Goal: Information Seeking & Learning: Learn about a topic

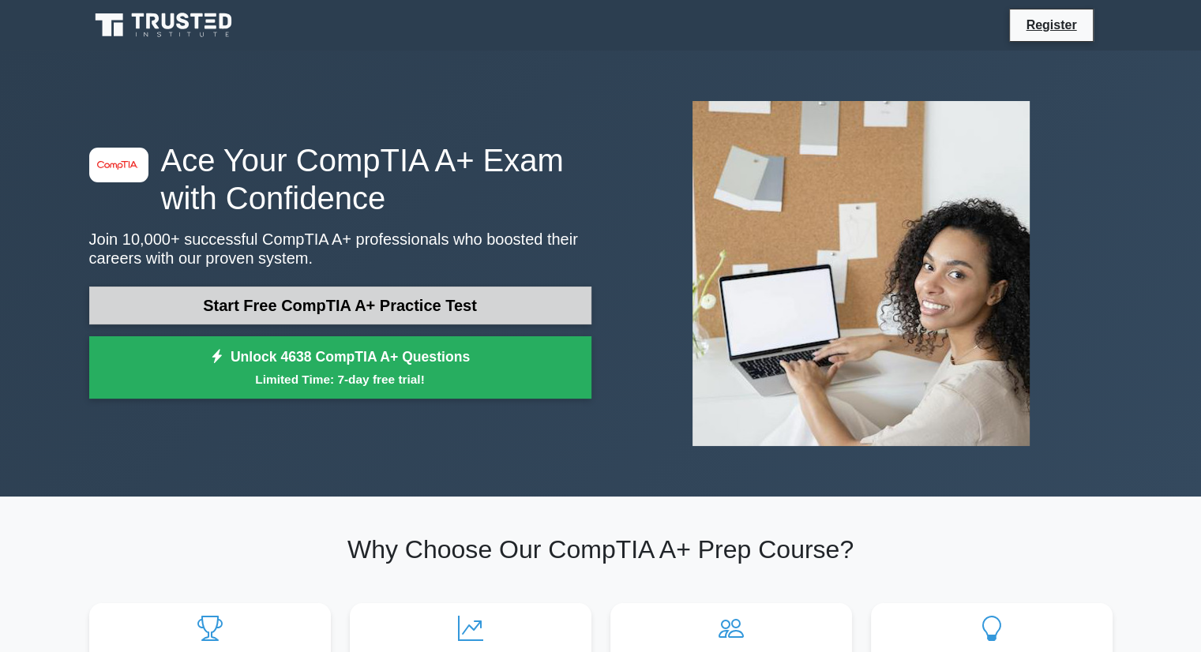
click at [372, 302] on link "Start Free CompTIA A+ Practice Test" at bounding box center [340, 306] width 502 height 38
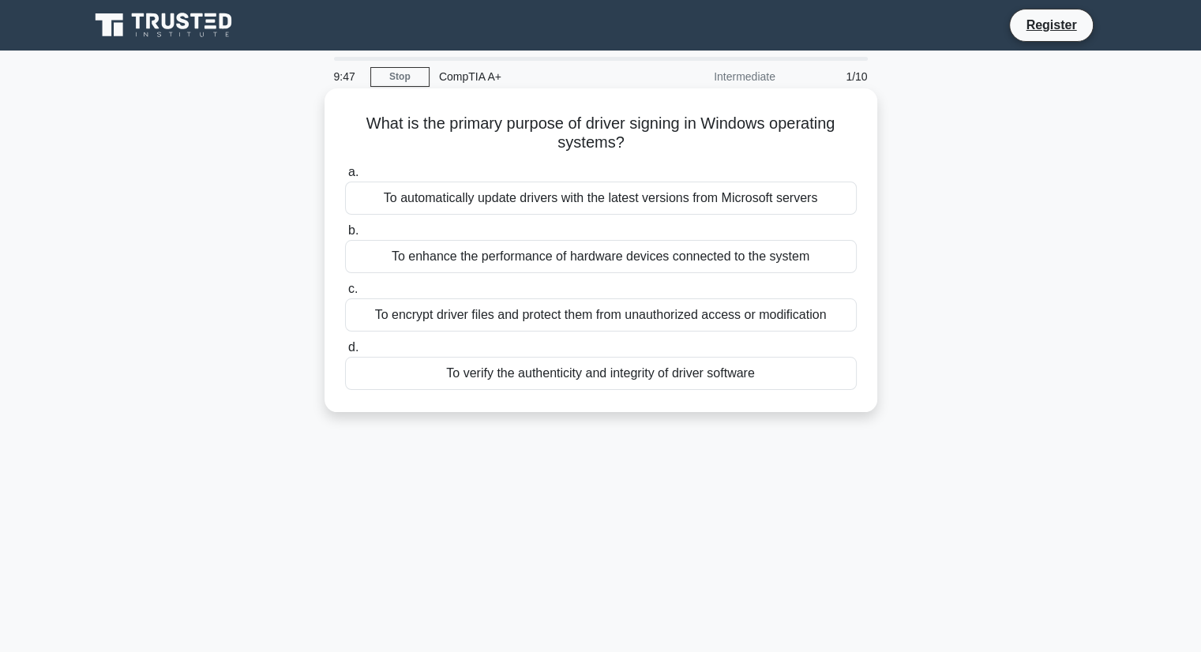
click at [535, 208] on div "To automatically update drivers with the latest versions from Microsoft servers" at bounding box center [601, 198] width 512 height 33
click at [345, 178] on input "a. To automatically update drivers with the latest versions from Microsoft serv…" at bounding box center [345, 172] width 0 height 10
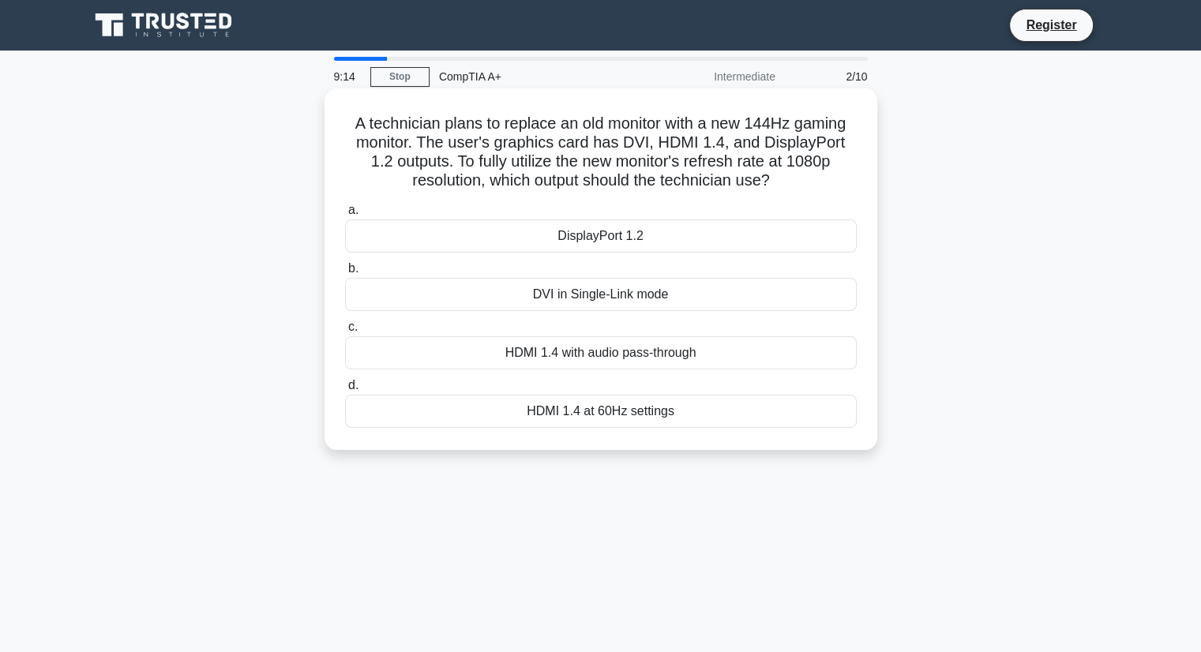
click at [583, 346] on div "HDMI 1.4 with audio pass-through" at bounding box center [601, 352] width 512 height 33
click at [345, 332] on input "c. HDMI 1.4 with audio pass-through" at bounding box center [345, 327] width 0 height 10
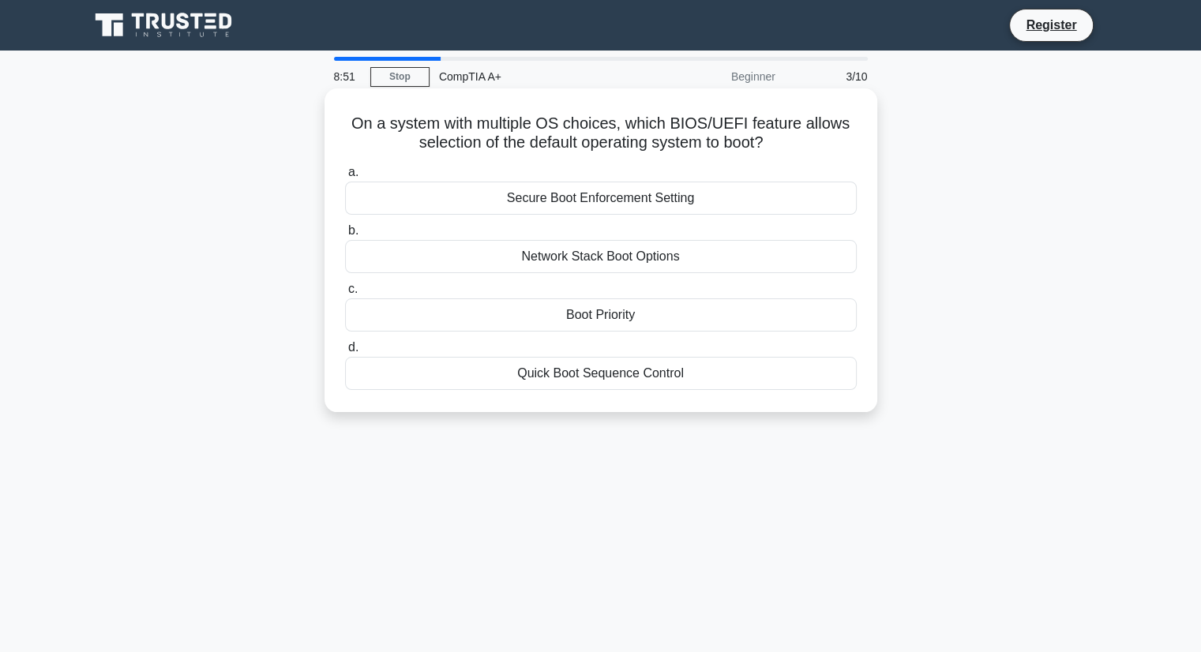
click at [594, 319] on div "Boot Priority" at bounding box center [601, 314] width 512 height 33
click at [345, 294] on input "c. Boot Priority" at bounding box center [345, 289] width 0 height 10
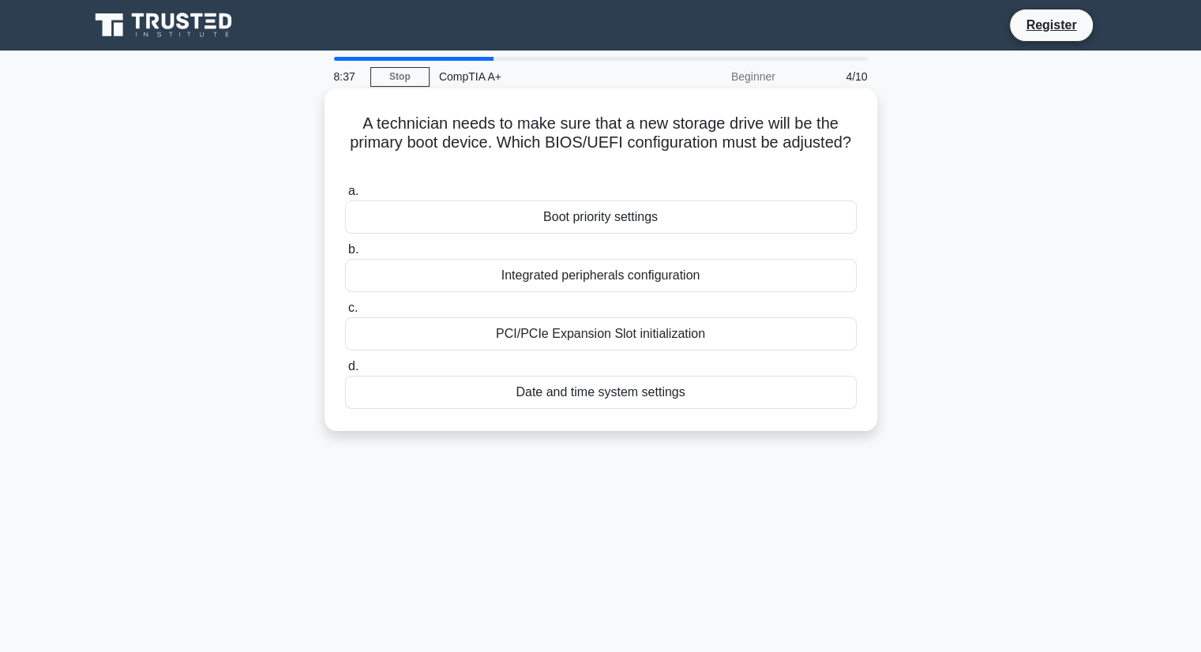
click at [571, 216] on div "Boot priority settings" at bounding box center [601, 217] width 512 height 33
click at [345, 197] on input "a. Boot priority settings" at bounding box center [345, 191] width 0 height 10
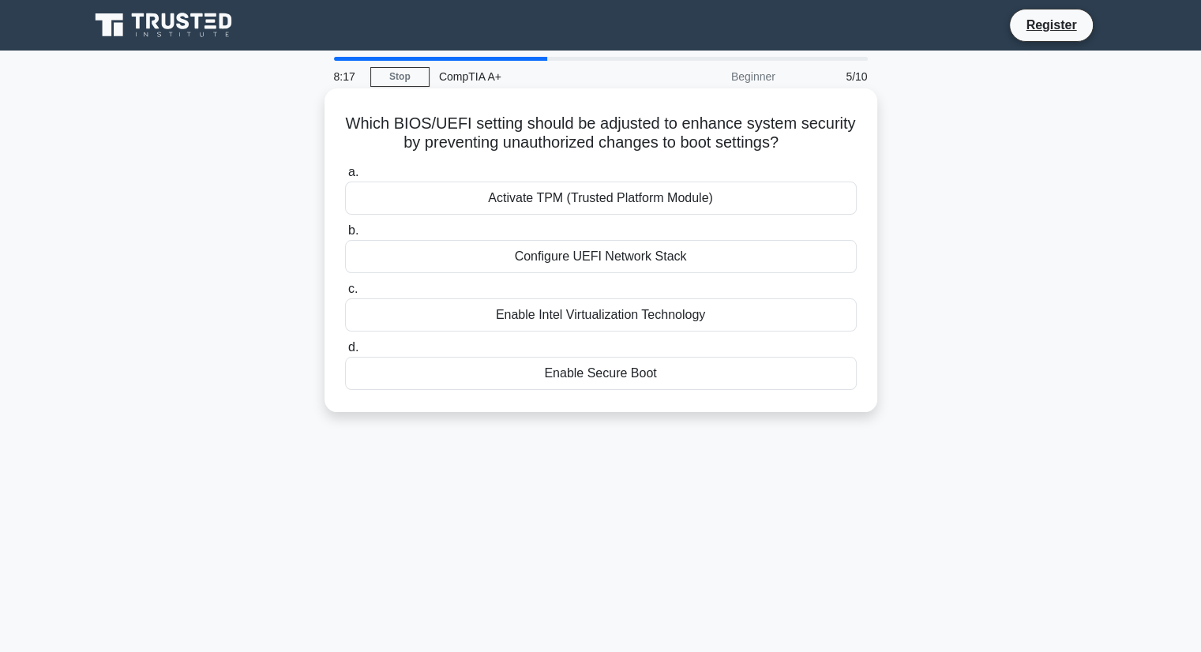
click at [592, 376] on div "Enable Secure Boot" at bounding box center [601, 373] width 512 height 33
click at [345, 353] on input "d. Enable Secure Boot" at bounding box center [345, 348] width 0 height 10
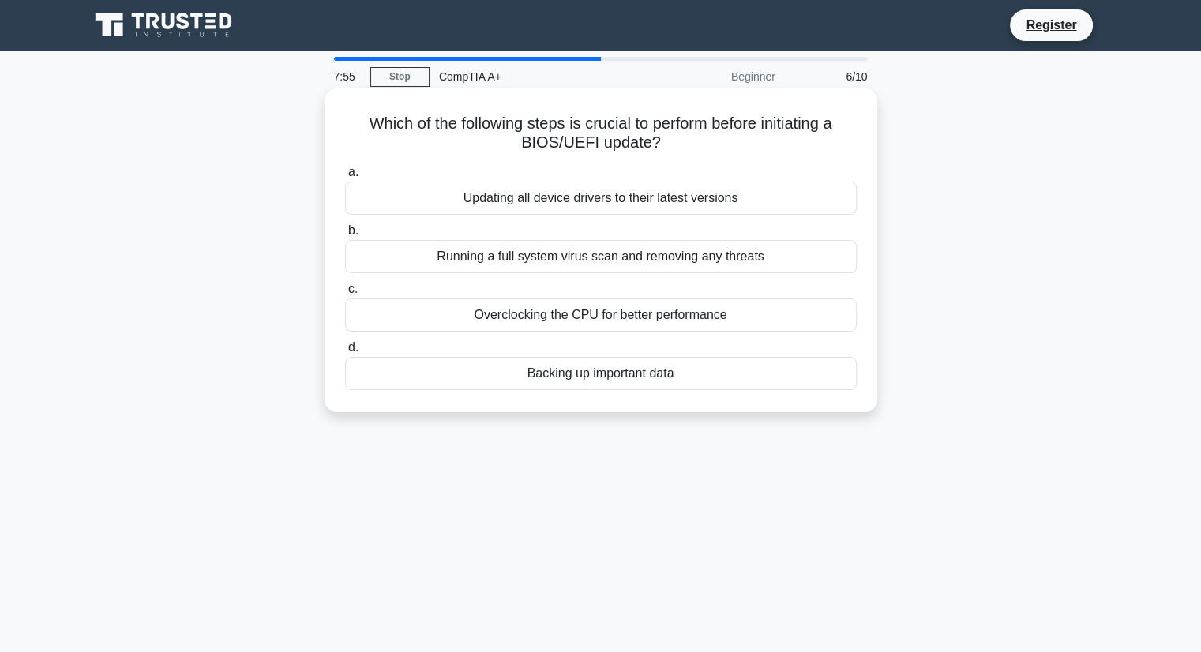
click at [596, 373] on div "Backing up important data" at bounding box center [601, 373] width 512 height 33
click at [345, 353] on input "d. Backing up important data" at bounding box center [345, 348] width 0 height 10
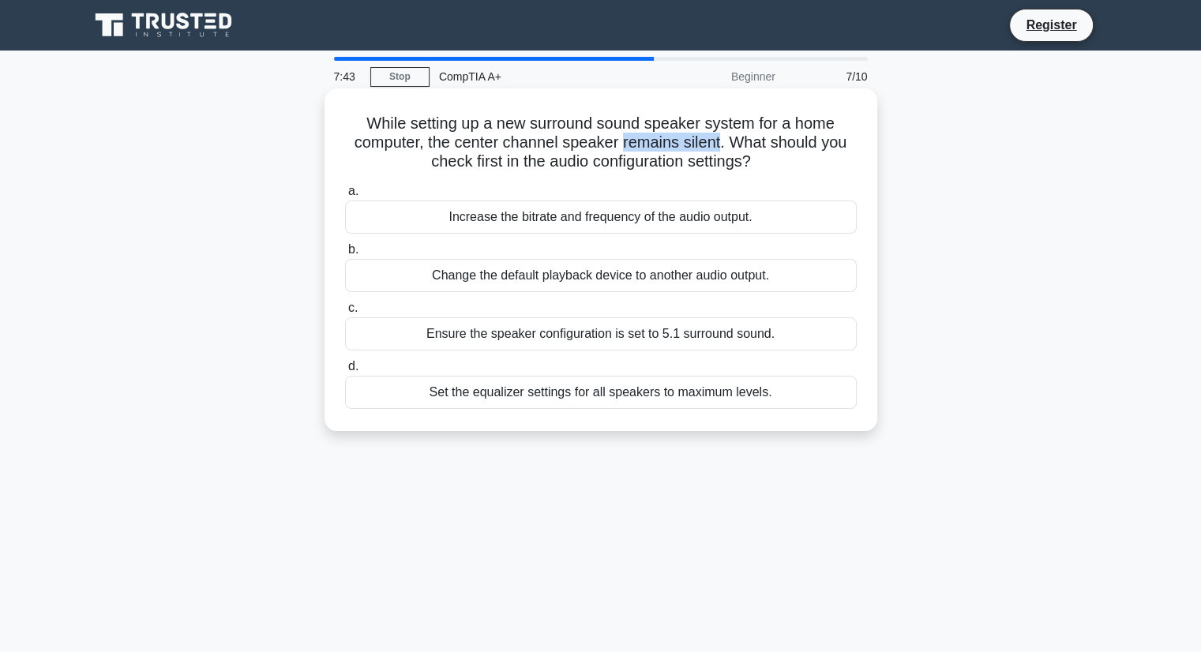
drag, startPoint x: 722, startPoint y: 141, endPoint x: 621, endPoint y: 150, distance: 101.5
click at [621, 150] on h5 "While setting up a new surround sound speaker system for a home computer, the c…" at bounding box center [600, 143] width 515 height 58
click at [786, 169] on h5 "While setting up a new surround sound speaker system for a home computer, the c…" at bounding box center [600, 143] width 515 height 58
click at [511, 278] on div "Change the default playback device to another audio output." at bounding box center [601, 275] width 512 height 33
click at [345, 255] on input "b. Change the default playback device to another audio output." at bounding box center [345, 250] width 0 height 10
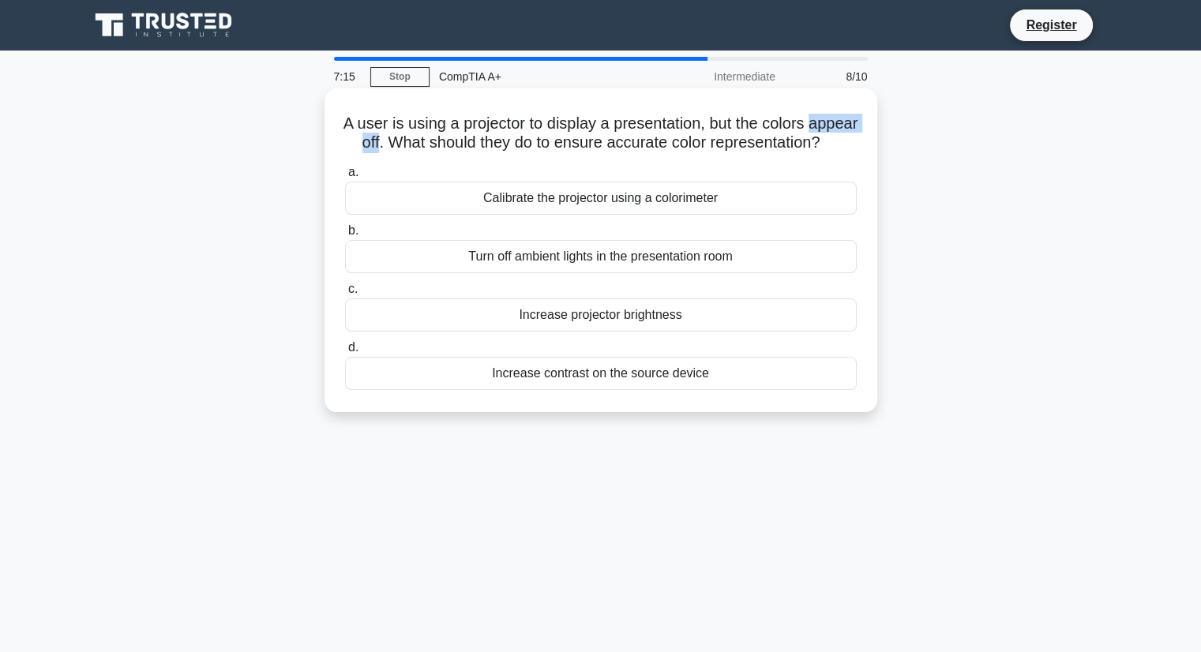
drag, startPoint x: 399, startPoint y: 144, endPoint x: 471, endPoint y: 143, distance: 71.9
click at [471, 143] on h5 "A user is using a projector to display a presentation, but the colors appear of…" at bounding box center [600, 133] width 515 height 39
click at [783, 153] on h5 "A user is using a projector to display a presentation, but the colors appear of…" at bounding box center [600, 133] width 515 height 39
drag, startPoint x: 735, startPoint y: 115, endPoint x: 448, endPoint y: 145, distance: 288.9
click at [448, 145] on h5 "A user is using a projector to display a presentation, but the colors appear of…" at bounding box center [600, 133] width 515 height 39
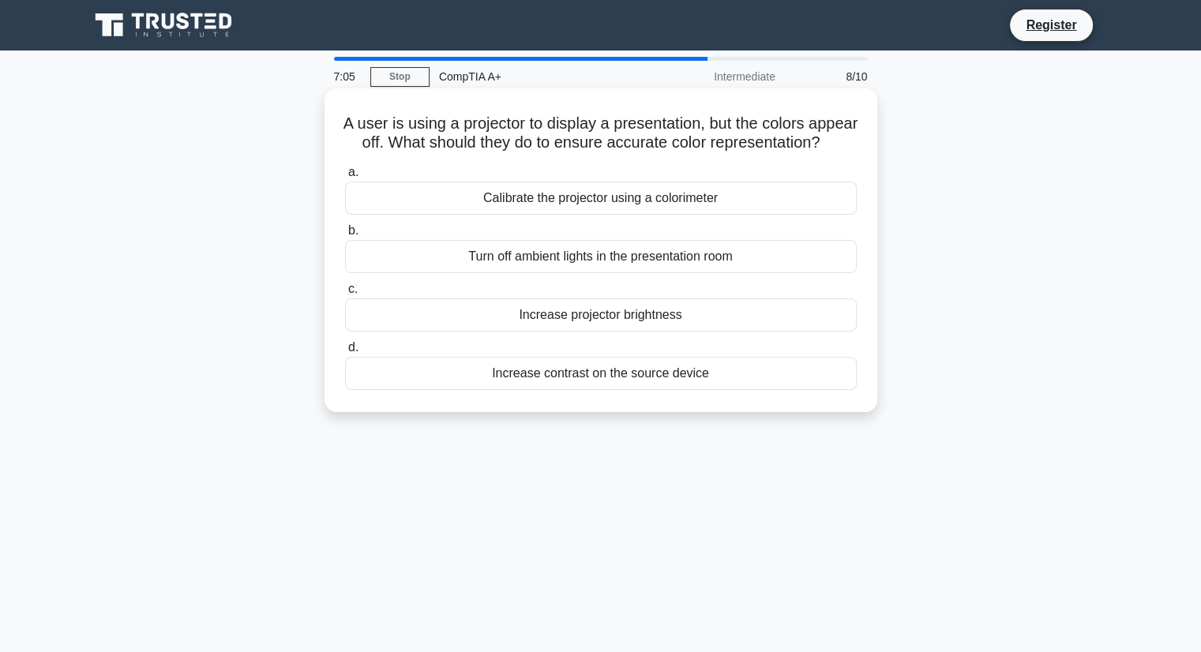
drag, startPoint x: 832, startPoint y: 164, endPoint x: 818, endPoint y: 164, distance: 14.2
click at [830, 153] on h5 "A user is using a projector to display a presentation, but the colors appear of…" at bounding box center [600, 133] width 515 height 39
drag, startPoint x: 474, startPoint y: 215, endPoint x: 786, endPoint y: 404, distance: 365.5
click at [833, 435] on div "A user is using a projector to display a presentation, but the colors appear of…" at bounding box center [601, 263] width 1042 height 343
click at [770, 390] on div "Increase contrast on the source device" at bounding box center [601, 373] width 512 height 33
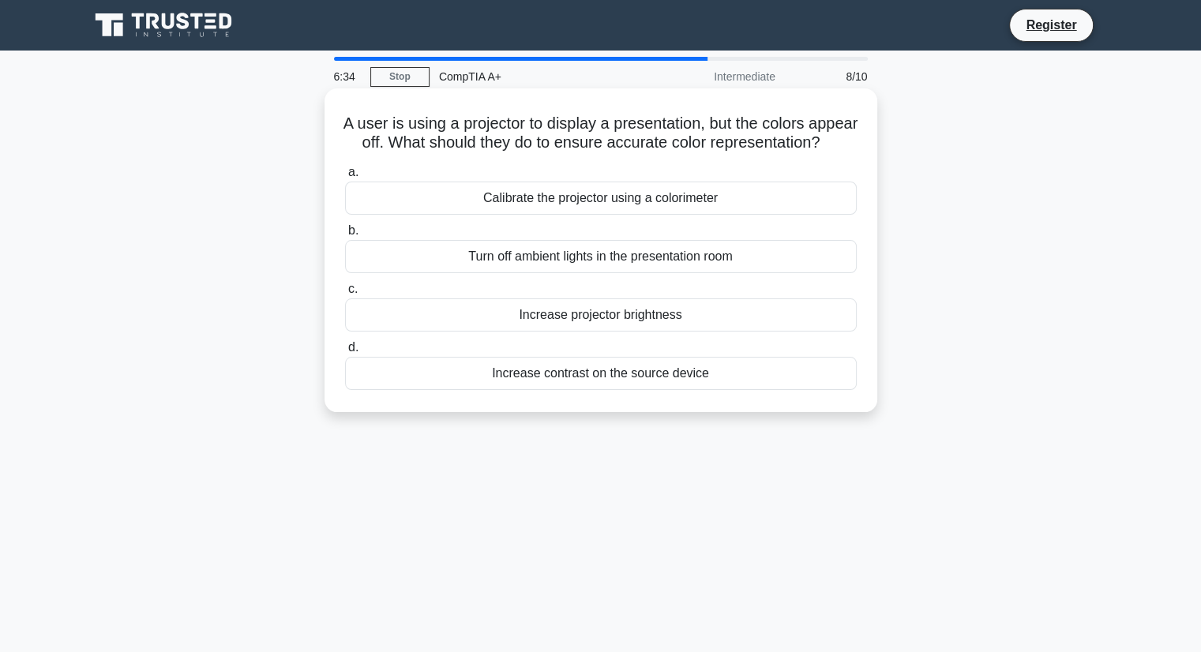
click at [345, 353] on input "d. Increase contrast on the source device" at bounding box center [345, 348] width 0 height 10
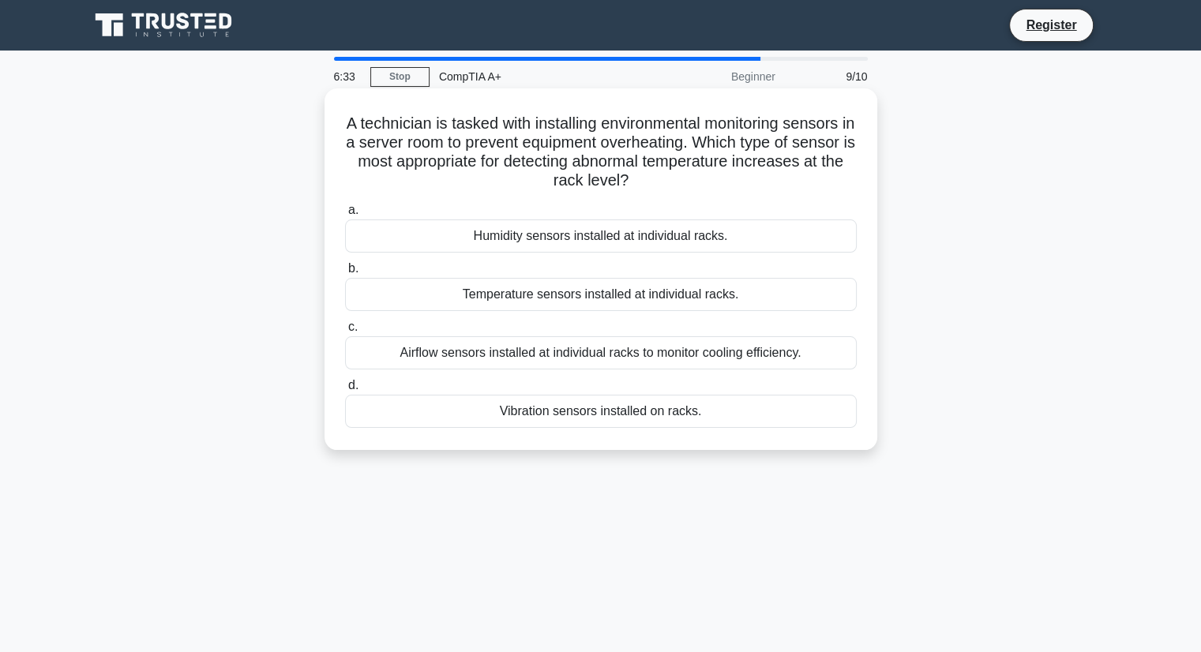
click at [628, 412] on div "Vibration sensors installed on racks." at bounding box center [601, 411] width 512 height 33
click at [345, 391] on input "d. Vibration sensors installed on racks." at bounding box center [345, 386] width 0 height 10
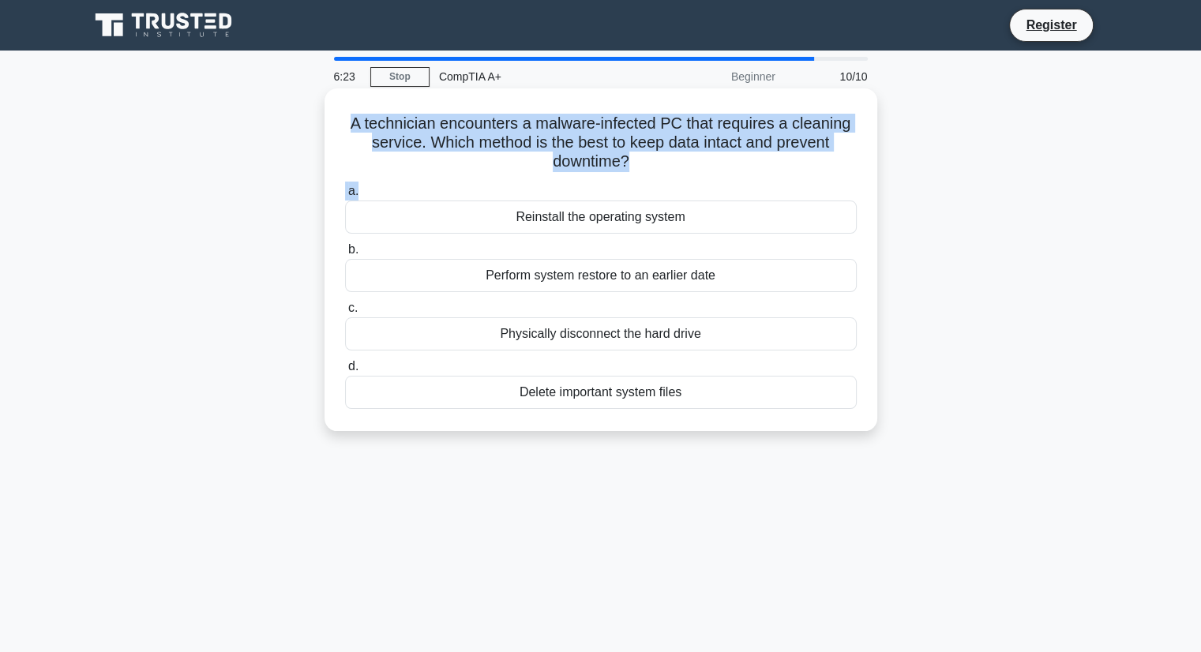
drag, startPoint x: 342, startPoint y: 118, endPoint x: 674, endPoint y: 178, distance: 337.7
click at [674, 178] on div "A technician encounters a malware-infected PC that requires a cleaning service.…" at bounding box center [601, 260] width 540 height 330
drag, startPoint x: 495, startPoint y: 211, endPoint x: 704, endPoint y: 397, distance: 280.1
click at [704, 403] on div "a. Reinstall the operating system b. Perform system restore to an earlier date …" at bounding box center [601, 295] width 531 height 234
click at [751, 212] on div "Reinstall the operating system" at bounding box center [601, 217] width 512 height 33
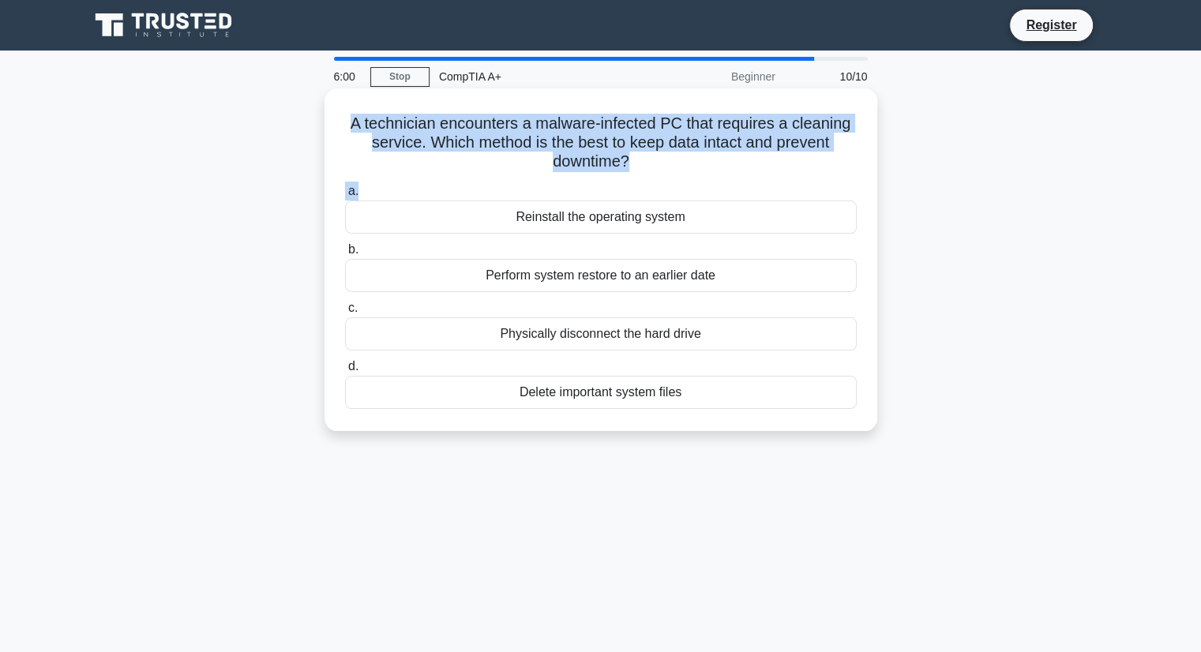
click at [345, 197] on input "a. Reinstall the operating system" at bounding box center [345, 191] width 0 height 10
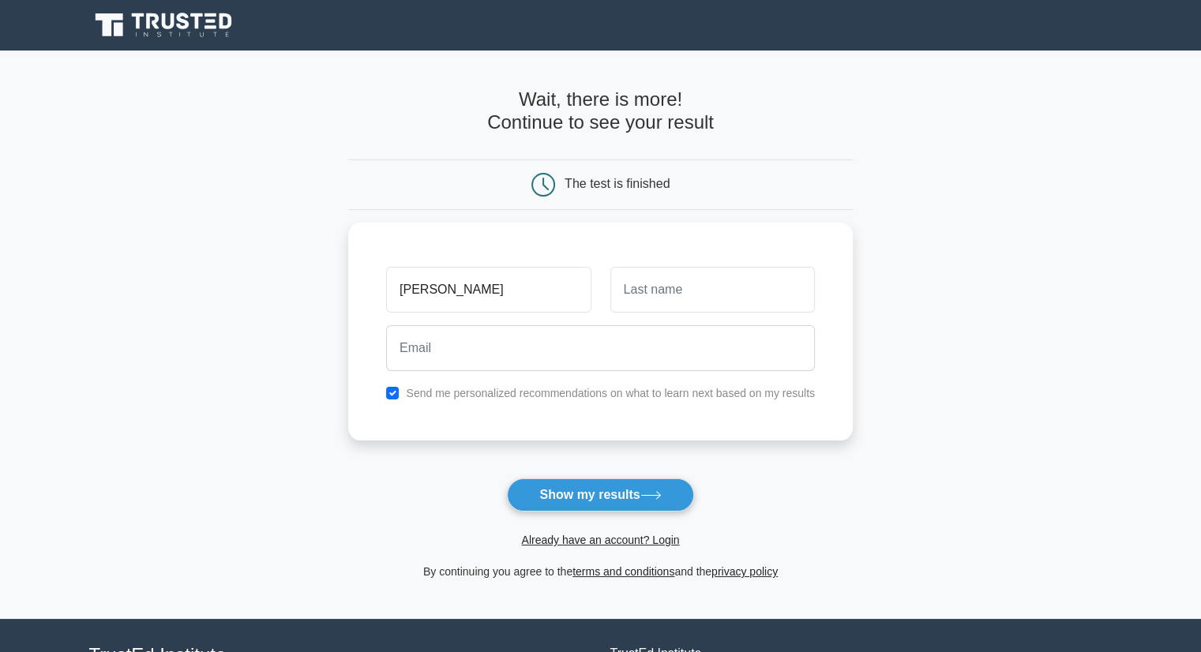
type input "elvin"
type input "karimov"
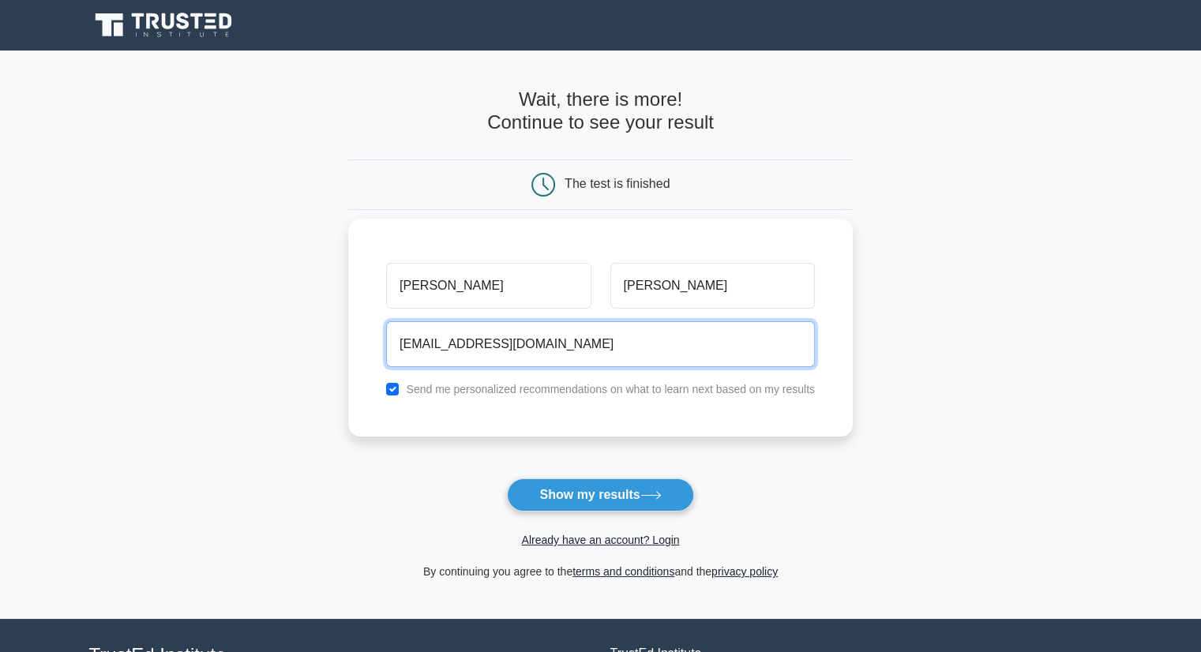
type input "kerimovelvin2000@gmil.com"
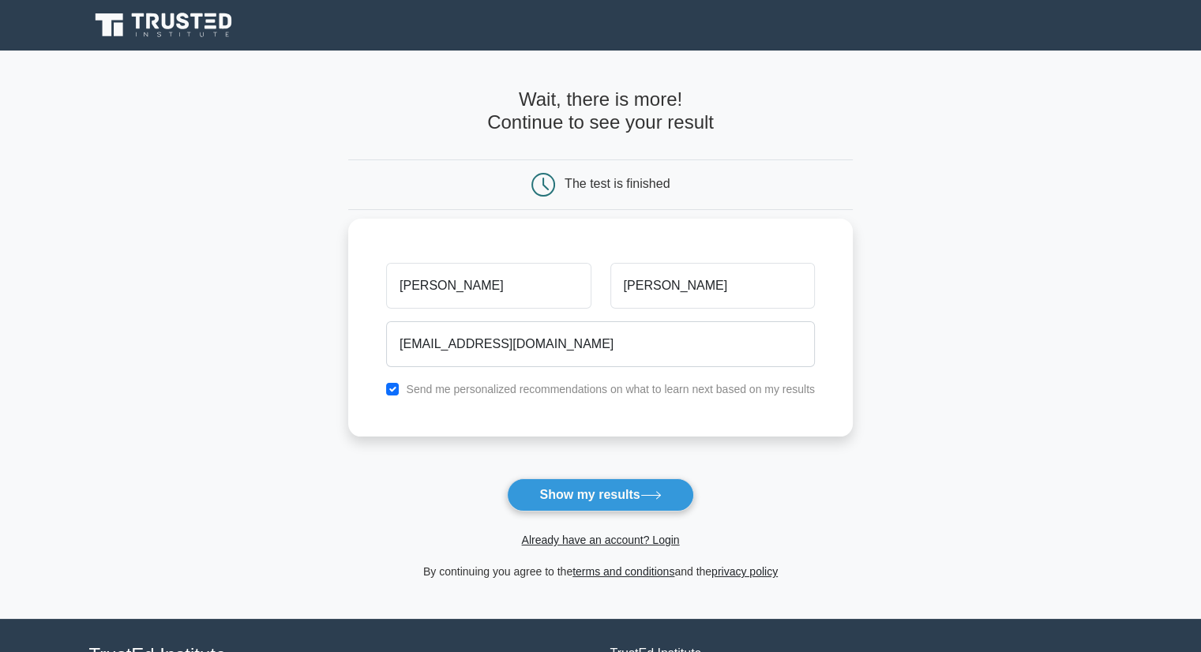
click at [415, 384] on label "Send me personalized recommendations on what to learn next based on my results" at bounding box center [610, 389] width 409 height 13
click at [393, 389] on input "checkbox" at bounding box center [392, 389] width 13 height 13
checkbox input "false"
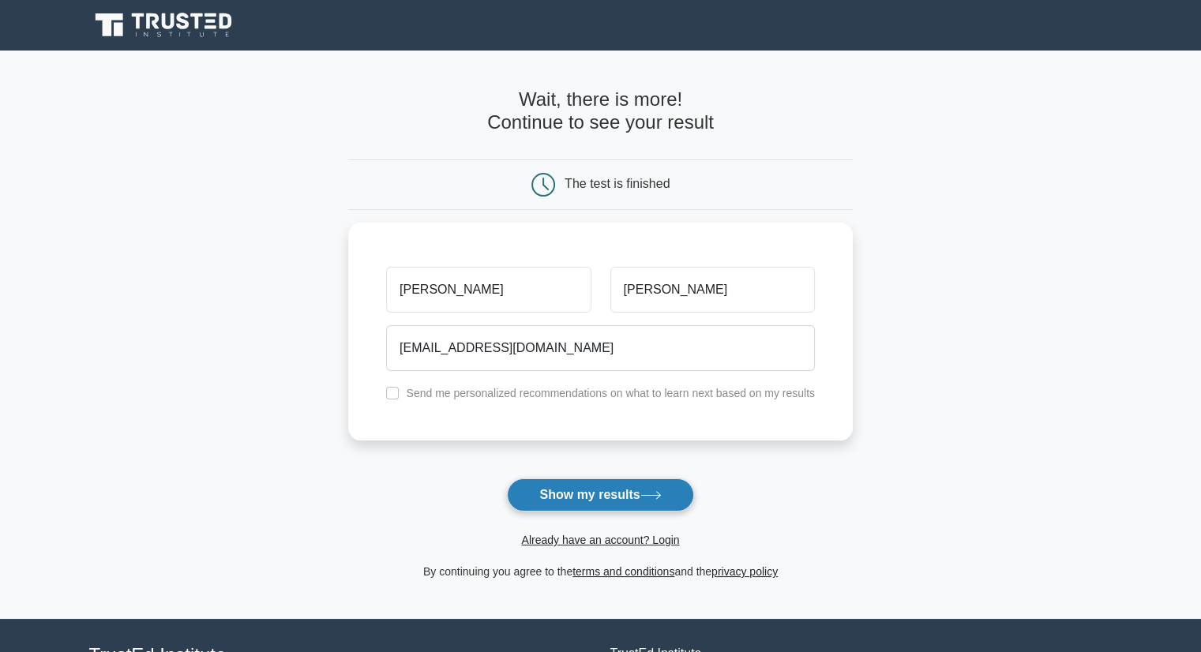
click at [609, 490] on button "Show my results" at bounding box center [600, 494] width 186 height 33
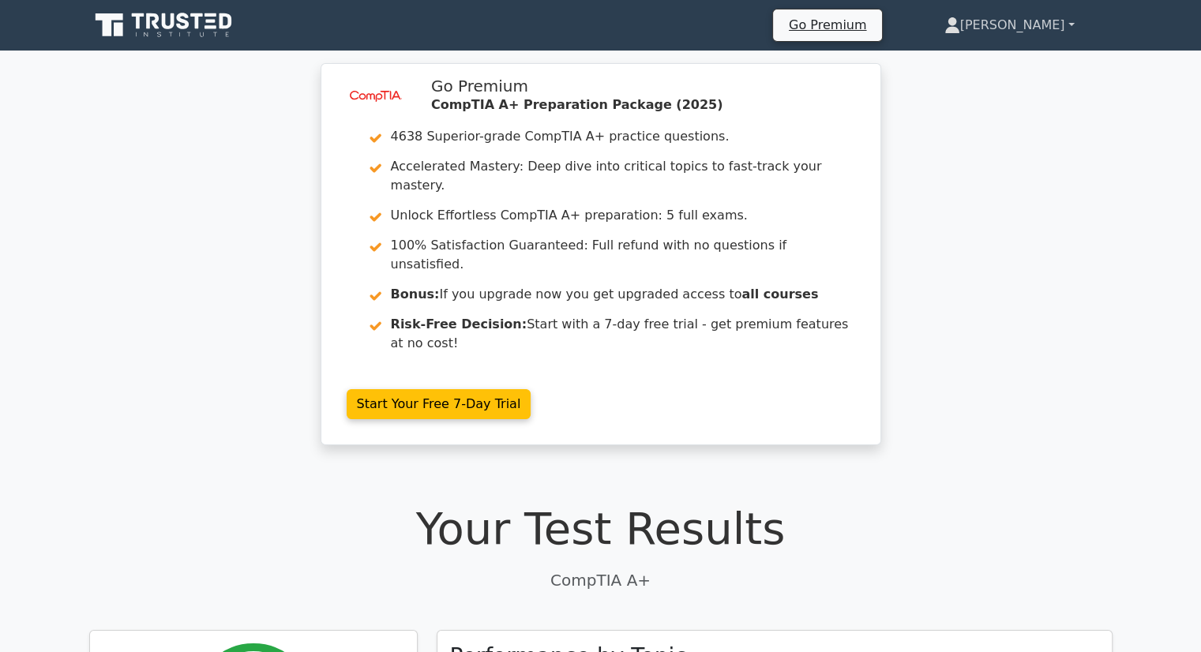
click at [1078, 28] on link "[PERSON_NAME]" at bounding box center [1009, 25] width 206 height 32
click at [1035, 185] on div "image/svg+xml Go Premium CompTIA A+ Preparation Package (2025) 4638 Superior-gr…" at bounding box center [600, 263] width 1201 height 401
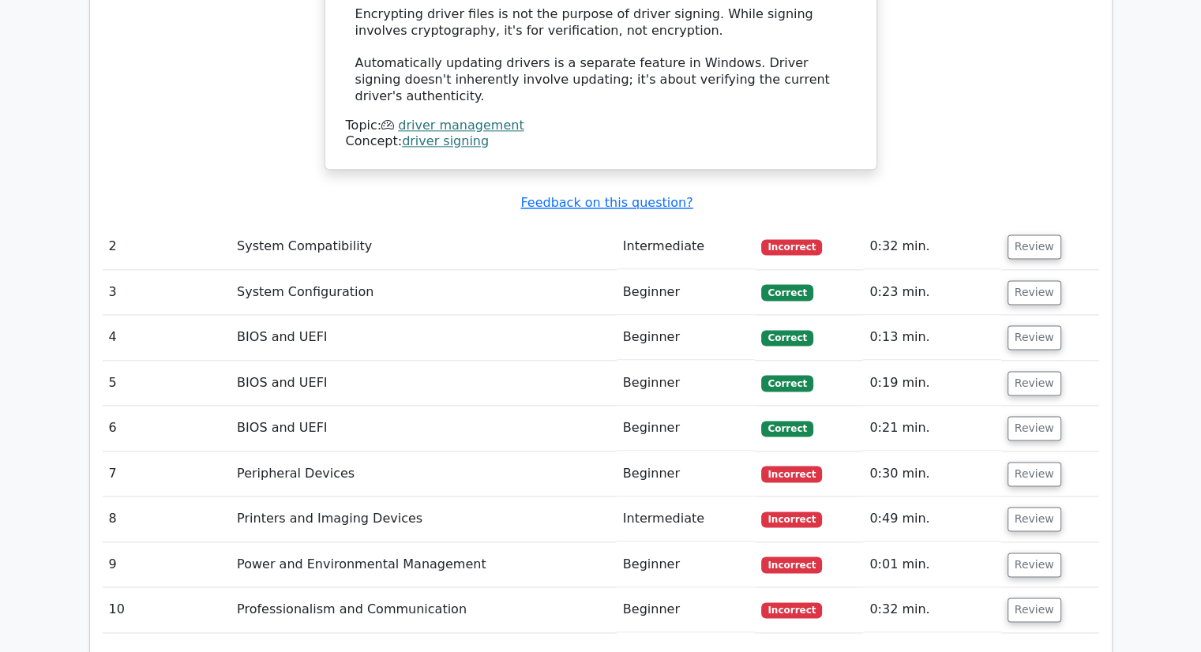
scroll to position [2053, 0]
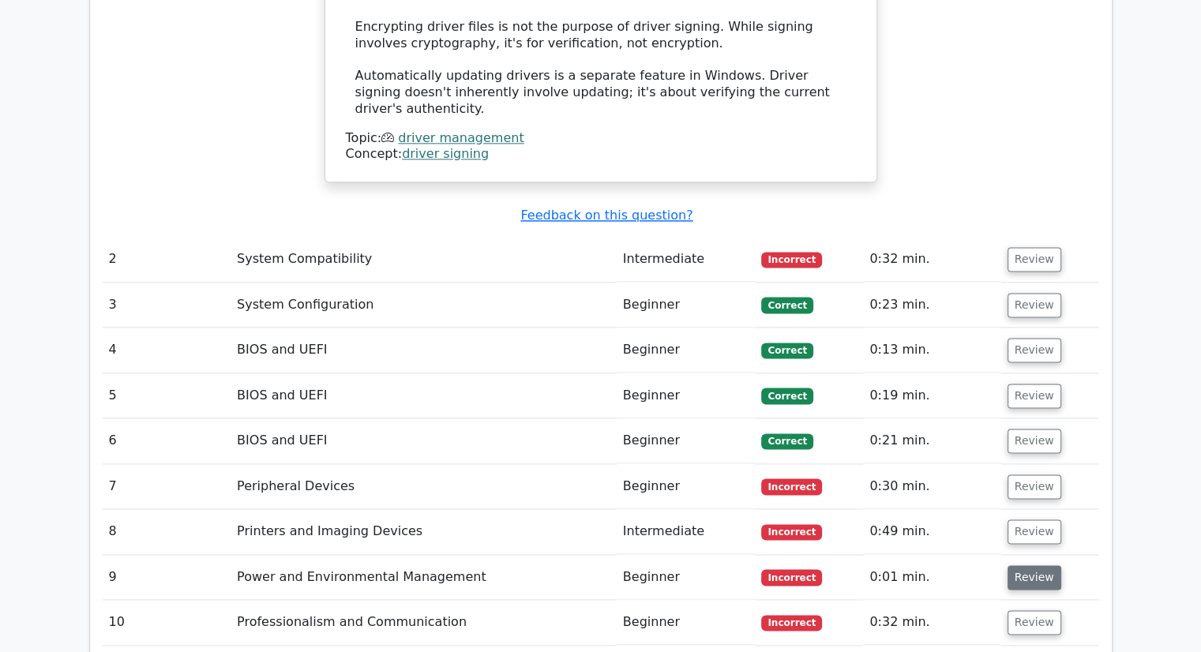
click at [1007, 565] on button "Review" at bounding box center [1034, 577] width 54 height 24
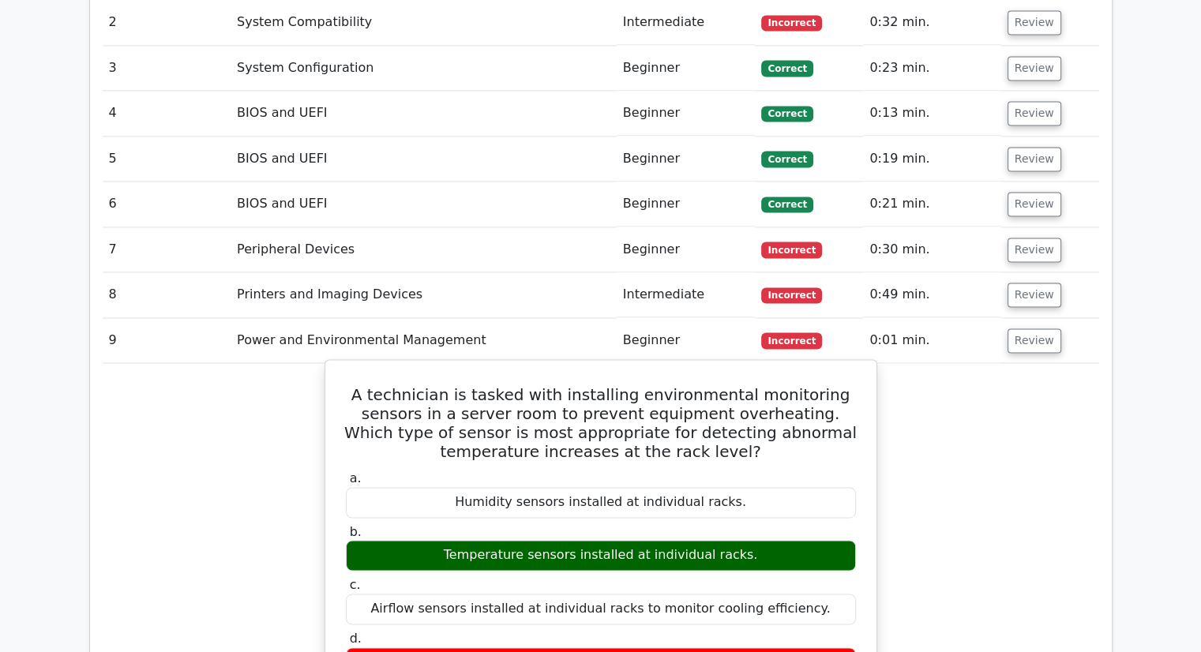
scroll to position [2131, 0]
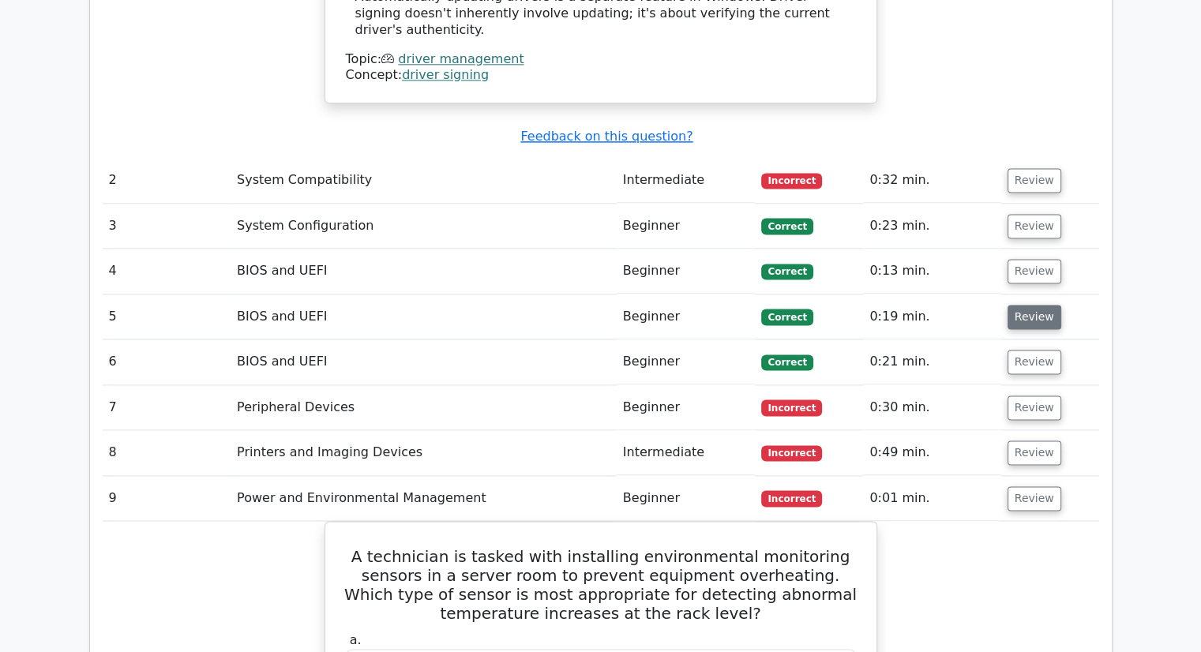
click at [1027, 305] on button "Review" at bounding box center [1034, 317] width 54 height 24
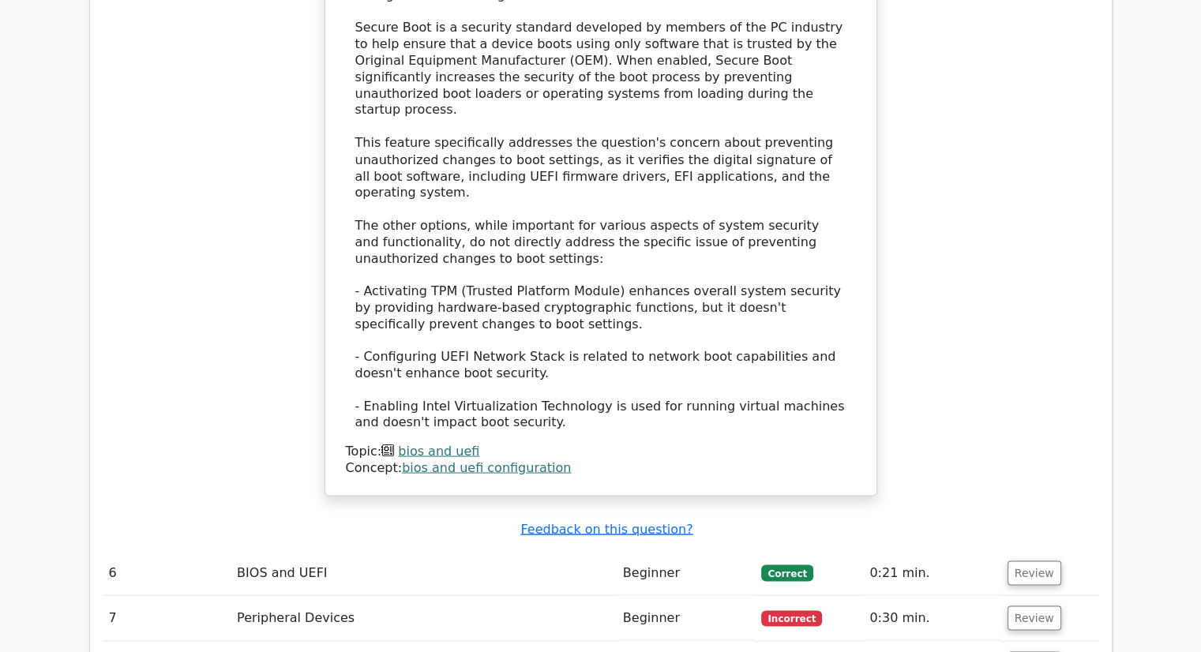
scroll to position [2921, 0]
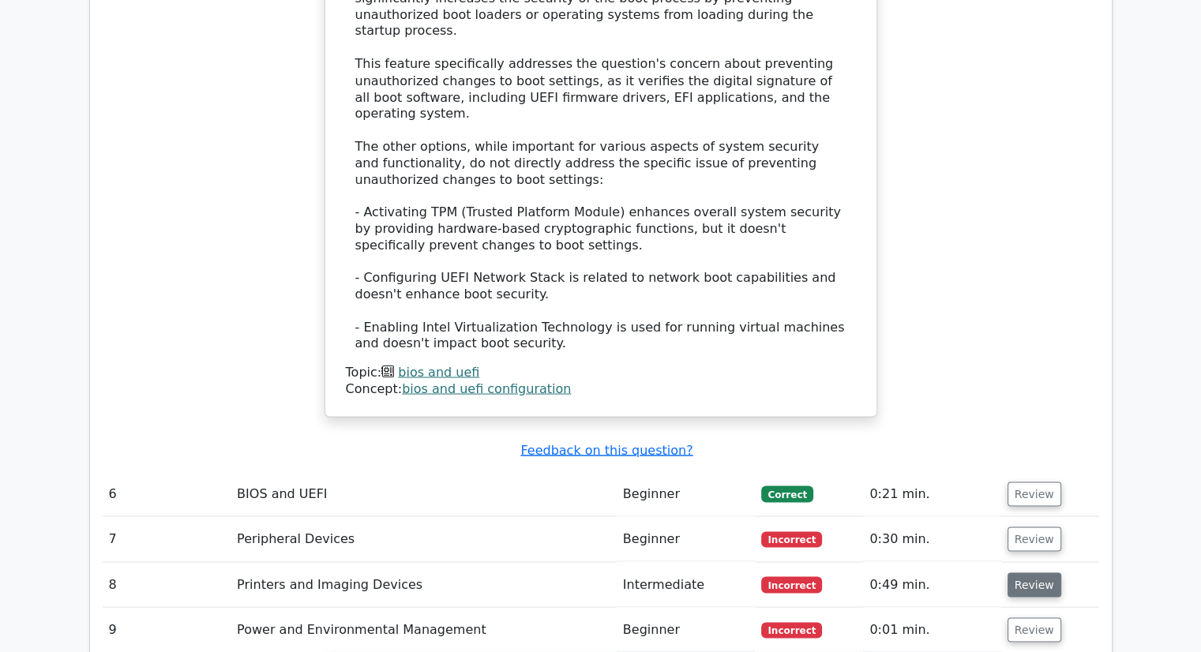
click at [1024, 572] on button "Review" at bounding box center [1034, 584] width 54 height 24
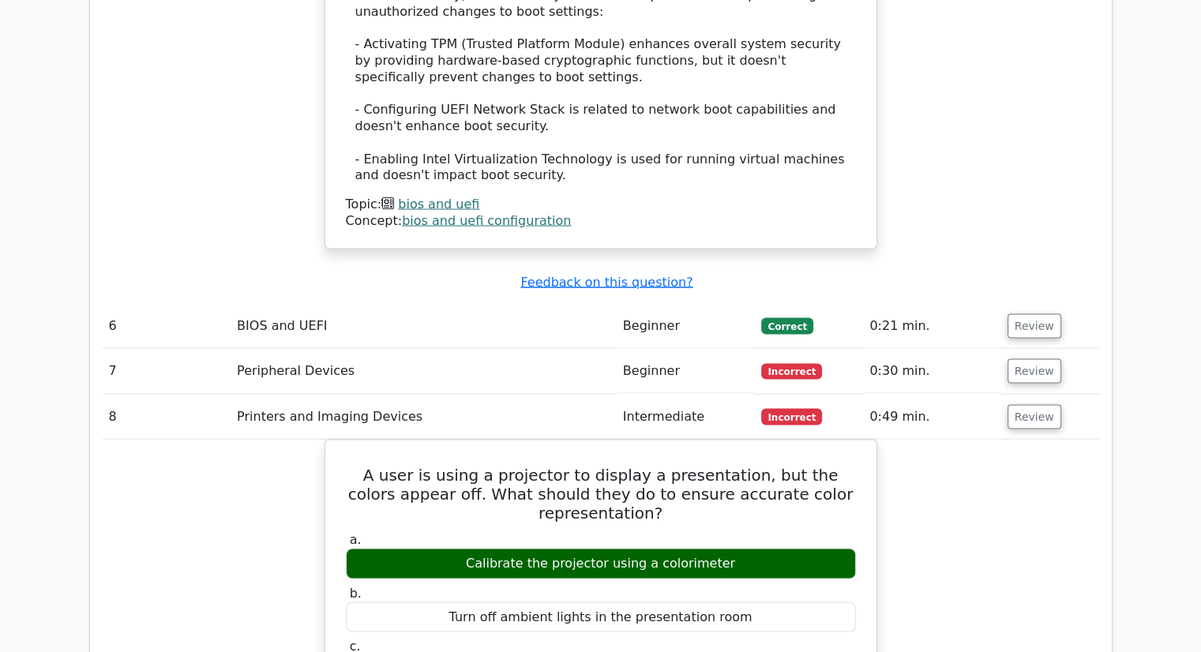
scroll to position [3079, 0]
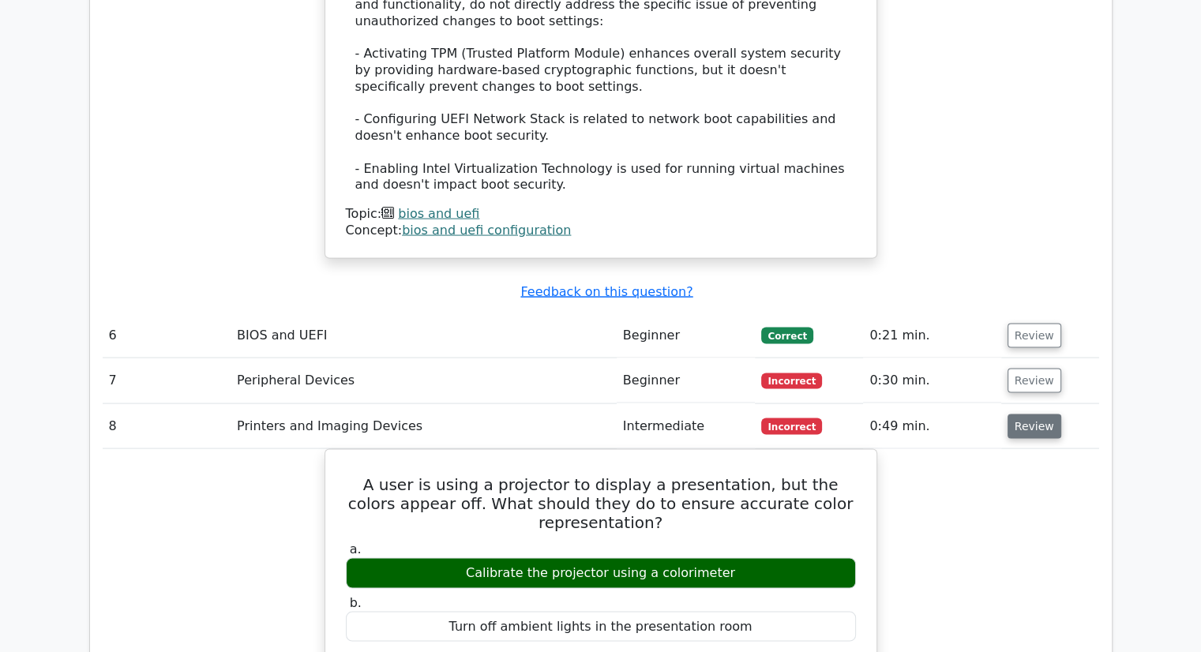
click at [1032, 414] on button "Review" at bounding box center [1034, 426] width 54 height 24
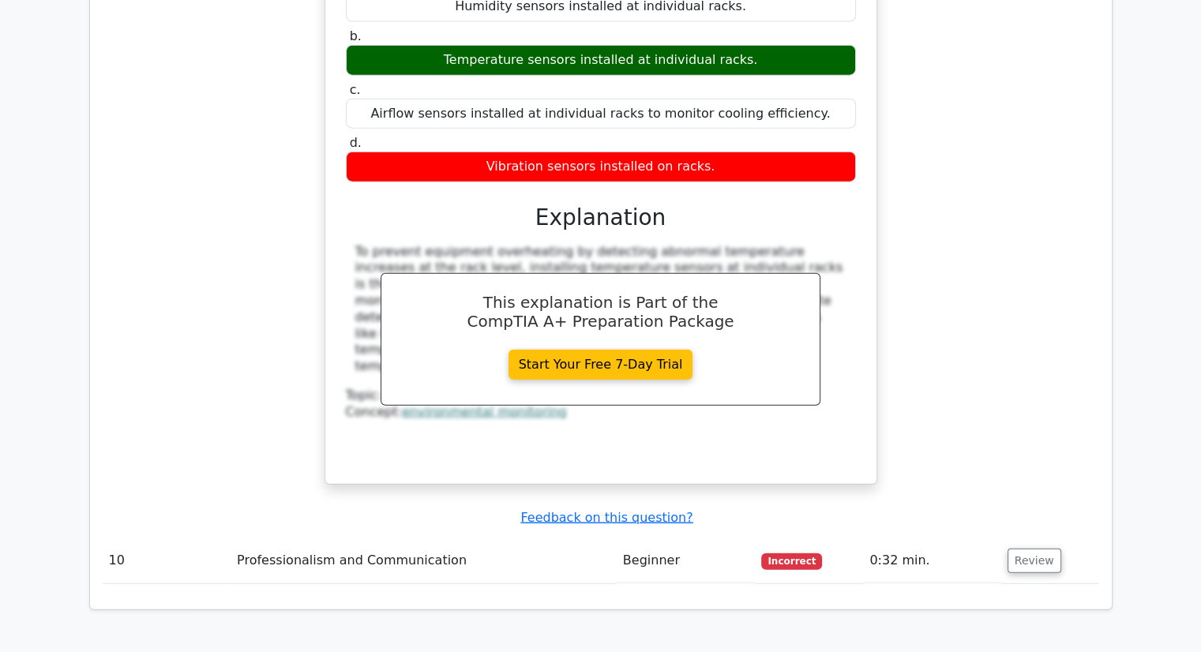
scroll to position [3710, 0]
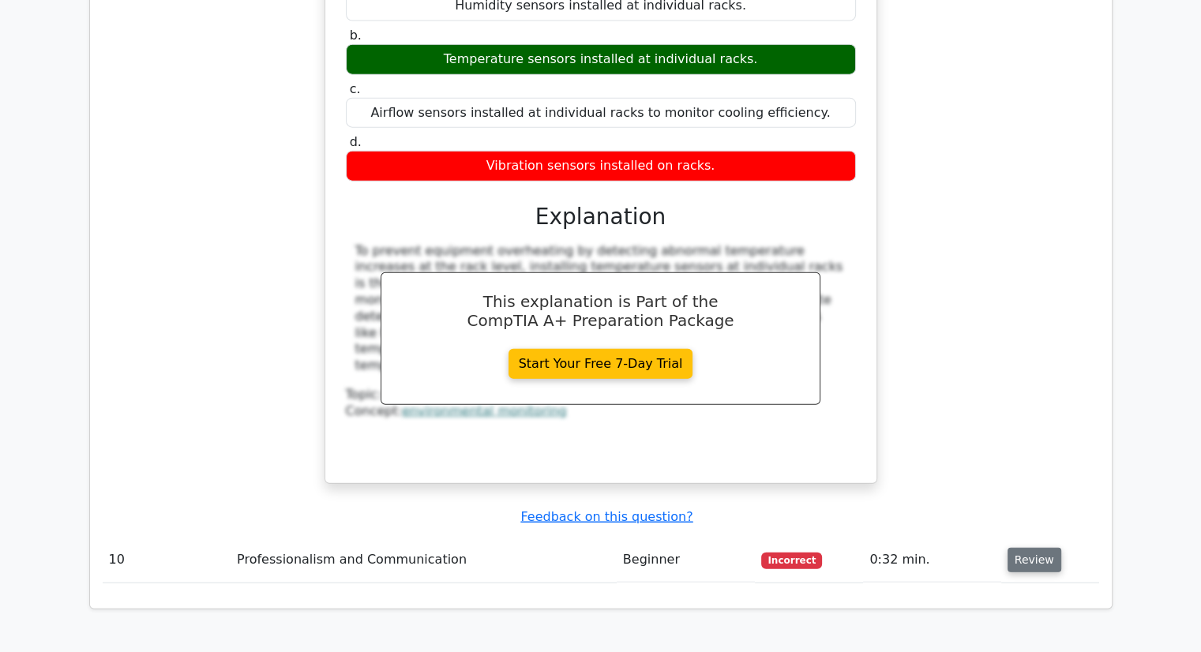
click at [1026, 548] on button "Review" at bounding box center [1034, 560] width 54 height 24
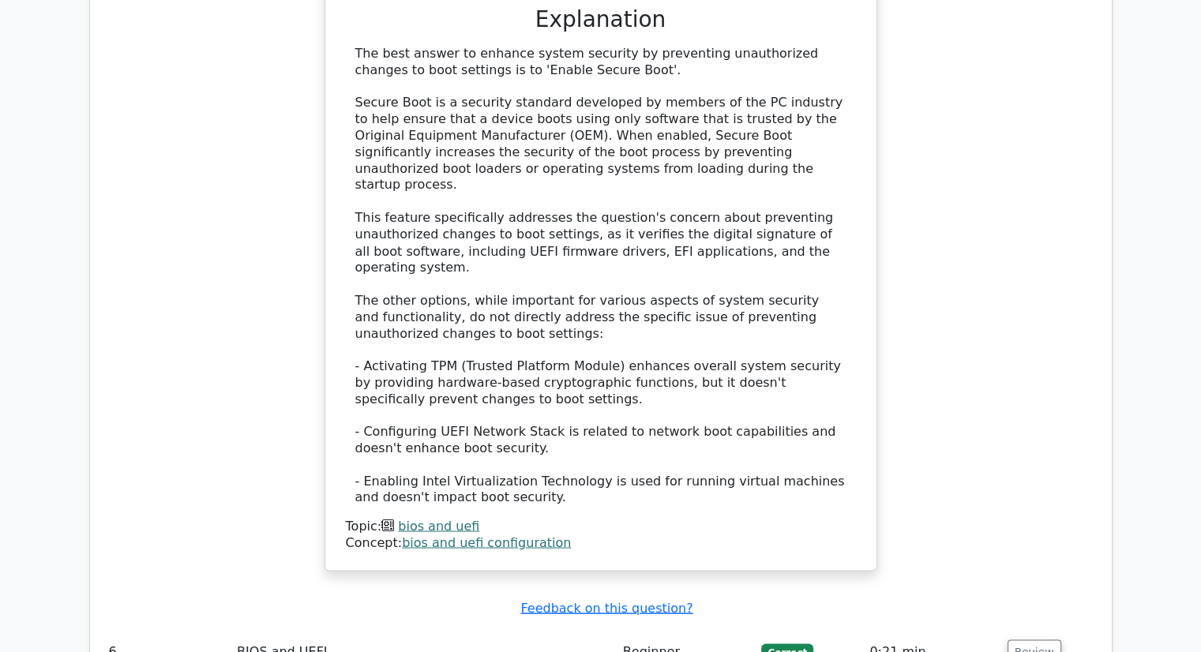
scroll to position [2289, 0]
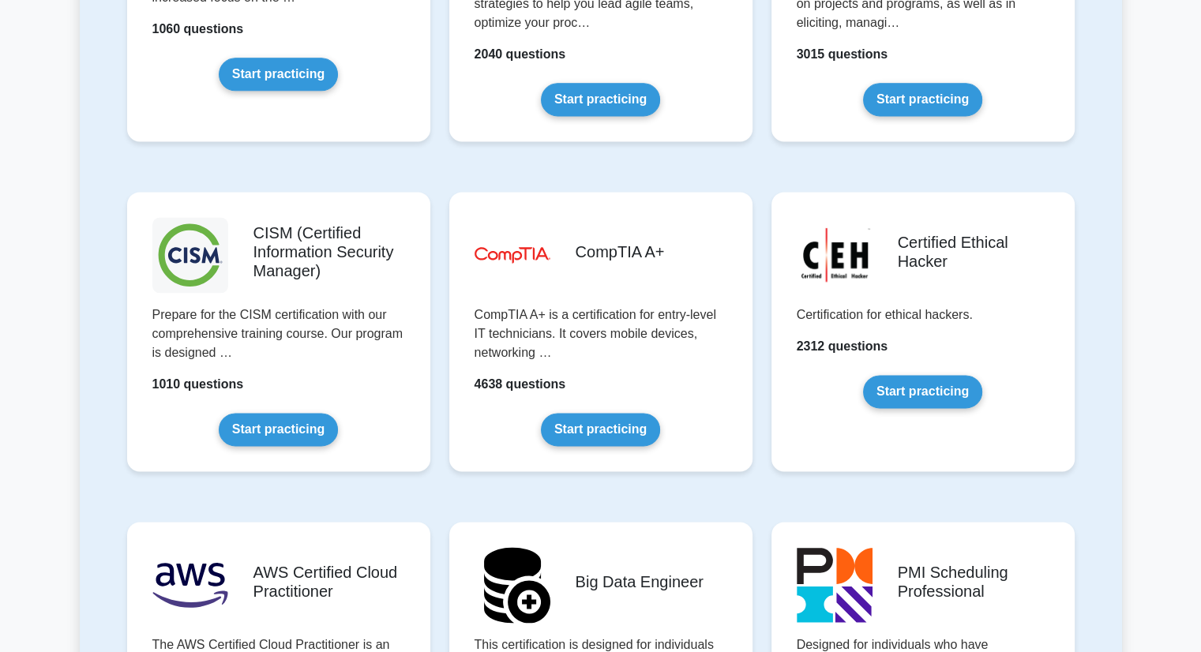
scroll to position [2131, 0]
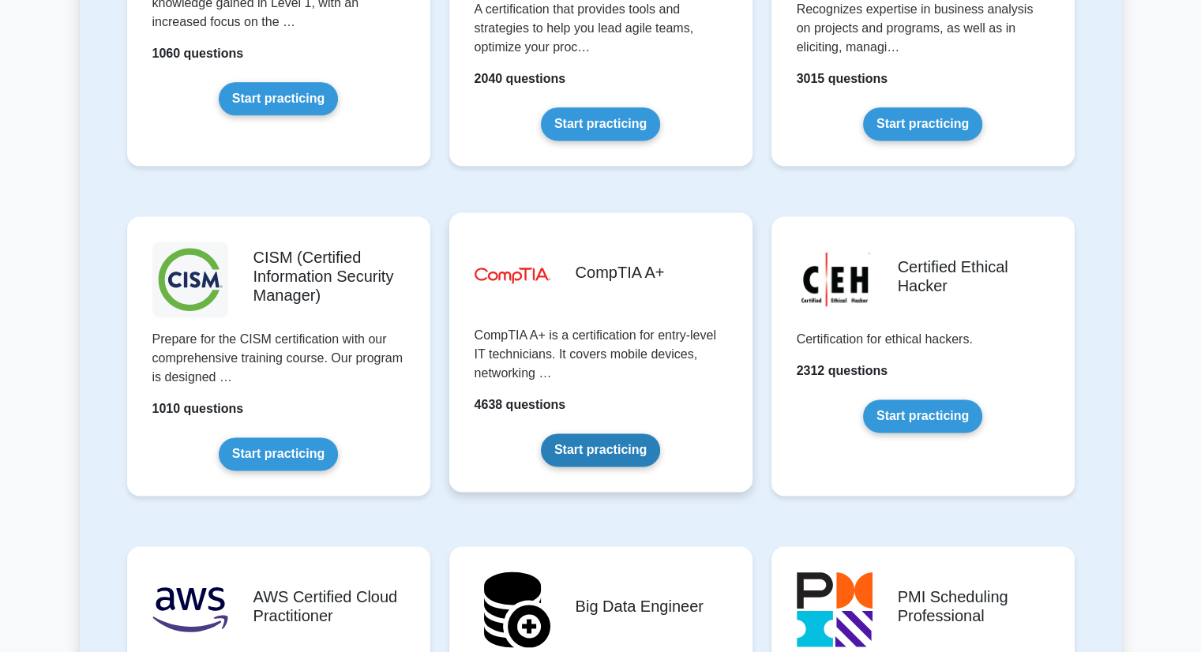
click at [590, 437] on link "Start practicing" at bounding box center [600, 449] width 119 height 33
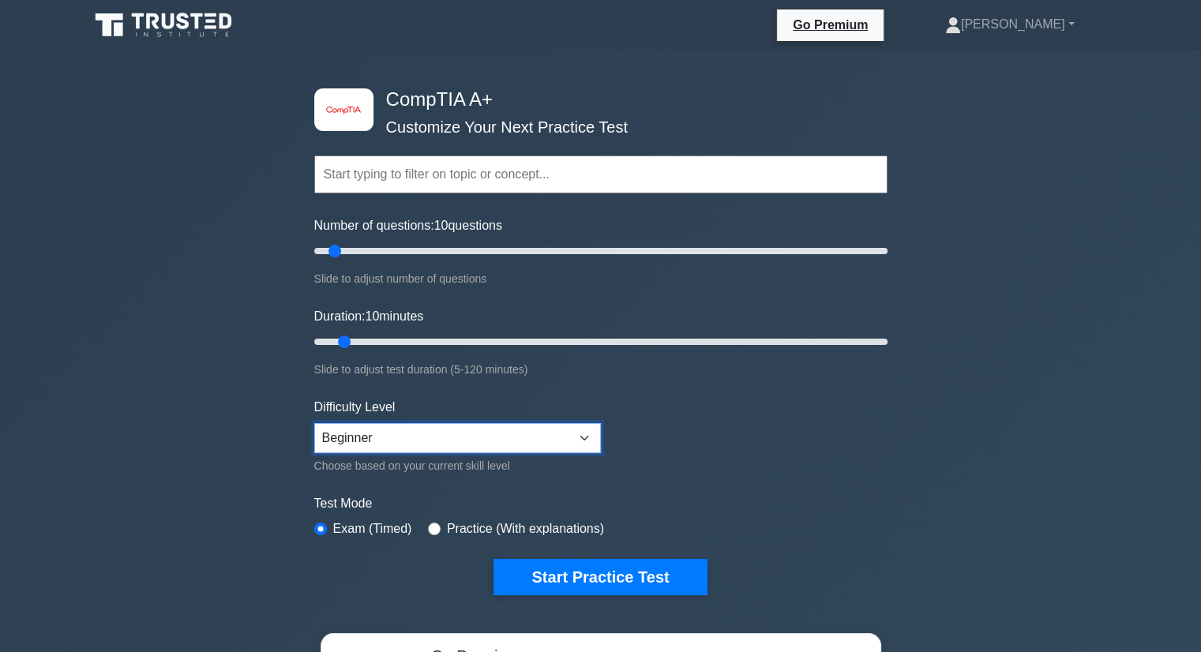
click at [394, 439] on select "Beginner Intermediate Expert" at bounding box center [457, 438] width 287 height 30
click at [428, 523] on input "radio" at bounding box center [434, 529] width 13 height 13
radio input "true"
drag, startPoint x: 335, startPoint y: 249, endPoint x: 1123, endPoint y: 276, distance: 788.3
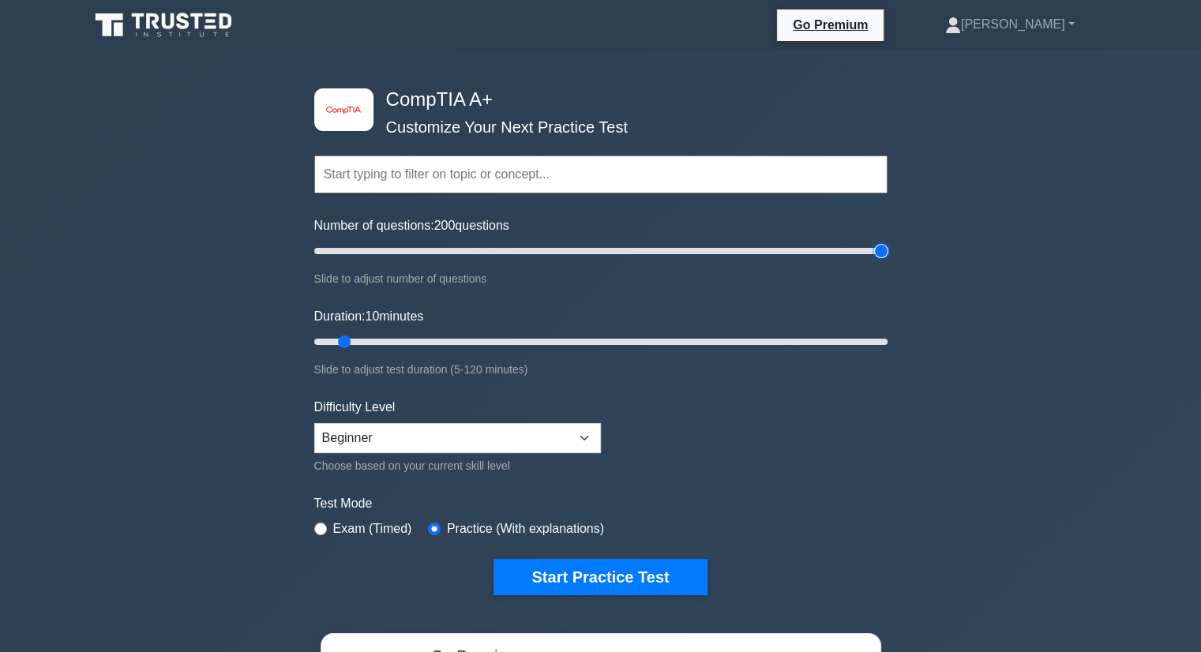
type input "200"
click at [887, 261] on input "Number of questions: 200 questions" at bounding box center [600, 251] width 573 height 19
drag, startPoint x: 347, startPoint y: 341, endPoint x: 1046, endPoint y: 352, distance: 698.7
type input "120"
click at [887, 351] on input "Duration: 40 minutes" at bounding box center [600, 341] width 573 height 19
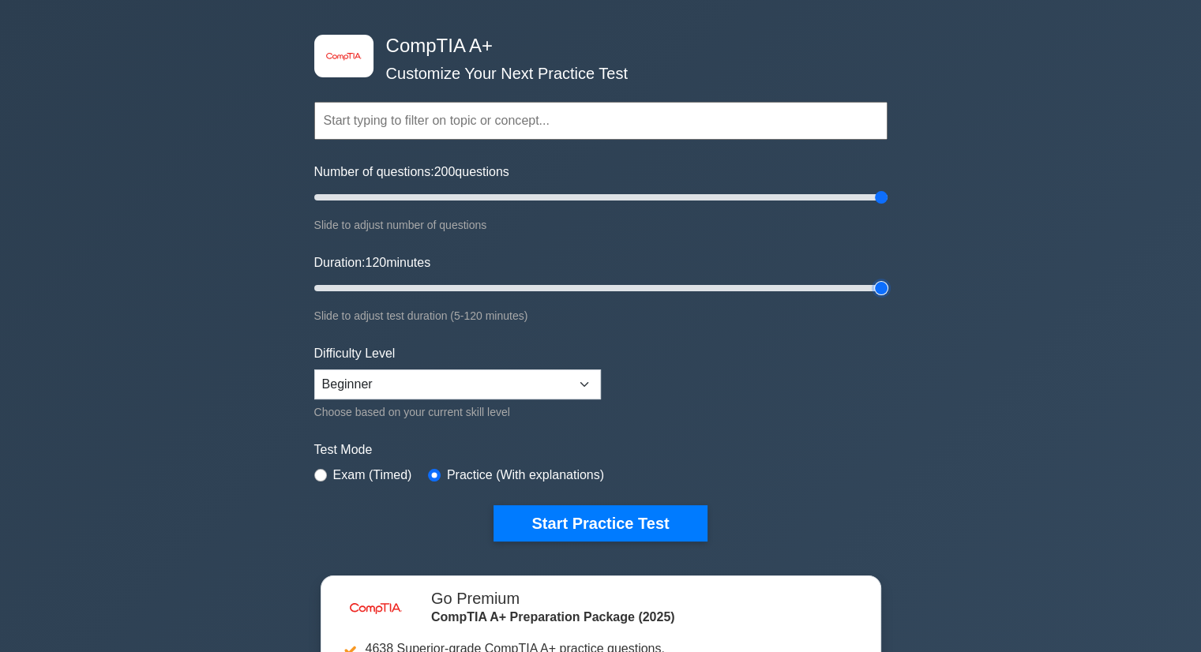
scroll to position [79, 0]
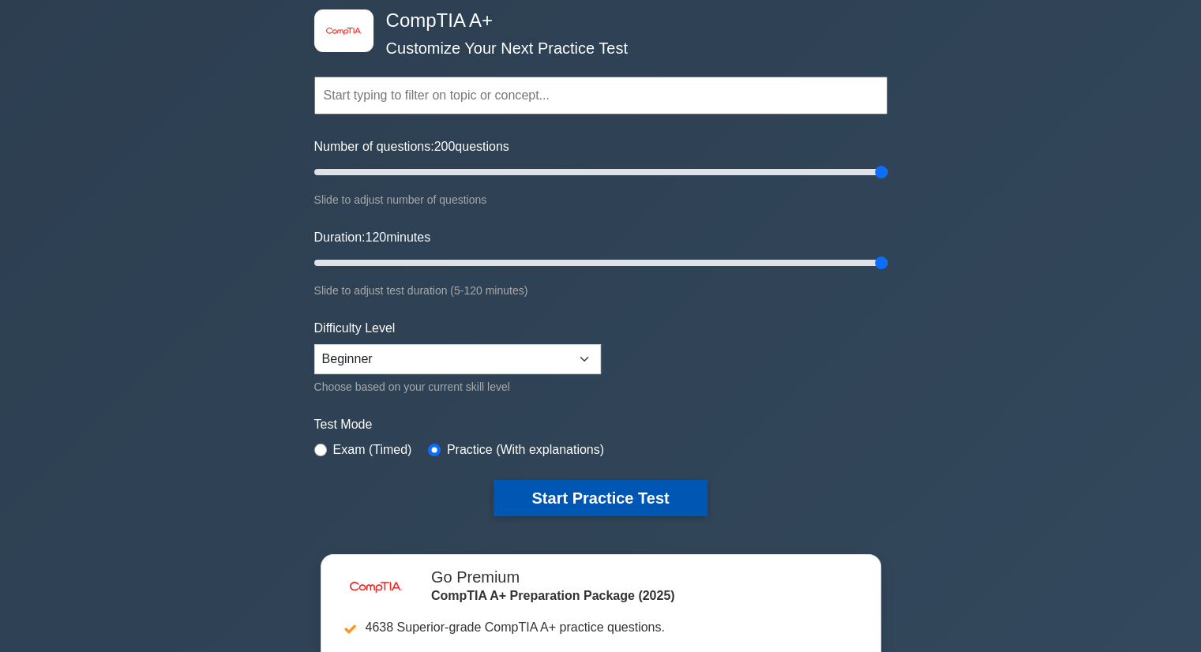
click at [609, 508] on button "Start Practice Test" at bounding box center [599, 498] width 213 height 36
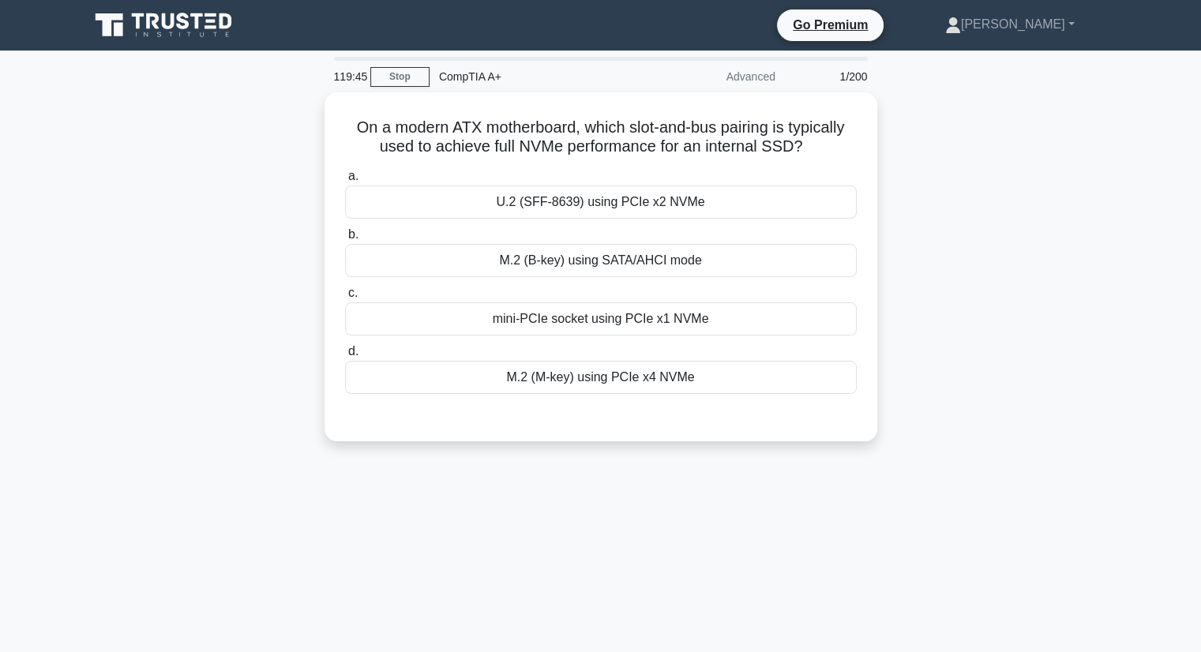
drag, startPoint x: 534, startPoint y: 266, endPoint x: 131, endPoint y: 268, distance: 403.4
click at [131, 268] on div "On a modern ATX motherboard, which slot-and-bus pairing is typically used to ac…" at bounding box center [601, 276] width 1042 height 368
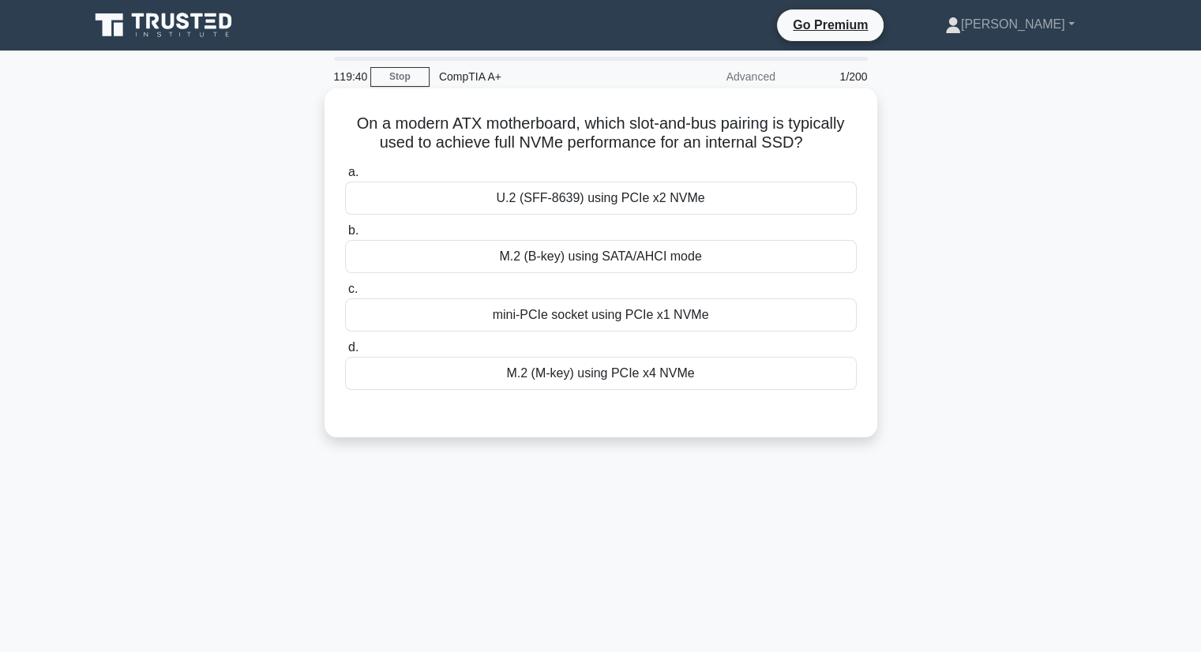
click at [571, 377] on div "M.2 (M-key) using PCIe x4 NVMe" at bounding box center [601, 373] width 512 height 33
click at [345, 353] on input "d. M.2 (M-key) using PCIe x4 NVMe" at bounding box center [345, 348] width 0 height 10
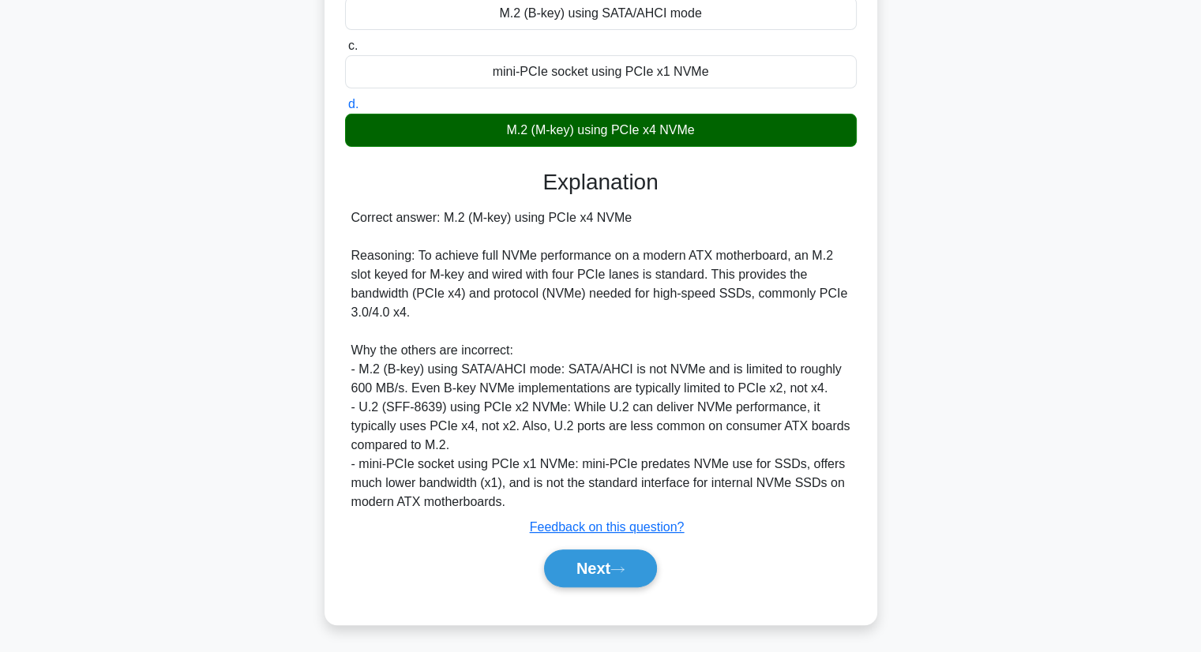
scroll to position [245, 0]
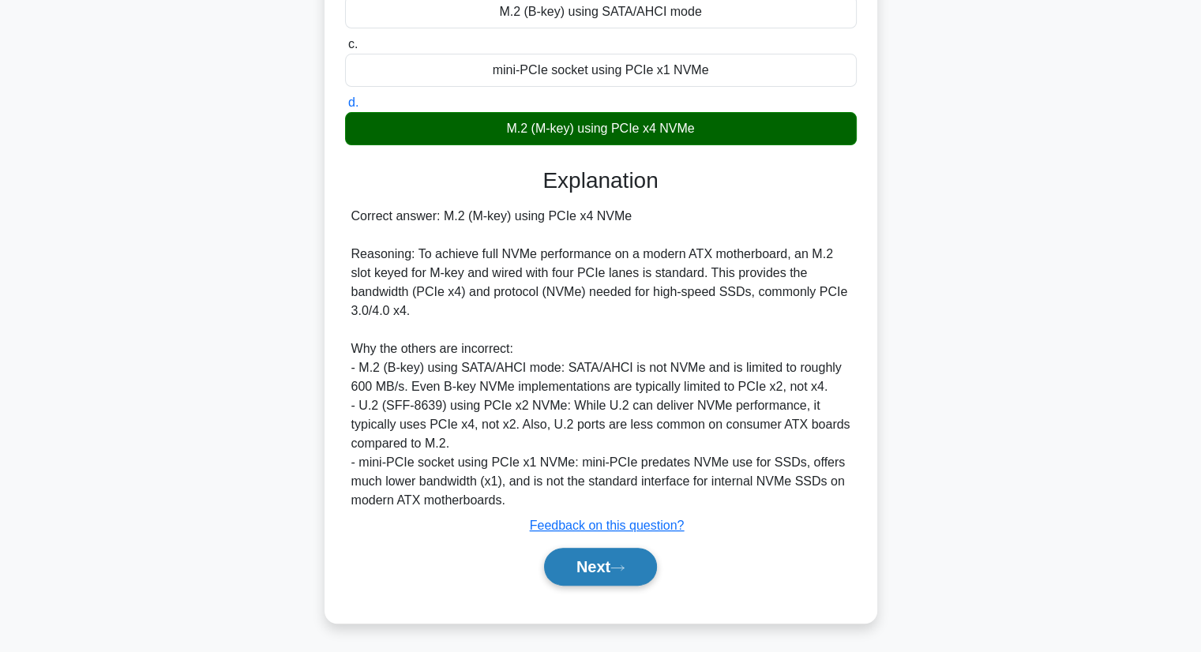
click at [633, 566] on button "Next" at bounding box center [600, 567] width 113 height 38
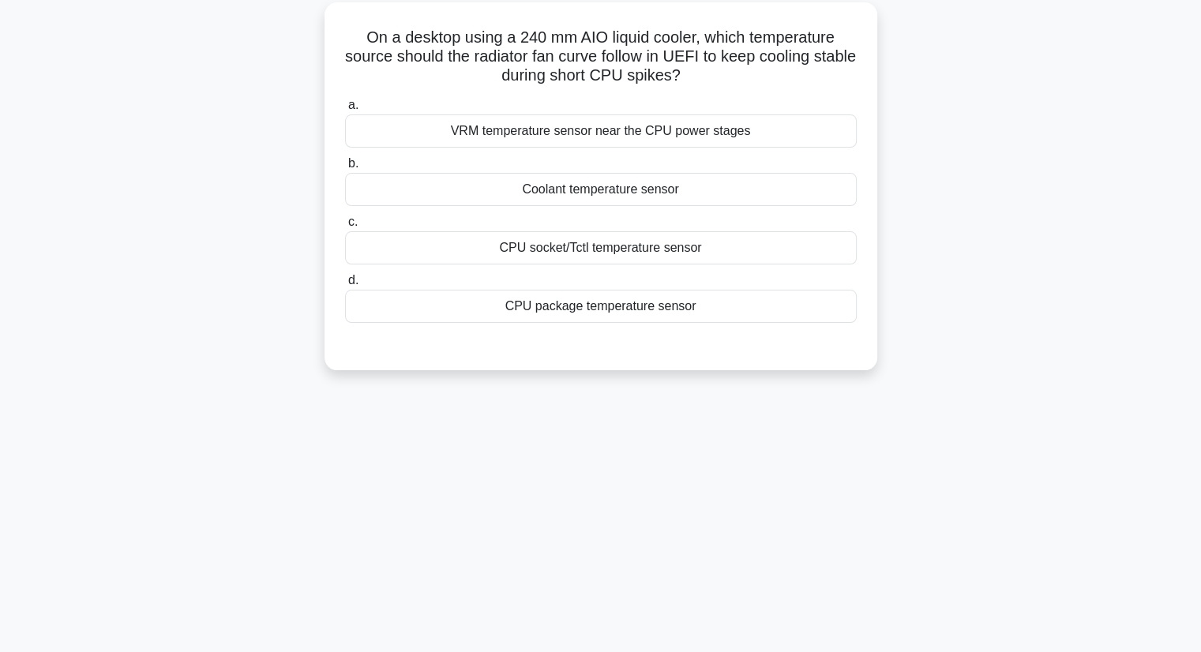
scroll to position [0, 0]
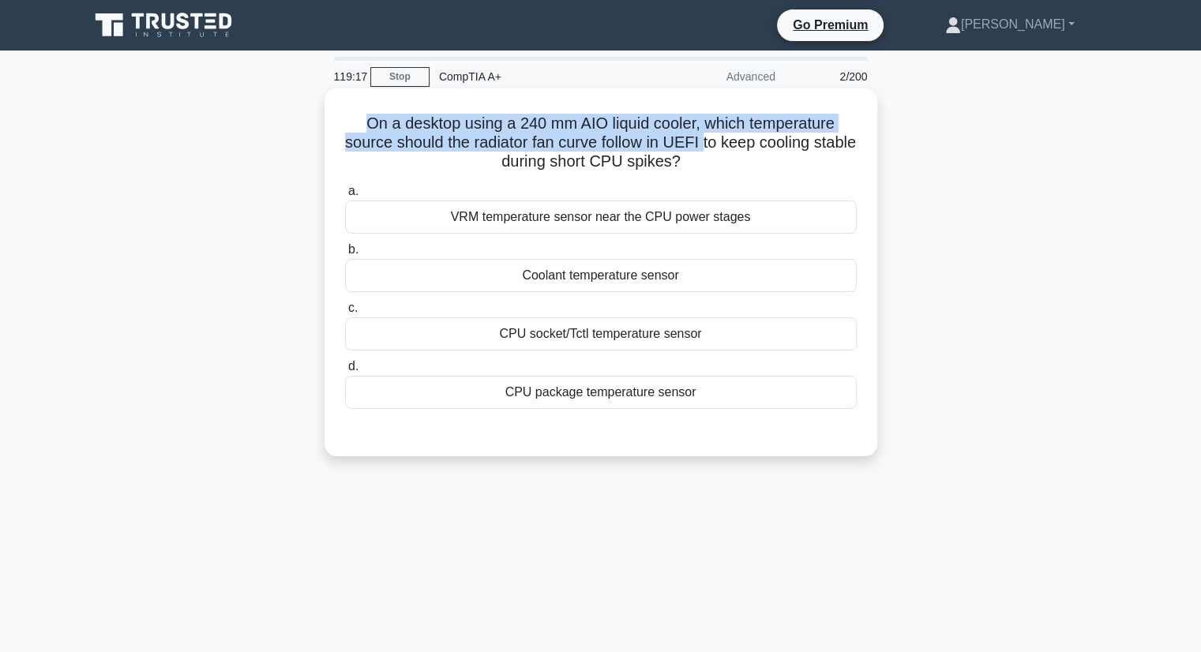
drag, startPoint x: 725, startPoint y: 152, endPoint x: 343, endPoint y: 133, distance: 382.6
click at [343, 133] on h5 "On a desktop using a 240 mm AIO liquid cooler, which temperature source should …" at bounding box center [600, 143] width 515 height 58
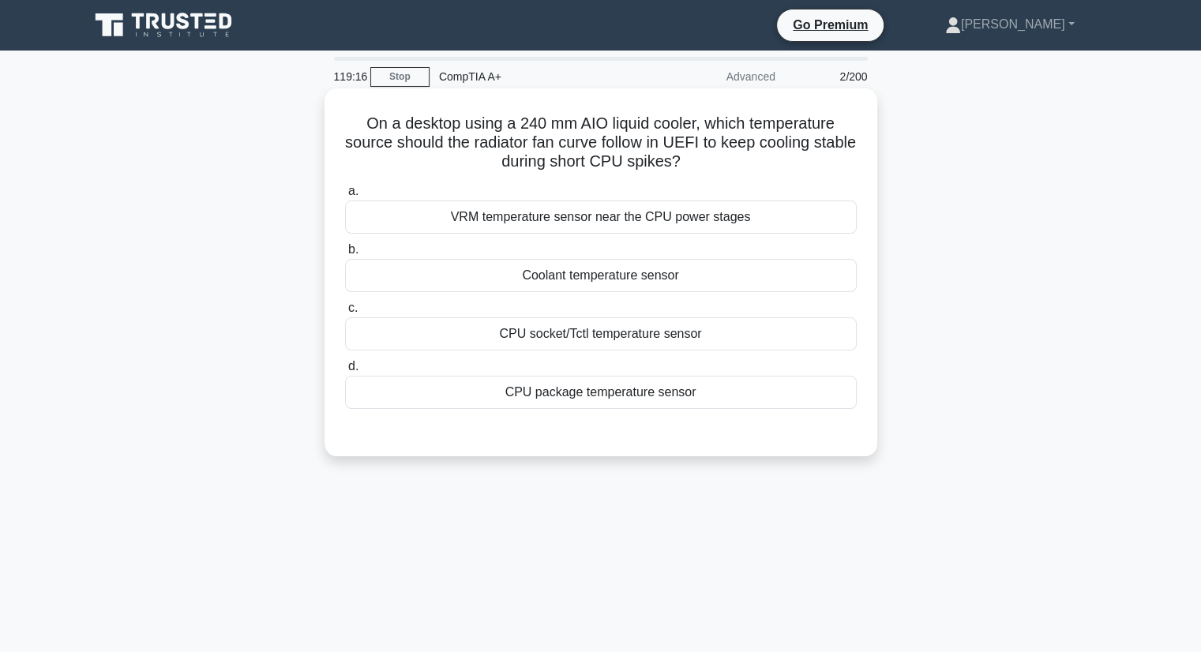
drag, startPoint x: 673, startPoint y: 173, endPoint x: 723, endPoint y: 161, distance: 51.9
click at [681, 172] on h5 "On a desktop using a 240 mm AIO liquid cooler, which temperature source should …" at bounding box center [600, 143] width 515 height 58
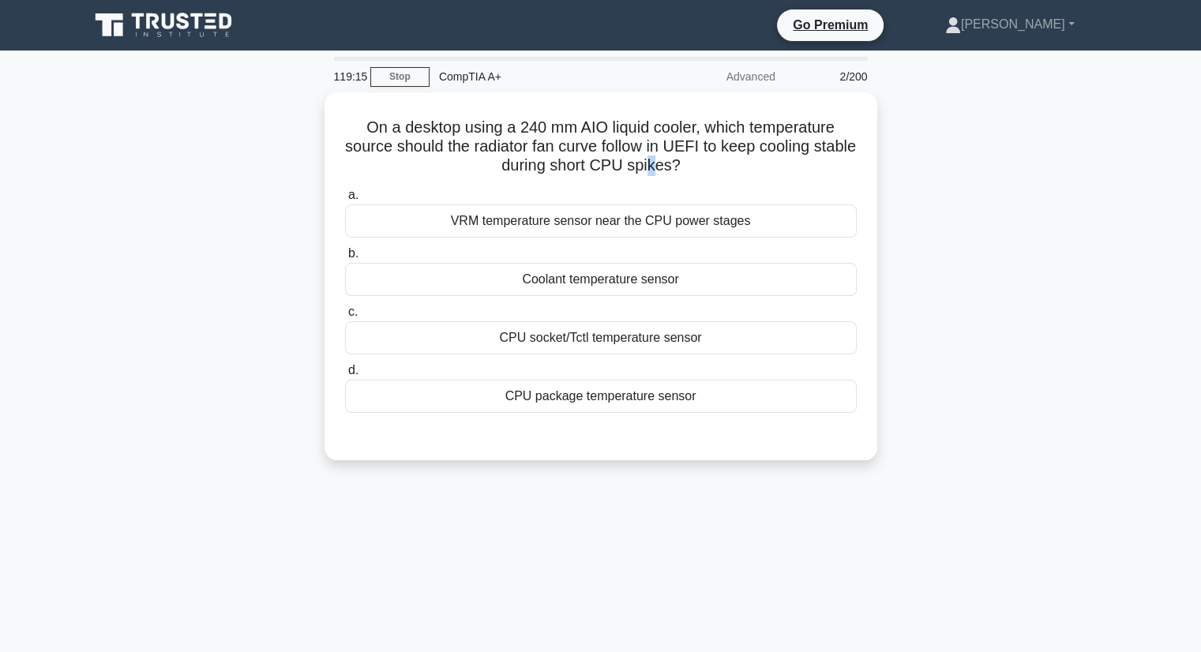
drag, startPoint x: 728, startPoint y: 159, endPoint x: 297, endPoint y: 121, distance: 432.8
click at [297, 121] on div "On a desktop using a 240 mm AIO liquid cooler, which temperature source should …" at bounding box center [601, 285] width 1042 height 387
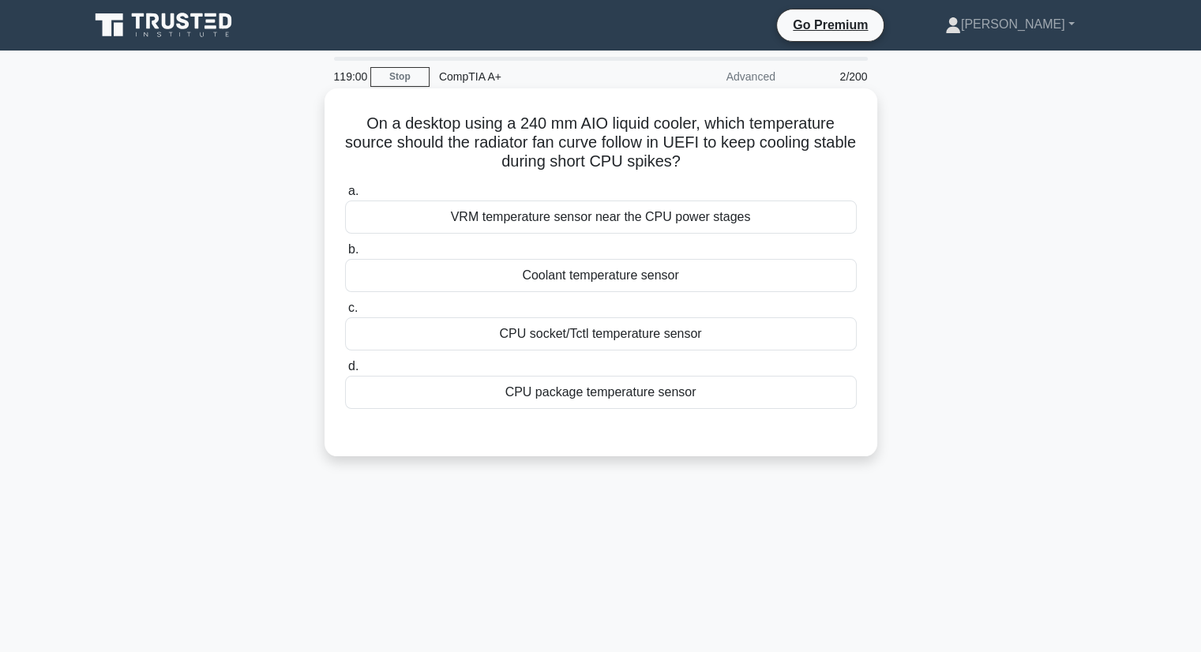
click at [797, 162] on h5 "On a desktop using a 240 mm AIO liquid cooler, which temperature source should …" at bounding box center [600, 143] width 515 height 58
drag, startPoint x: 696, startPoint y: 326, endPoint x: 710, endPoint y: 342, distance: 21.2
copy div "or"
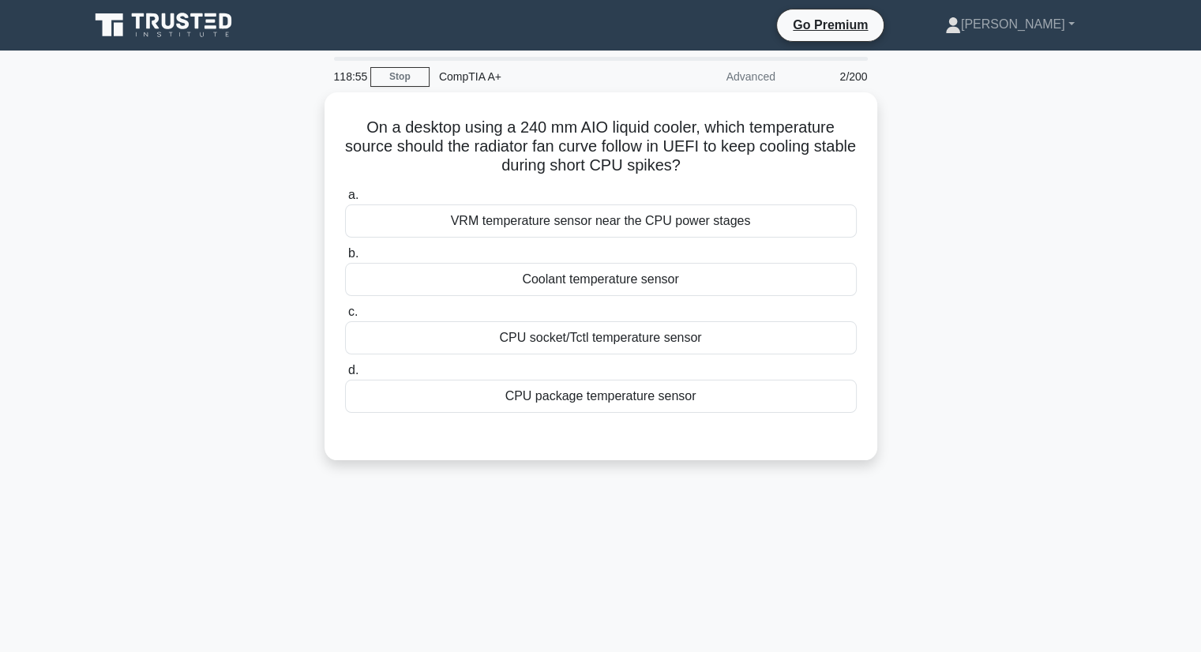
drag, startPoint x: 719, startPoint y: 396, endPoint x: 316, endPoint y: 184, distance: 455.5
click at [316, 184] on div "On a desktop using a 240 mm AIO liquid cooler, which temperature source should …" at bounding box center [601, 285] width 1042 height 387
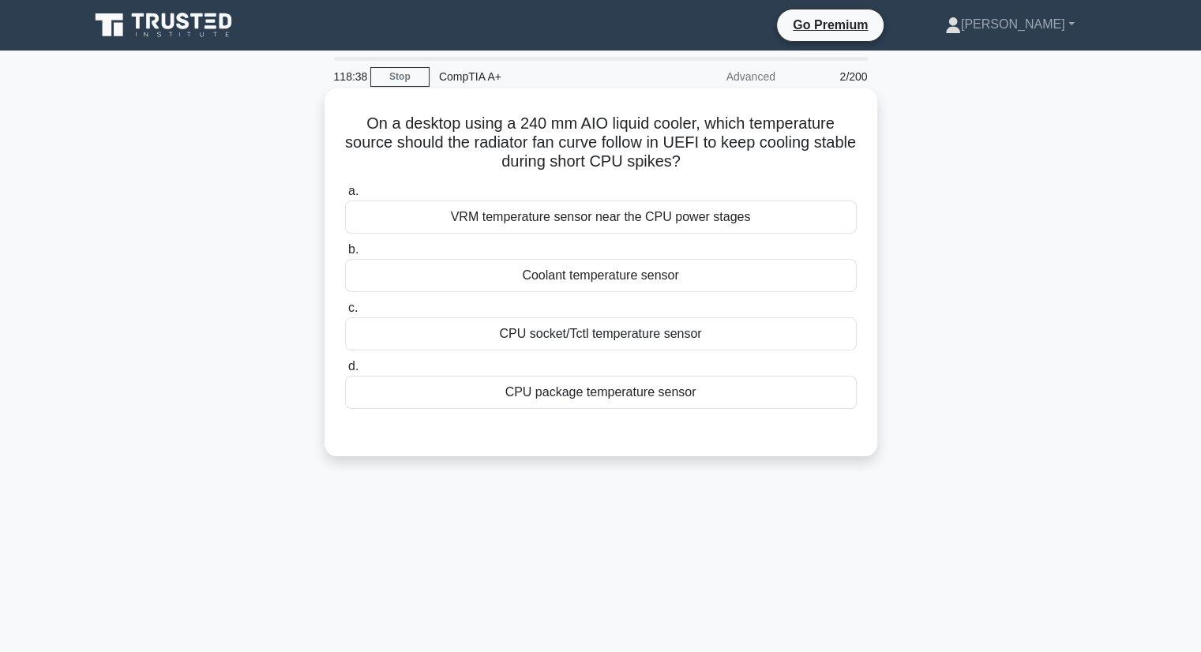
click at [746, 153] on h5 "On a desktop using a 240 mm AIO liquid cooler, which temperature source should …" at bounding box center [600, 143] width 515 height 58
click at [627, 336] on div "CPU socket/Tctl temperature sensor" at bounding box center [601, 333] width 512 height 33
click at [345, 313] on input "c. CPU socket/Tctl temperature sensor" at bounding box center [345, 308] width 0 height 10
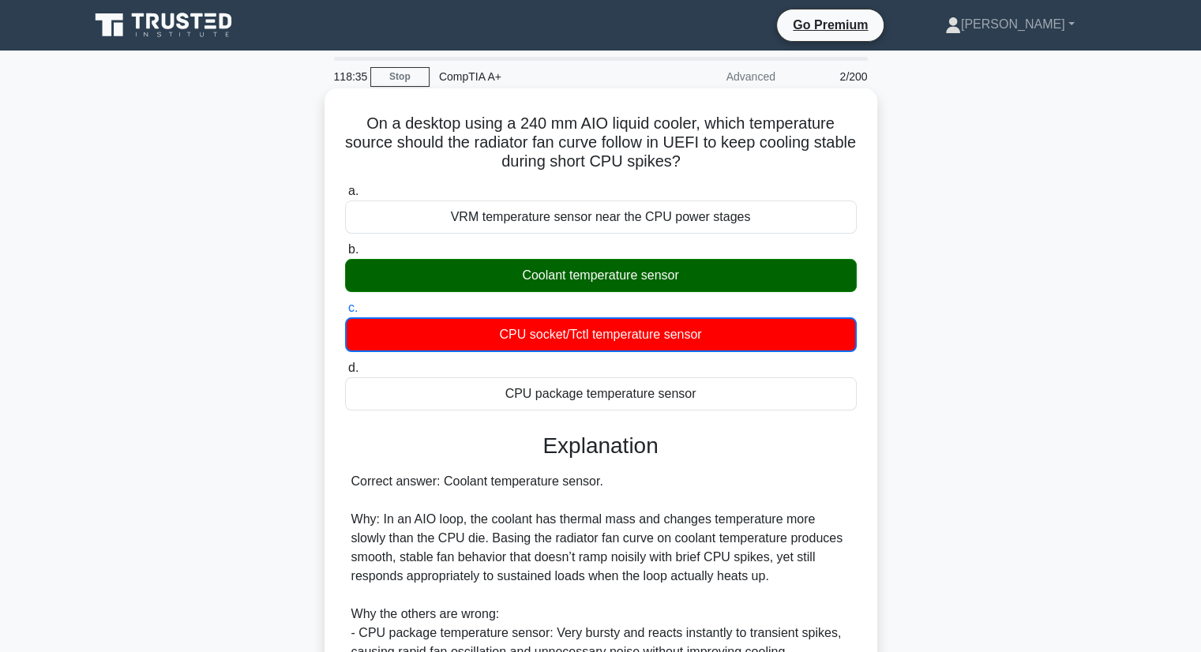
click at [673, 268] on div "Coolant temperature sensor" at bounding box center [601, 275] width 512 height 33
click at [345, 255] on input "b. Coolant temperature sensor" at bounding box center [345, 250] width 0 height 10
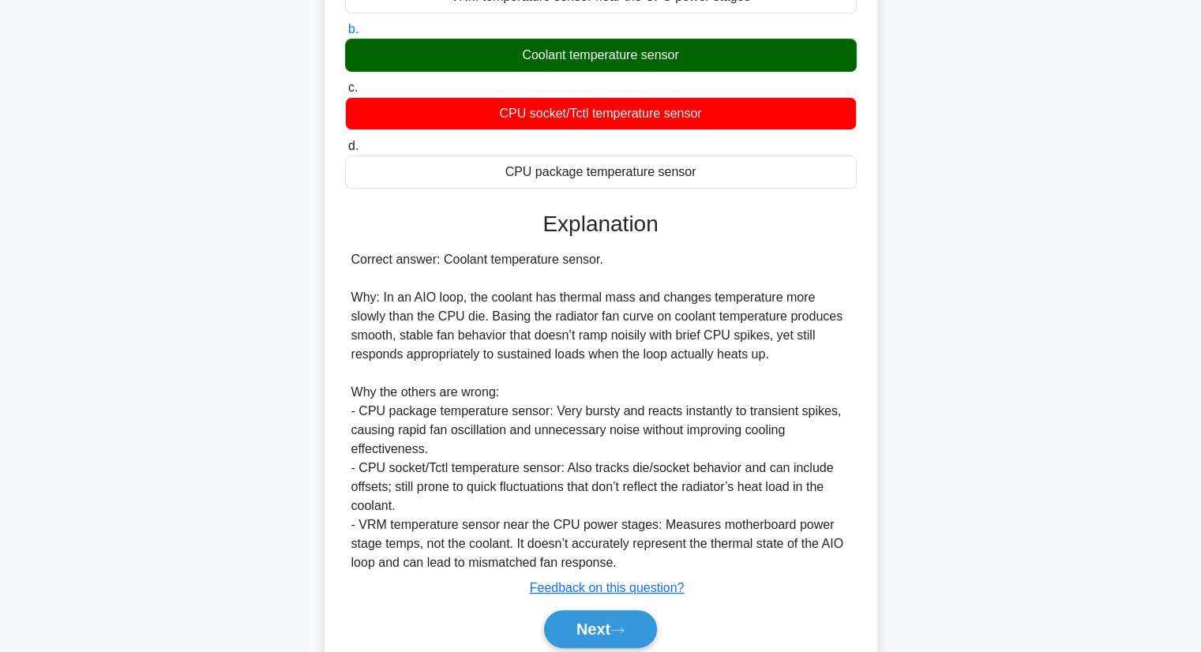
scroll to position [283, 0]
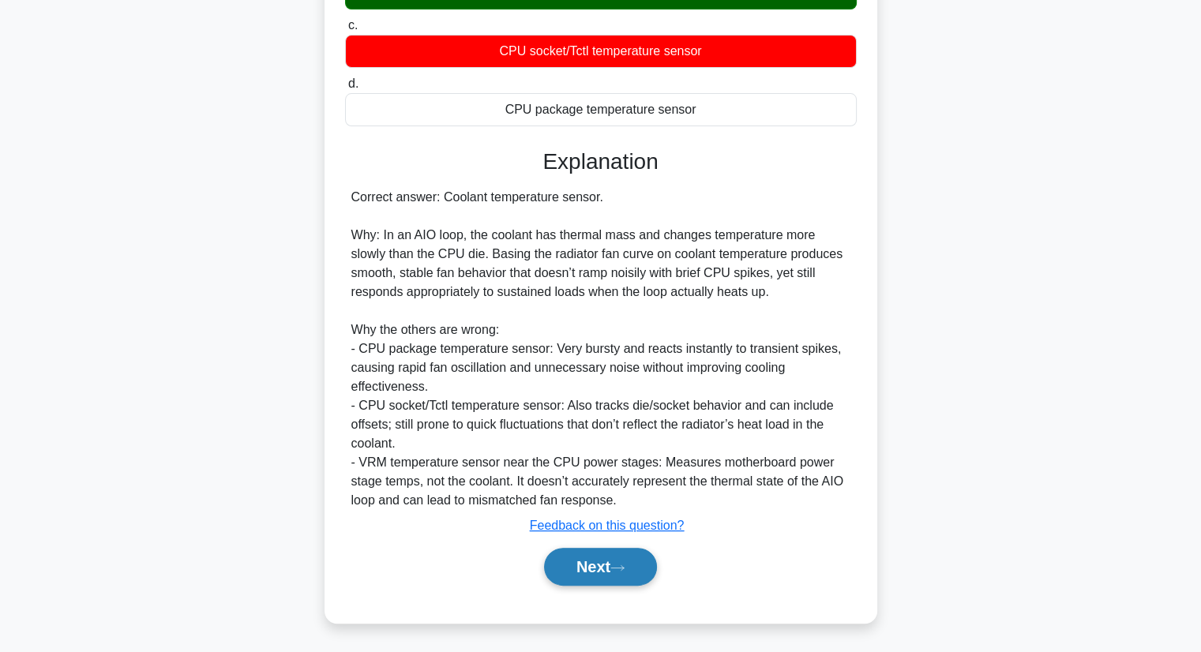
click at [621, 567] on icon at bounding box center [617, 568] width 14 height 9
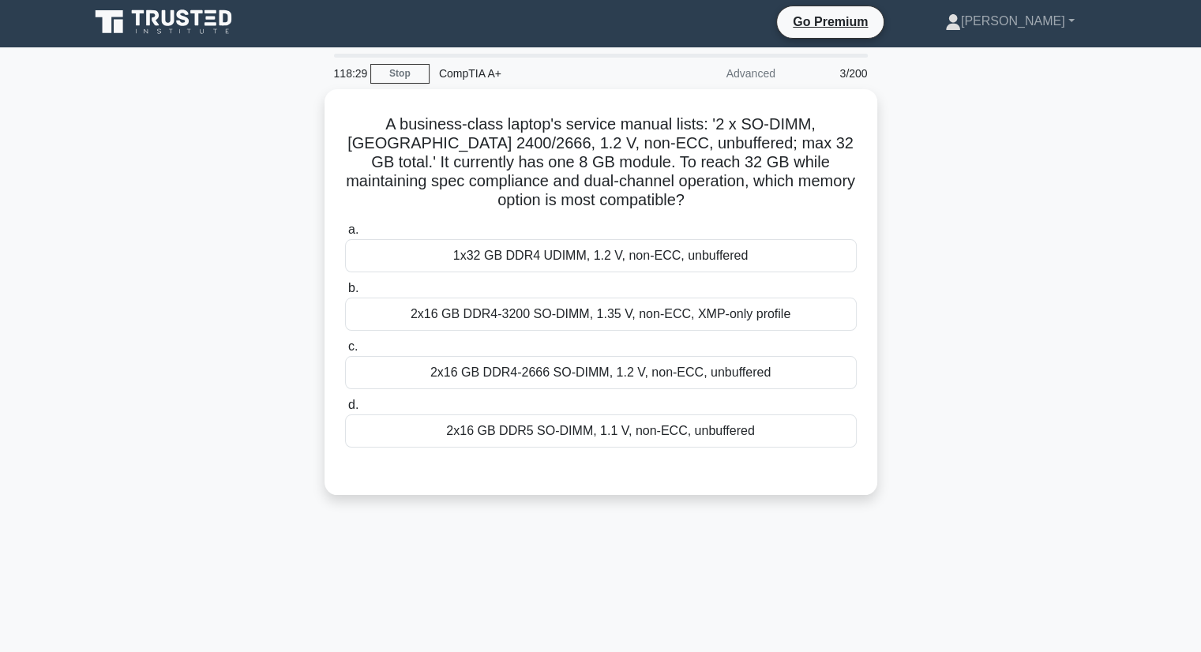
scroll to position [0, 0]
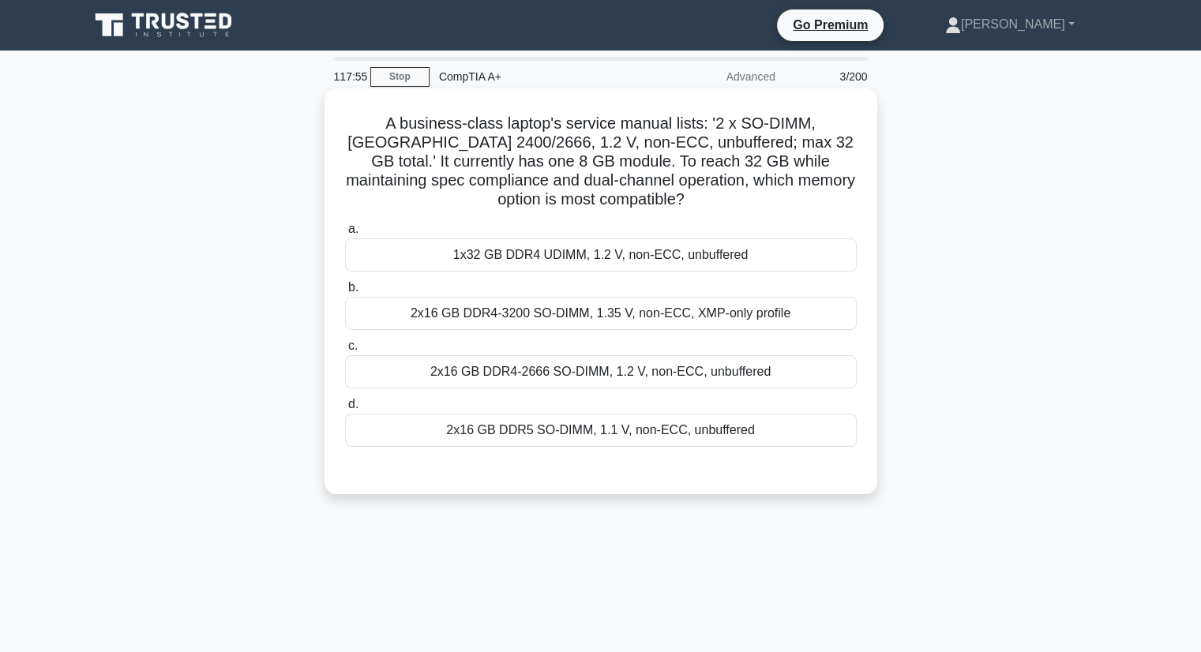
drag, startPoint x: 643, startPoint y: 313, endPoint x: 609, endPoint y: 358, distance: 55.7
drag, startPoint x: 609, startPoint y: 358, endPoint x: 568, endPoint y: 381, distance: 47.4
click at [568, 381] on div "2x16 GB DDR4-2666 SO-DIMM, 1.2 V, non-ECC, unbuffered" at bounding box center [601, 371] width 512 height 33
click at [345, 351] on input "c. 2x16 GB DDR4-2666 SO-DIMM, 1.2 V, non-ECC, unbuffered" at bounding box center [345, 346] width 0 height 10
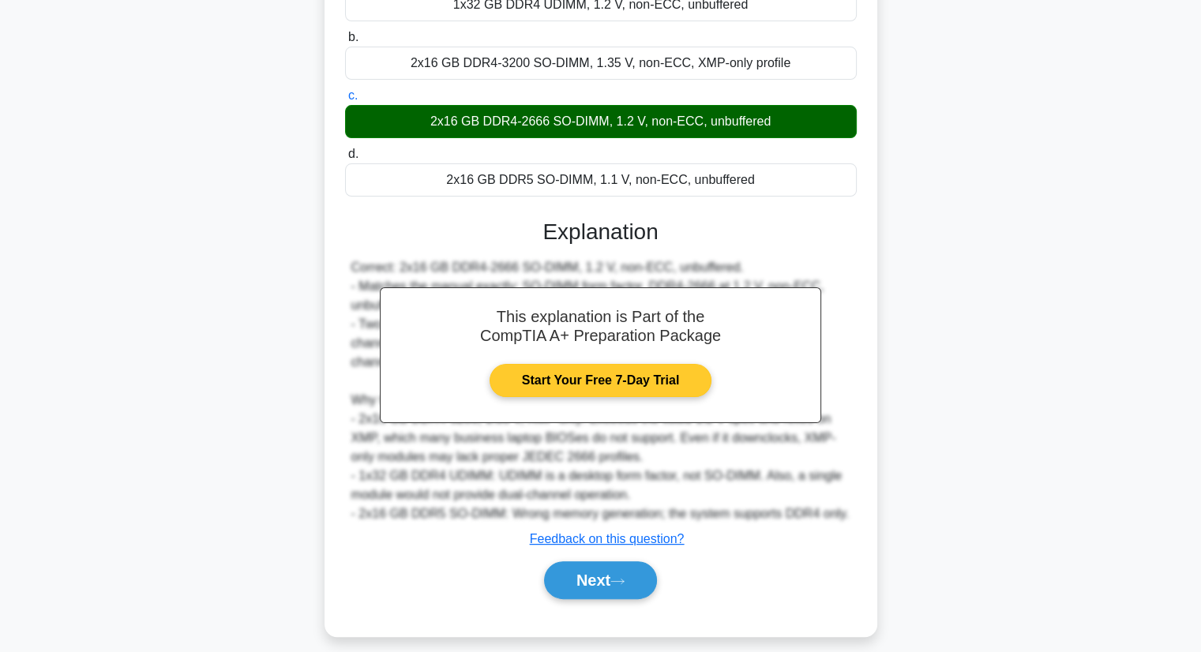
scroll to position [264, 0]
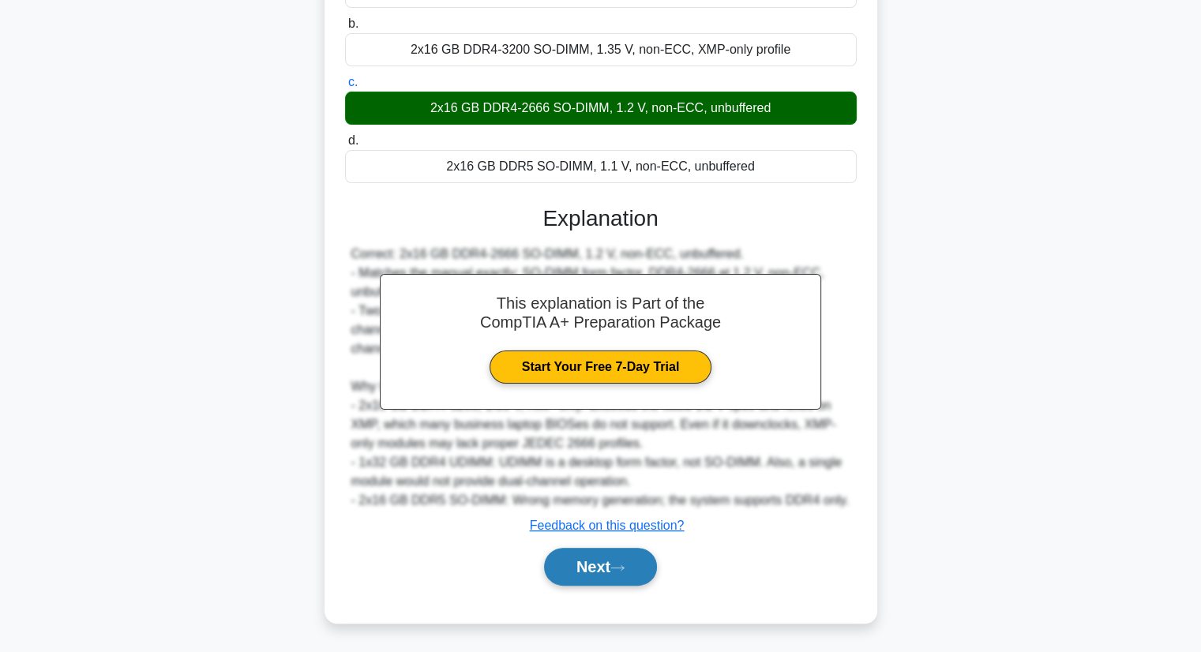
click at [596, 562] on button "Next" at bounding box center [600, 567] width 113 height 38
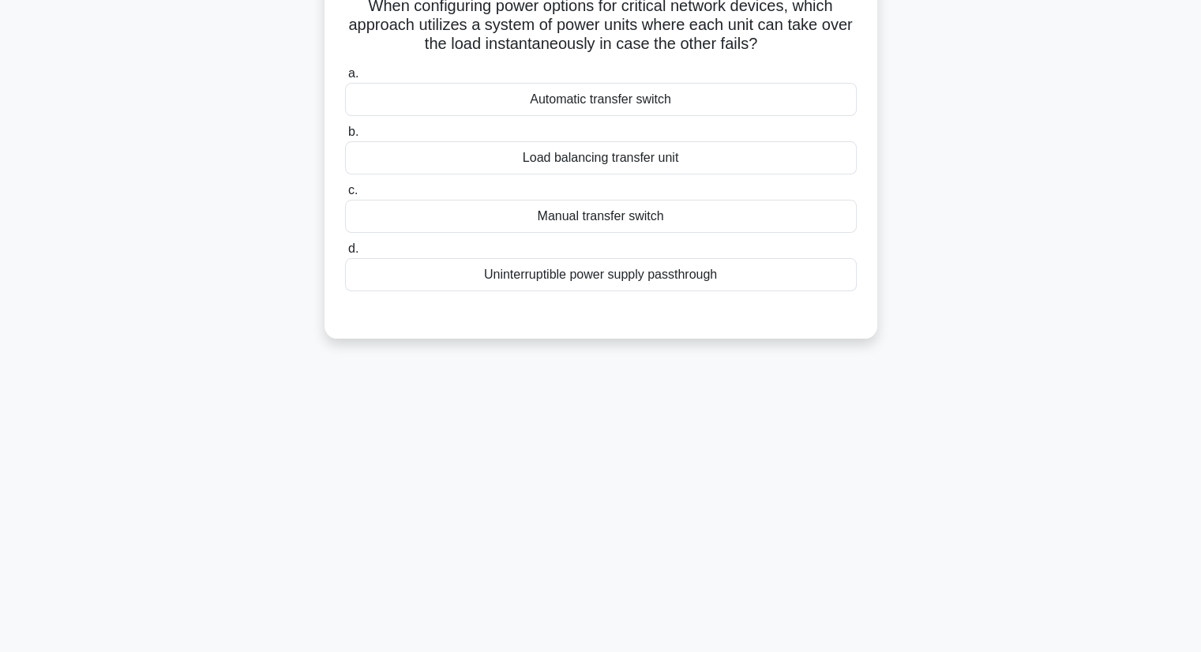
scroll to position [0, 0]
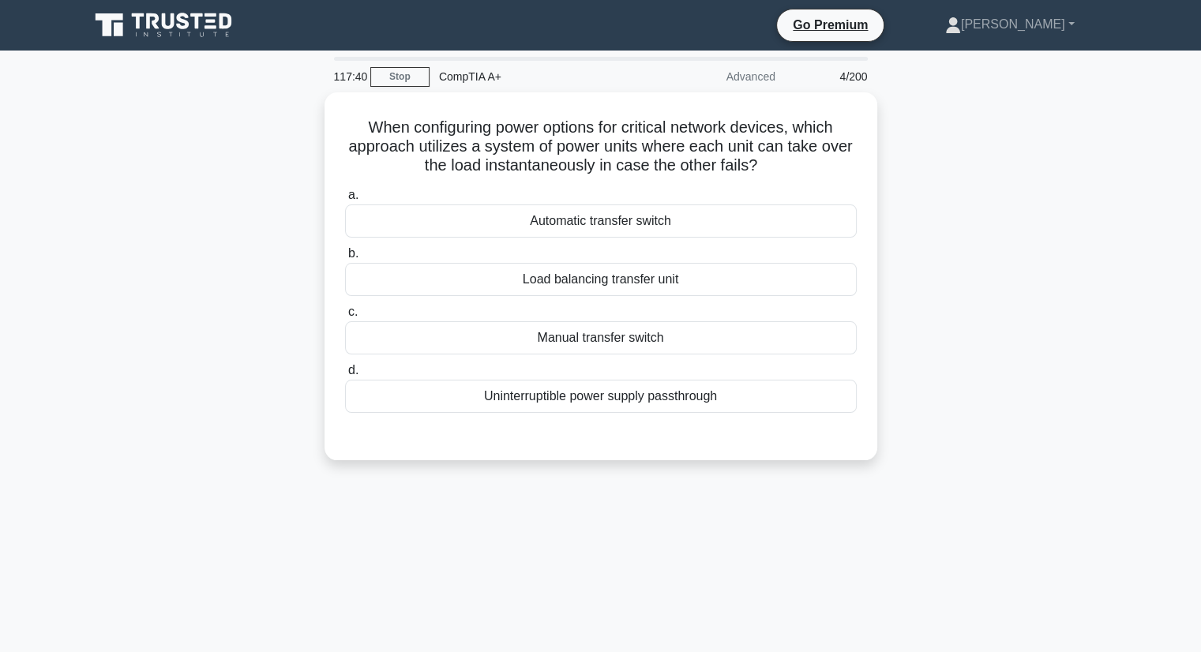
drag, startPoint x: 665, startPoint y: 143, endPoint x: 296, endPoint y: 111, distance: 370.1
click at [296, 111] on div "When configuring power options for critical network devices, which approach uti…" at bounding box center [601, 285] width 1042 height 387
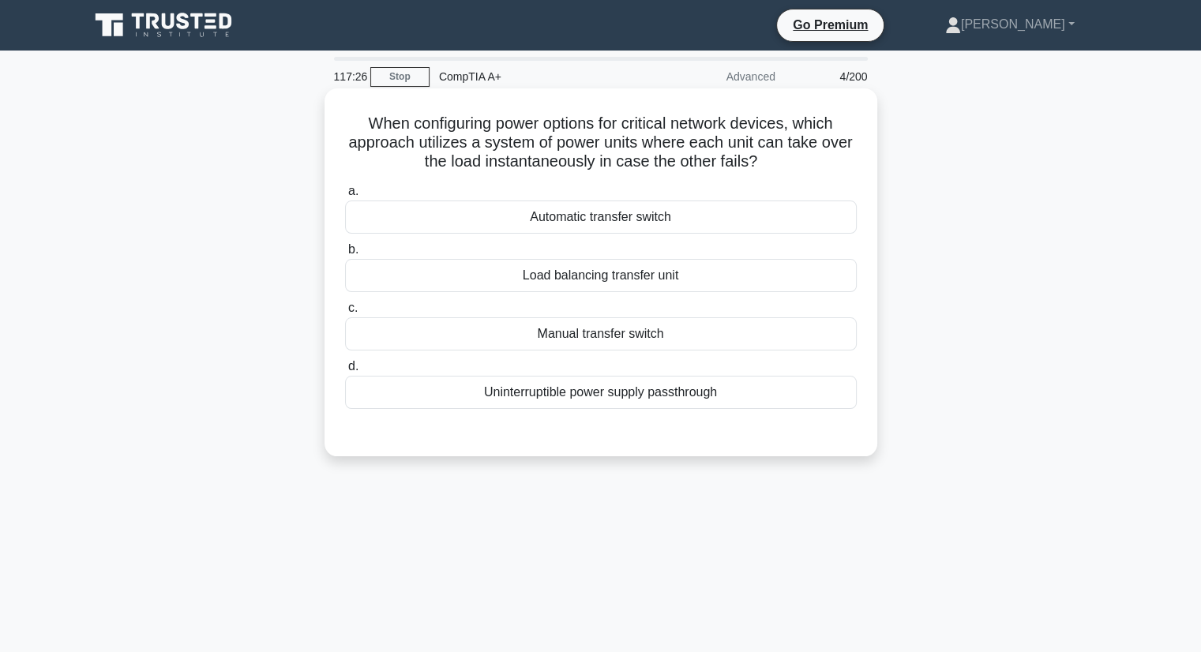
click at [742, 185] on label "a. Automatic transfer switch" at bounding box center [601, 208] width 512 height 52
click at [345, 186] on input "a. Automatic transfer switch" at bounding box center [345, 191] width 0 height 10
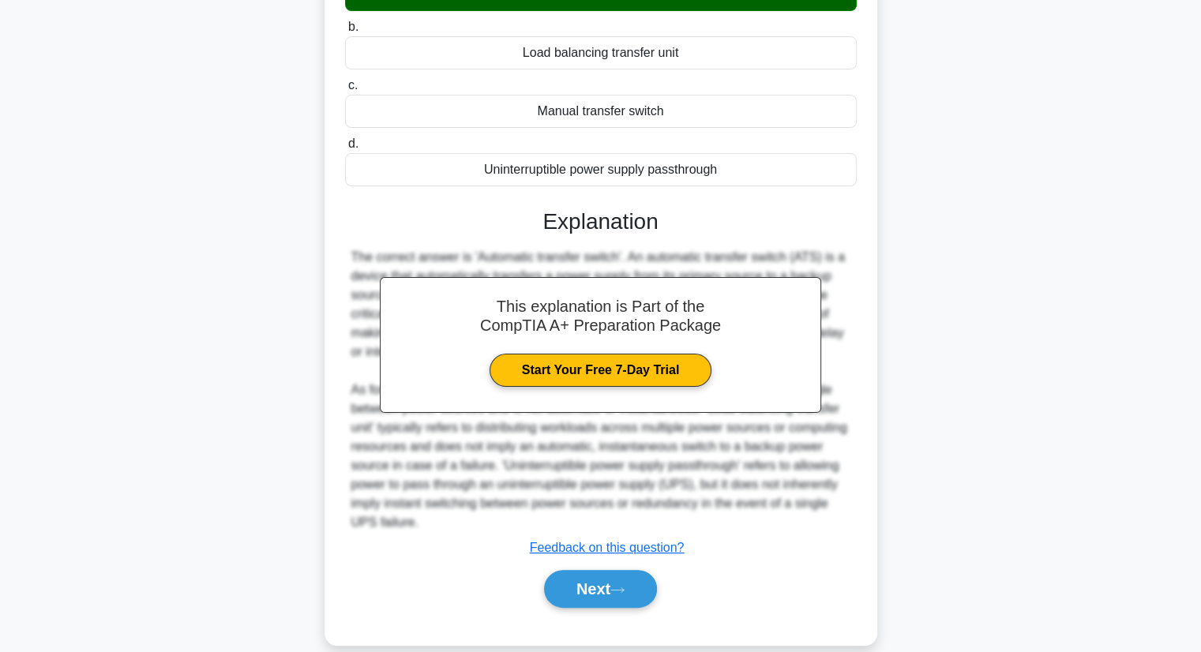
scroll to position [237, 0]
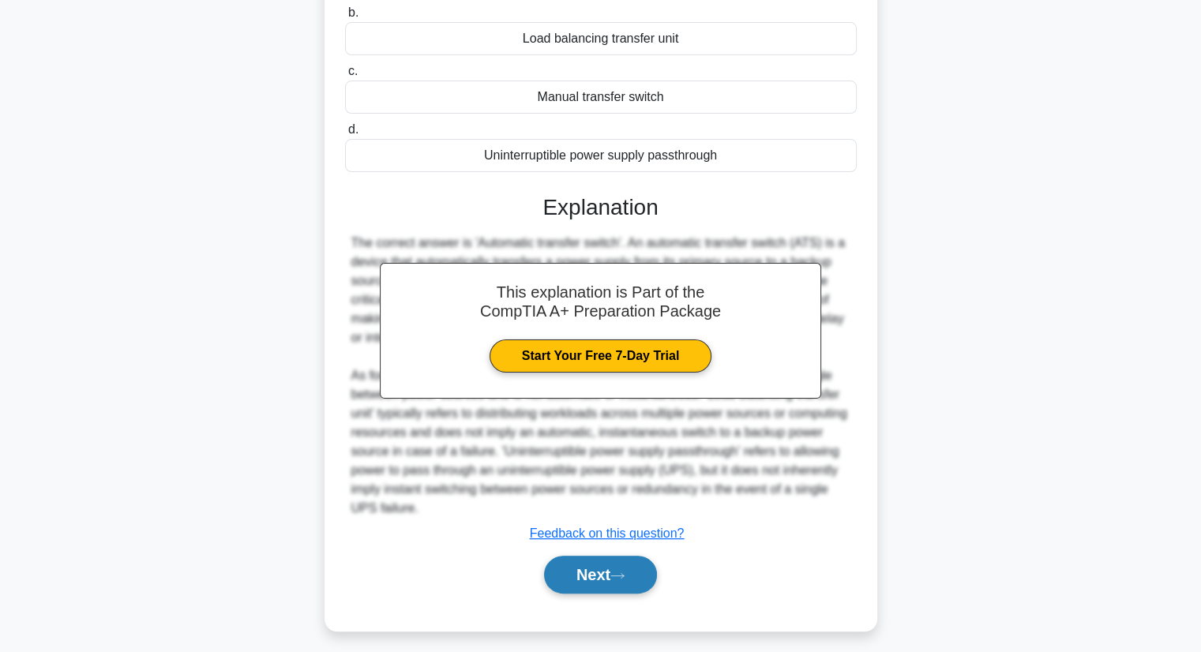
click at [601, 577] on button "Next" at bounding box center [600, 575] width 113 height 38
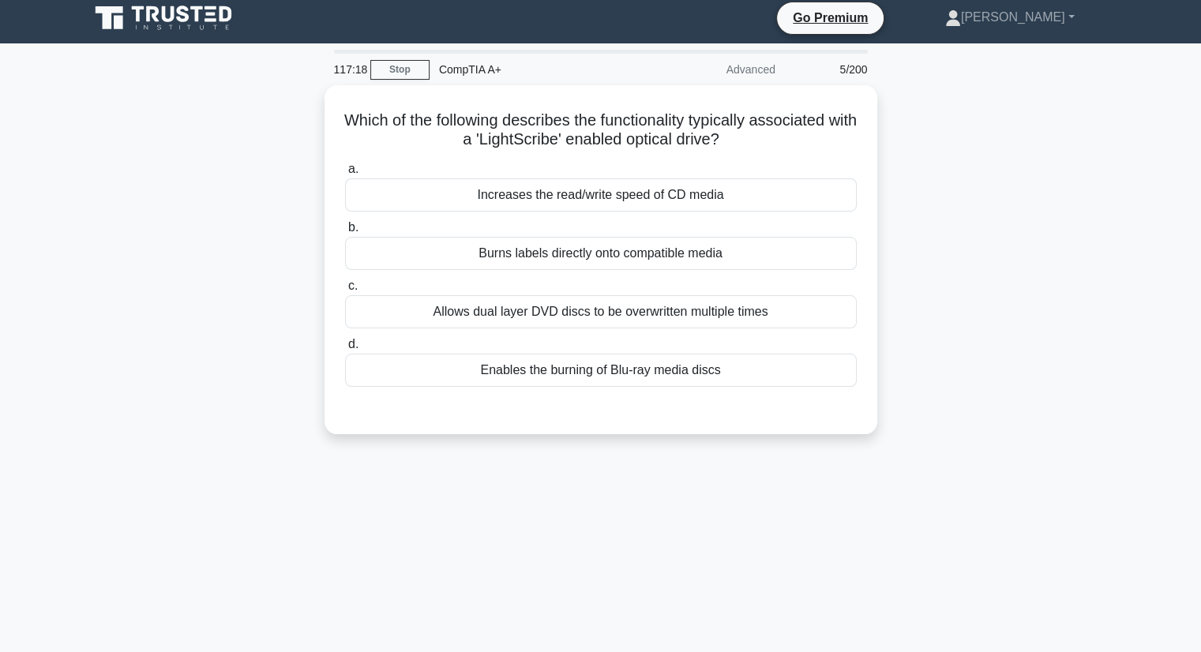
scroll to position [0, 0]
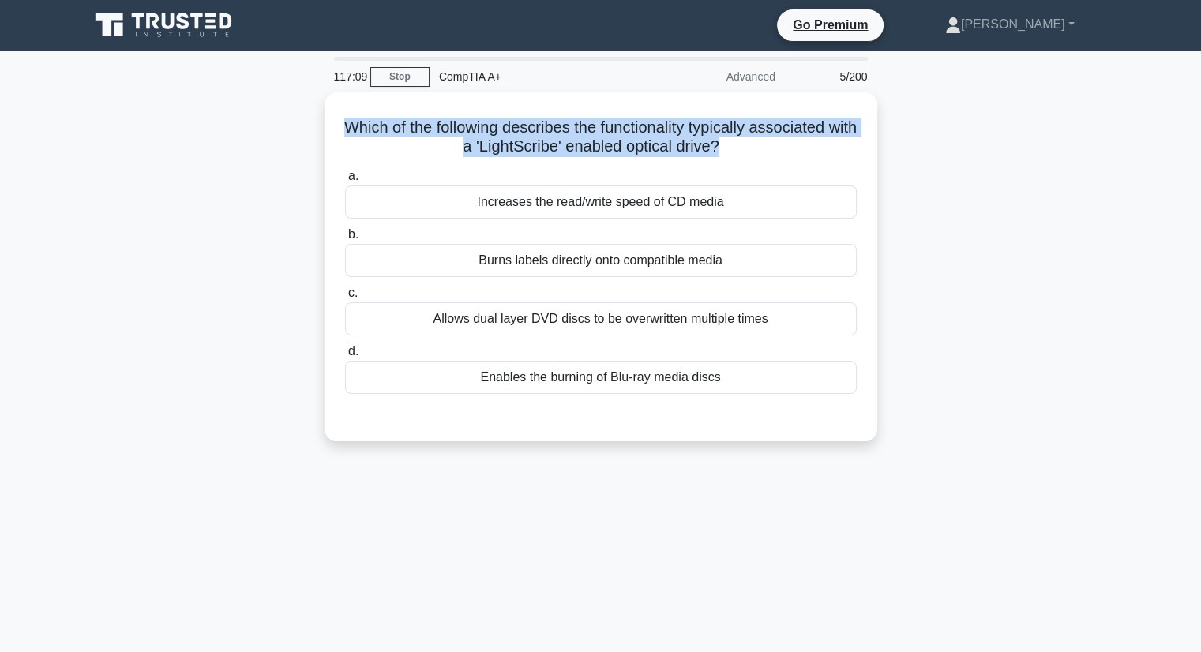
drag, startPoint x: 734, startPoint y: 151, endPoint x: 251, endPoint y: 130, distance: 483.6
click at [251, 130] on div "Which of the following describes the functionality typically associated with a …" at bounding box center [601, 276] width 1042 height 368
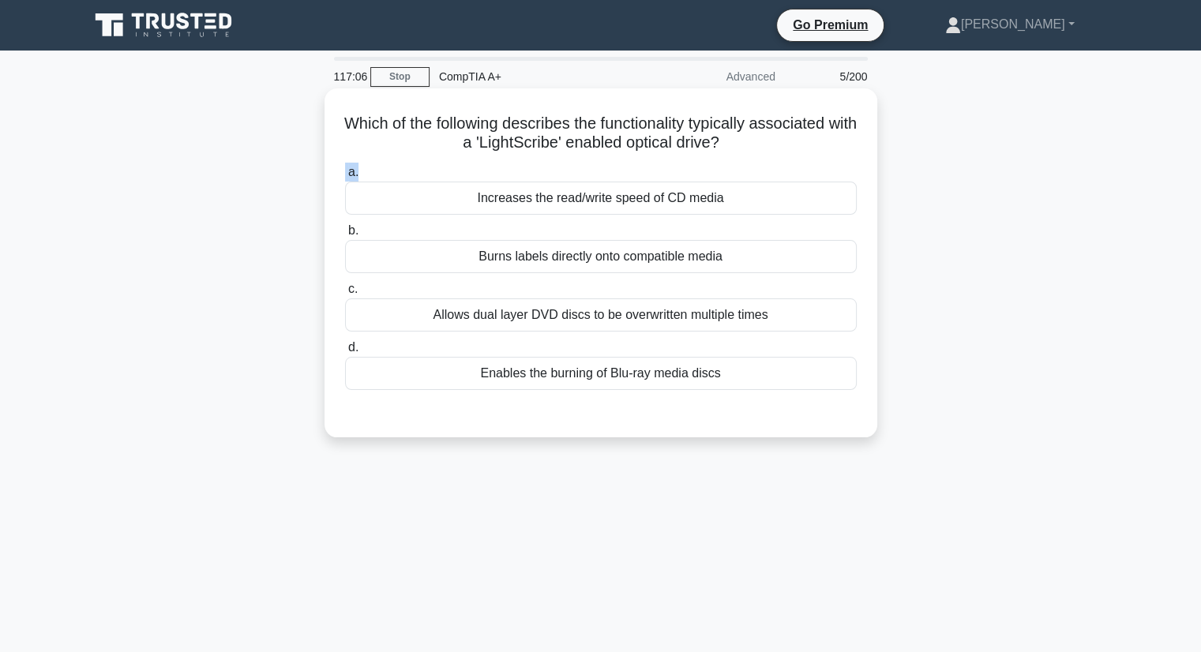
drag, startPoint x: 493, startPoint y: 229, endPoint x: 767, endPoint y: 155, distance: 284.6
click at [778, 157] on div "Which of the following describes the functionality typically associated with a …" at bounding box center [601, 263] width 540 height 336
drag, startPoint x: 752, startPoint y: 164, endPoint x: 749, endPoint y: 149, distance: 15.3
click at [753, 164] on label "a. Increases the read/write speed of CD media" at bounding box center [601, 189] width 512 height 52
click at [345, 167] on input "a. Increases the read/write speed of CD media" at bounding box center [345, 172] width 0 height 10
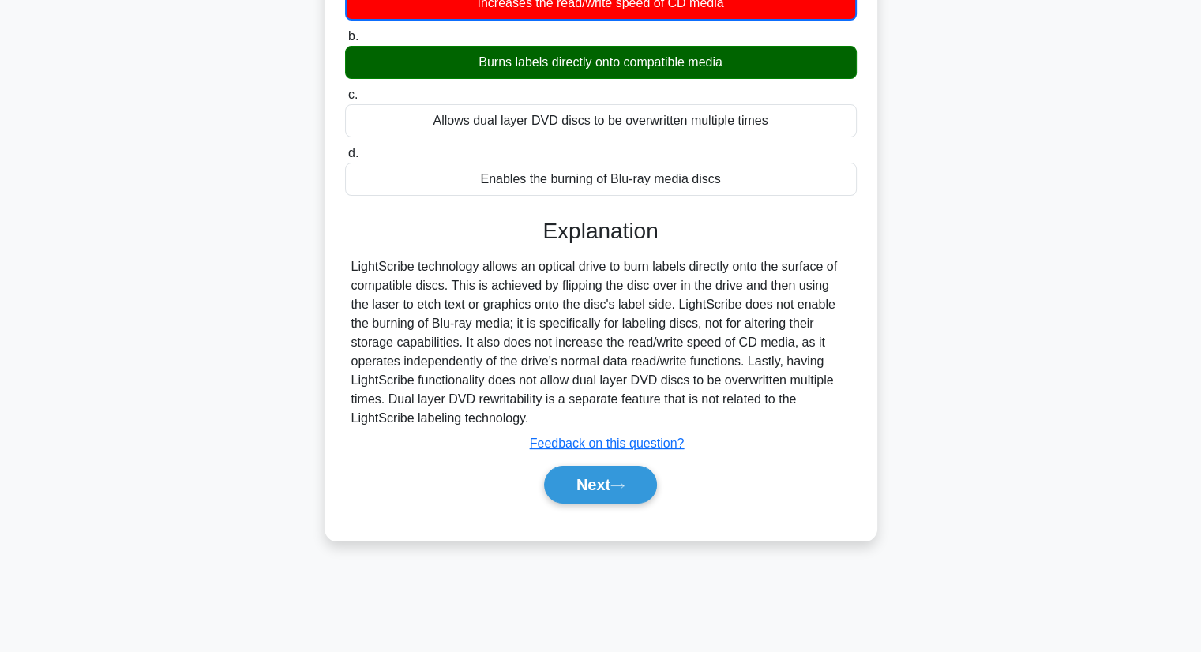
scroll to position [201, 0]
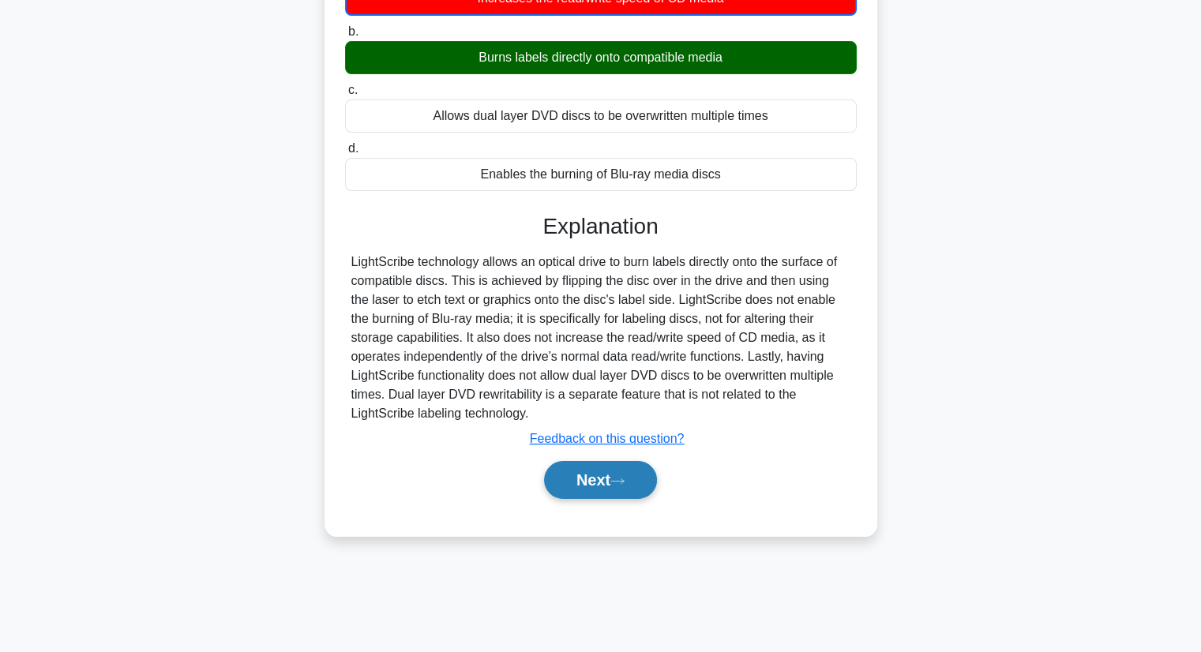
click at [583, 471] on button "Next" at bounding box center [600, 480] width 113 height 38
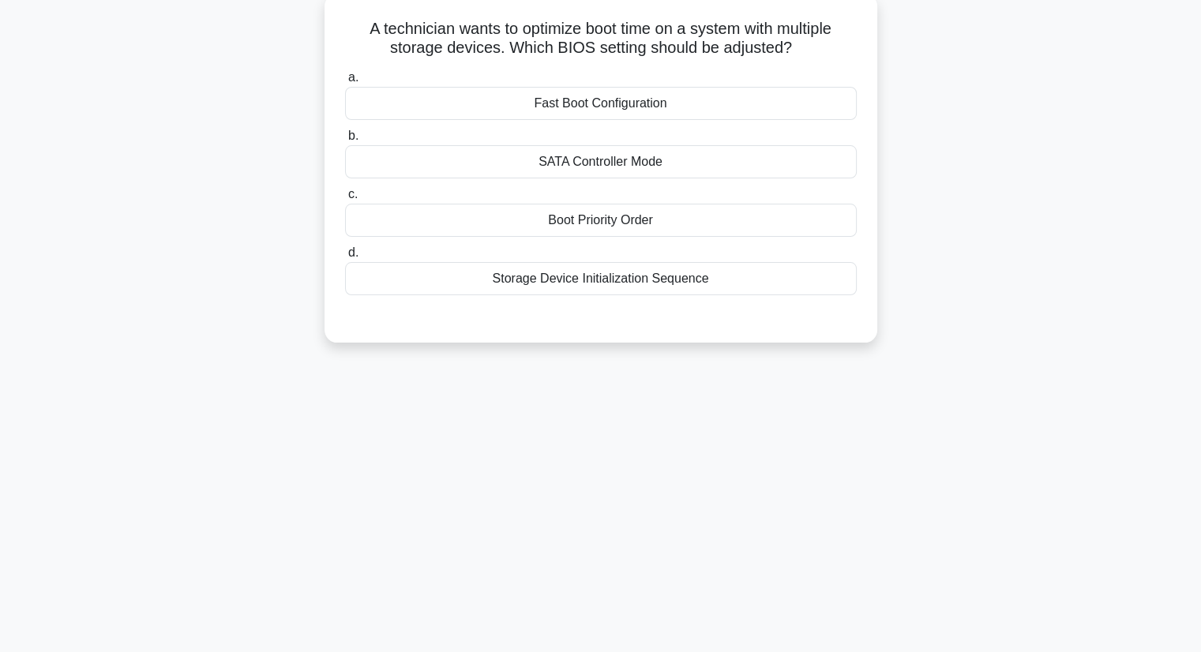
scroll to position [0, 0]
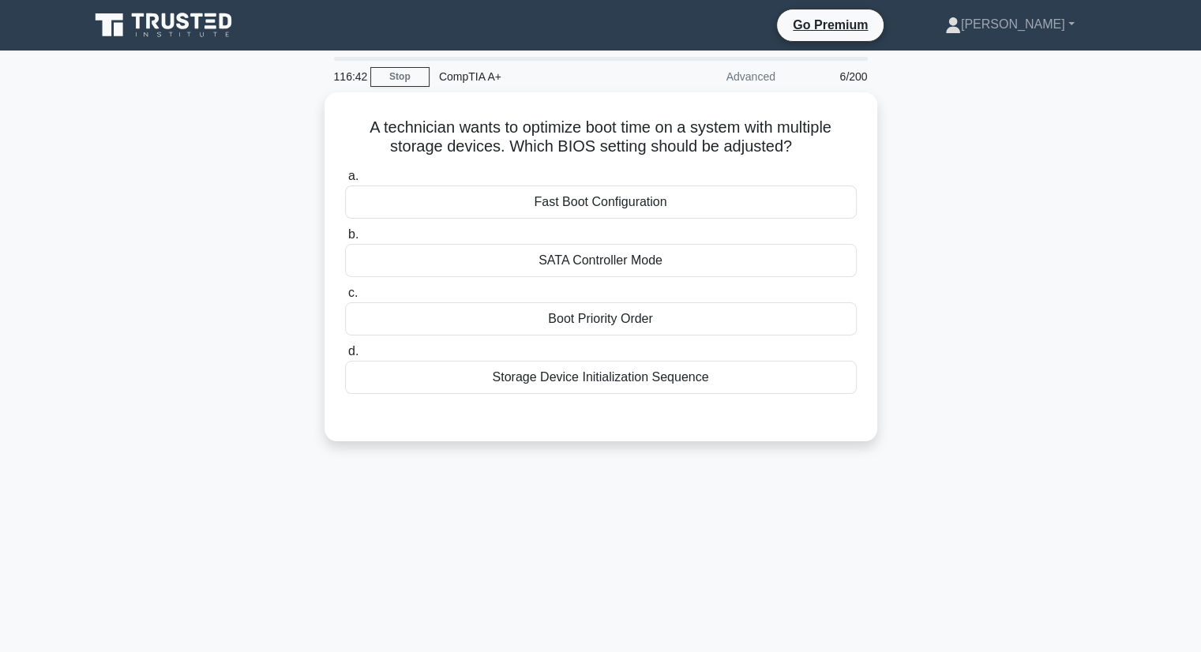
drag, startPoint x: 801, startPoint y: 141, endPoint x: 294, endPoint y: 109, distance: 507.8
click at [294, 109] on div "A technician wants to optimize boot time on a system with multiple storage devi…" at bounding box center [601, 276] width 1042 height 368
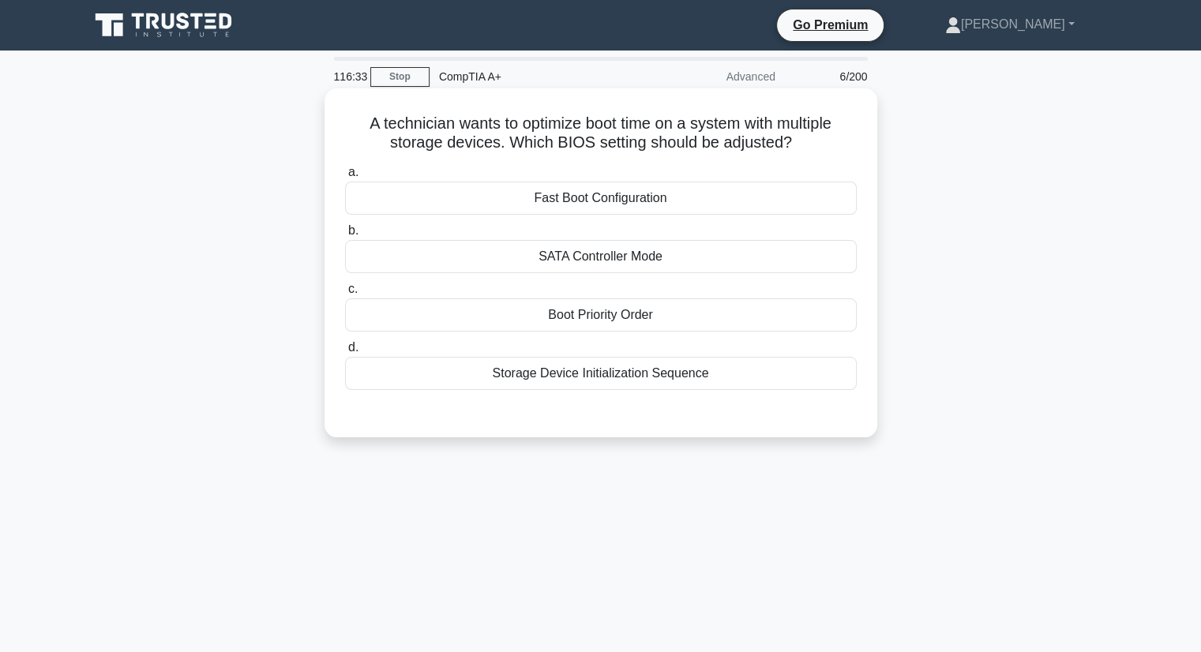
click at [692, 105] on div "A technician wants to optimize boot time on a system with multiple storage devi…" at bounding box center [601, 263] width 540 height 336
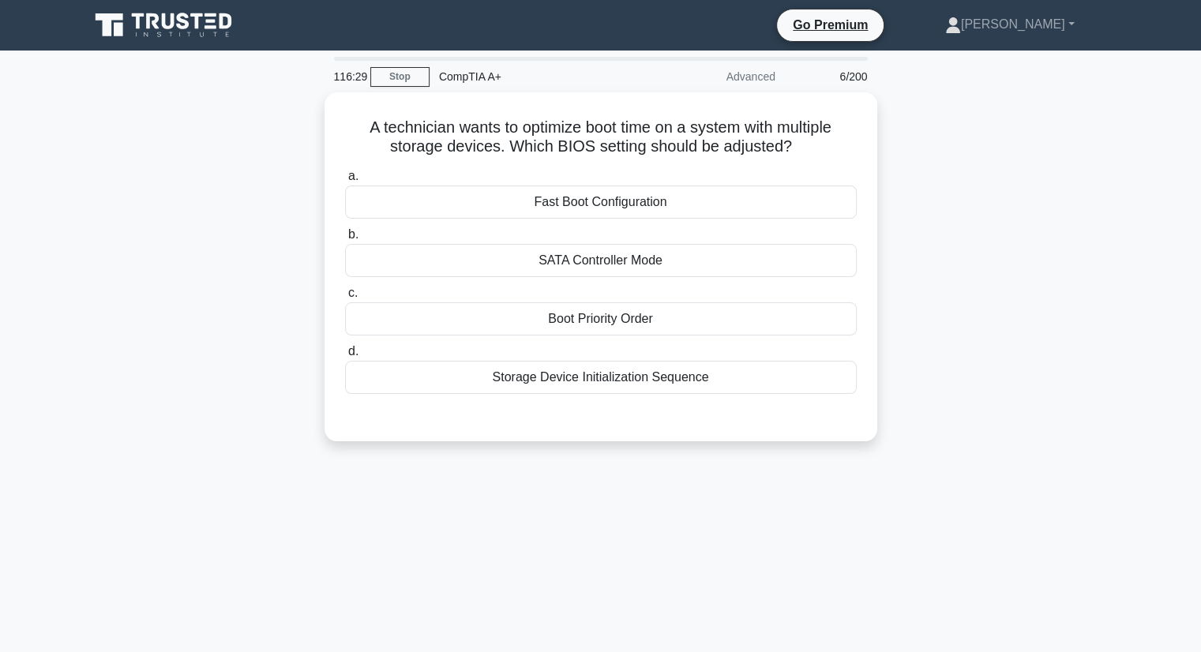
drag, startPoint x: 743, startPoint y: 379, endPoint x: 317, endPoint y: 174, distance: 472.1
click at [317, 174] on div "A technician wants to optimize boot time on a system with multiple storage devi…" at bounding box center [601, 276] width 1042 height 368
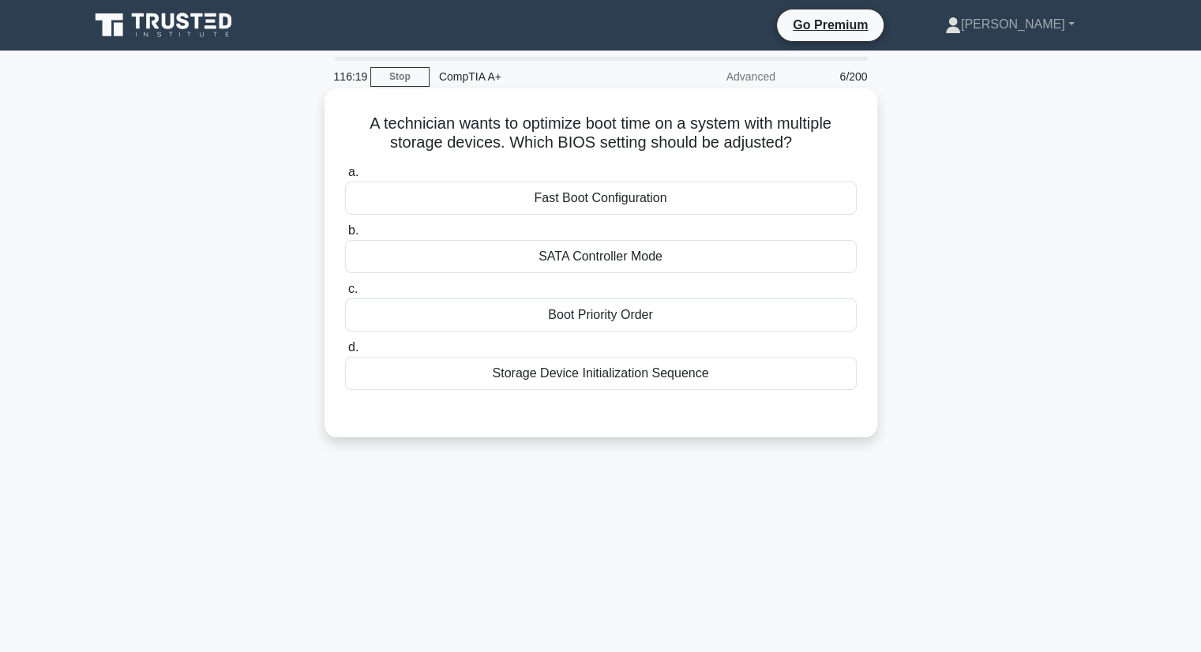
click at [609, 299] on div "Boot Priority Order" at bounding box center [601, 314] width 512 height 33
click at [345, 294] on input "c. Boot Priority Order" at bounding box center [345, 289] width 0 height 10
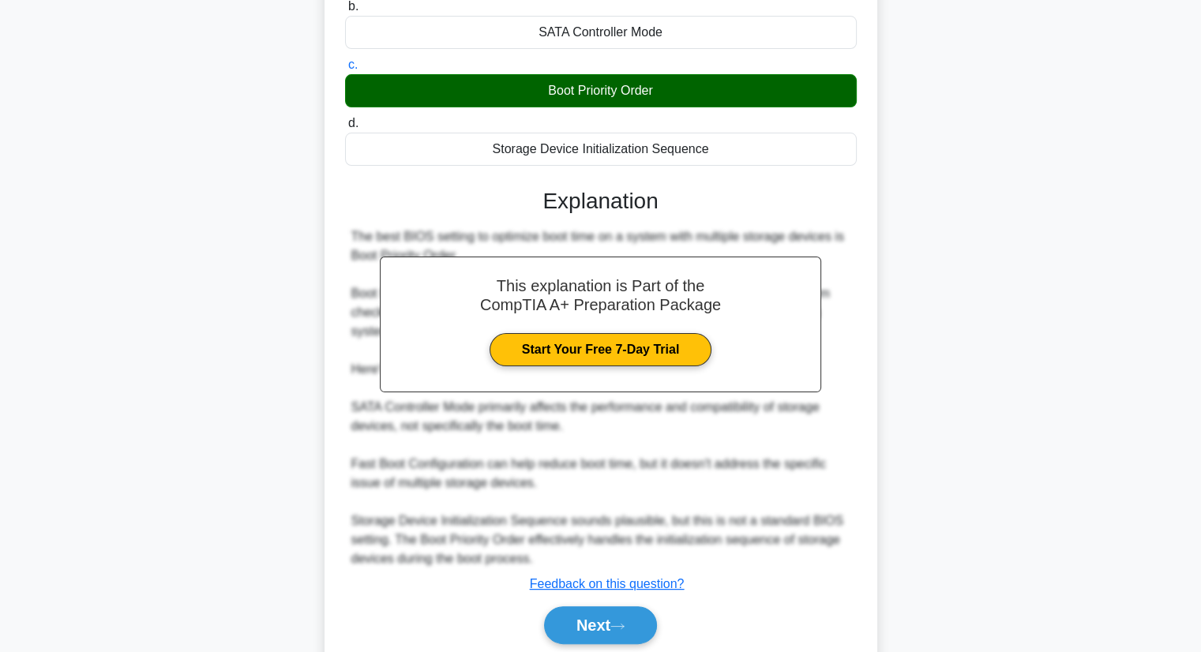
scroll to position [283, 0]
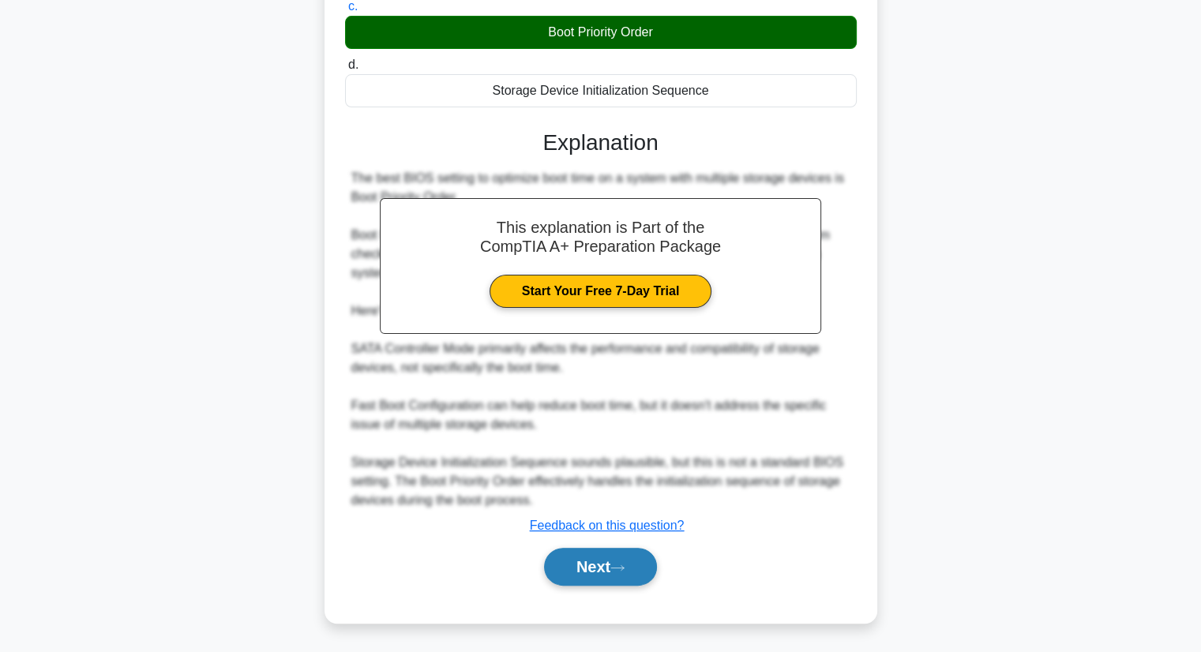
click at [584, 569] on button "Next" at bounding box center [600, 567] width 113 height 38
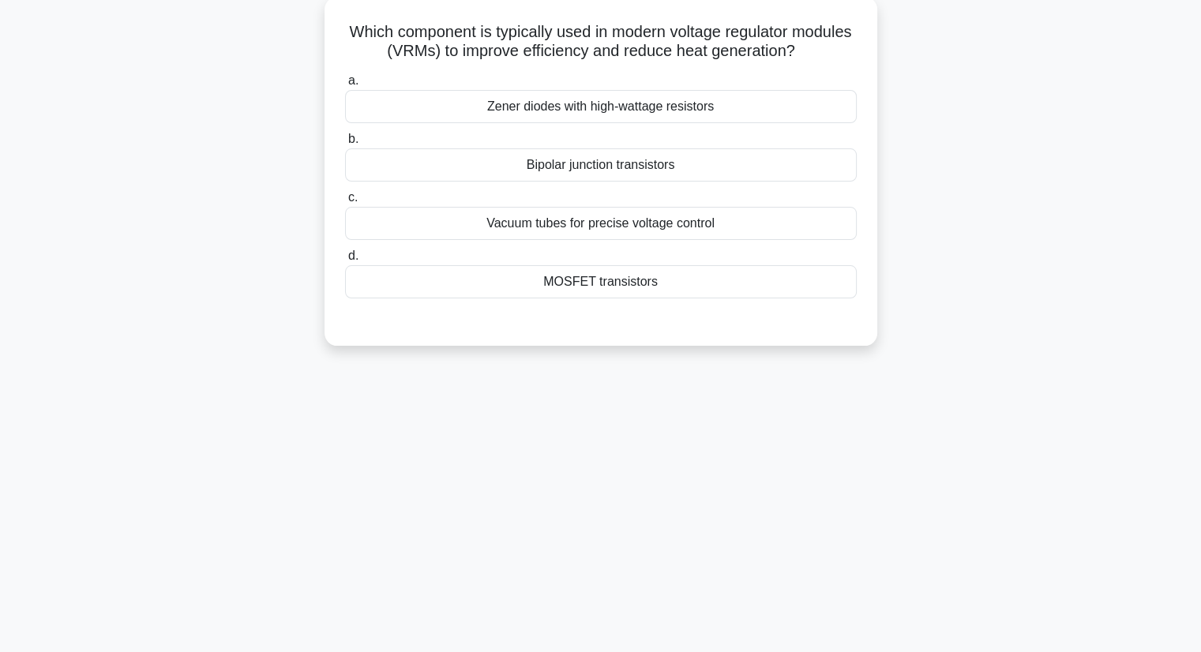
scroll to position [0, 0]
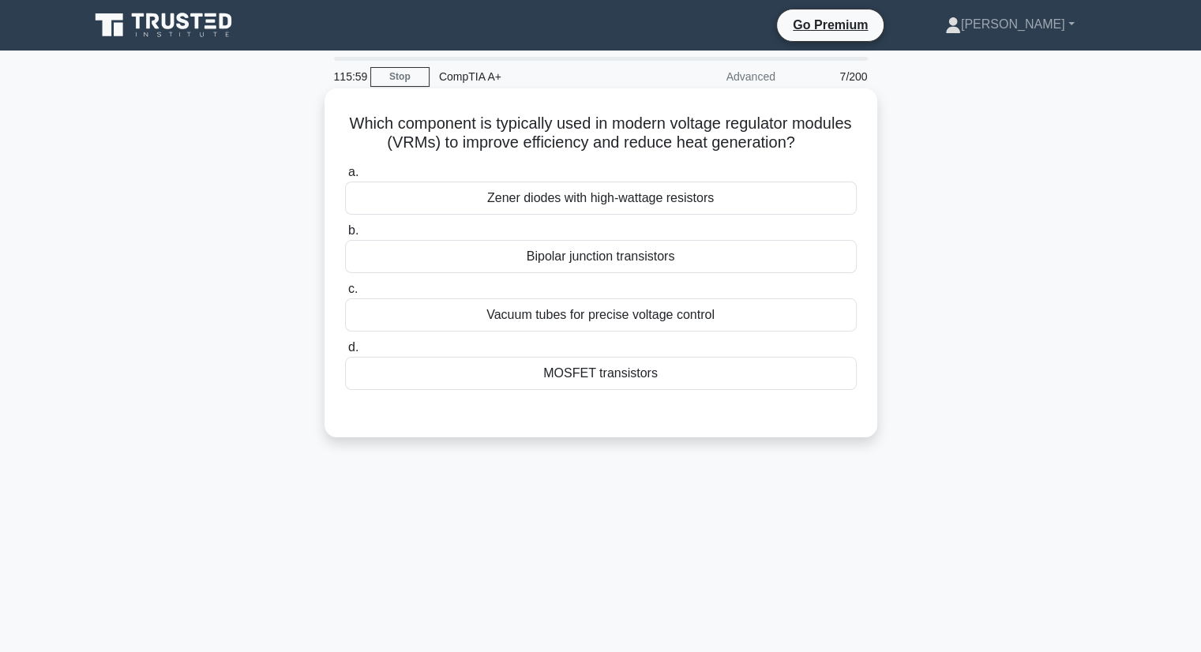
drag, startPoint x: 834, startPoint y: 137, endPoint x: 546, endPoint y: 148, distance: 288.3
click at [546, 148] on h5 "Which component is typically used in modern voltage regulator modules (VRMs) to…" at bounding box center [600, 133] width 515 height 39
click at [814, 143] on icon ".spinner_0XTQ{transform-origin:center;animation:spinner_y6GP .75s linear infini…" at bounding box center [804, 143] width 19 height 19
click at [620, 373] on div "MOSFET transistors" at bounding box center [601, 373] width 512 height 33
click at [345, 353] on input "d. MOSFET transistors" at bounding box center [345, 348] width 0 height 10
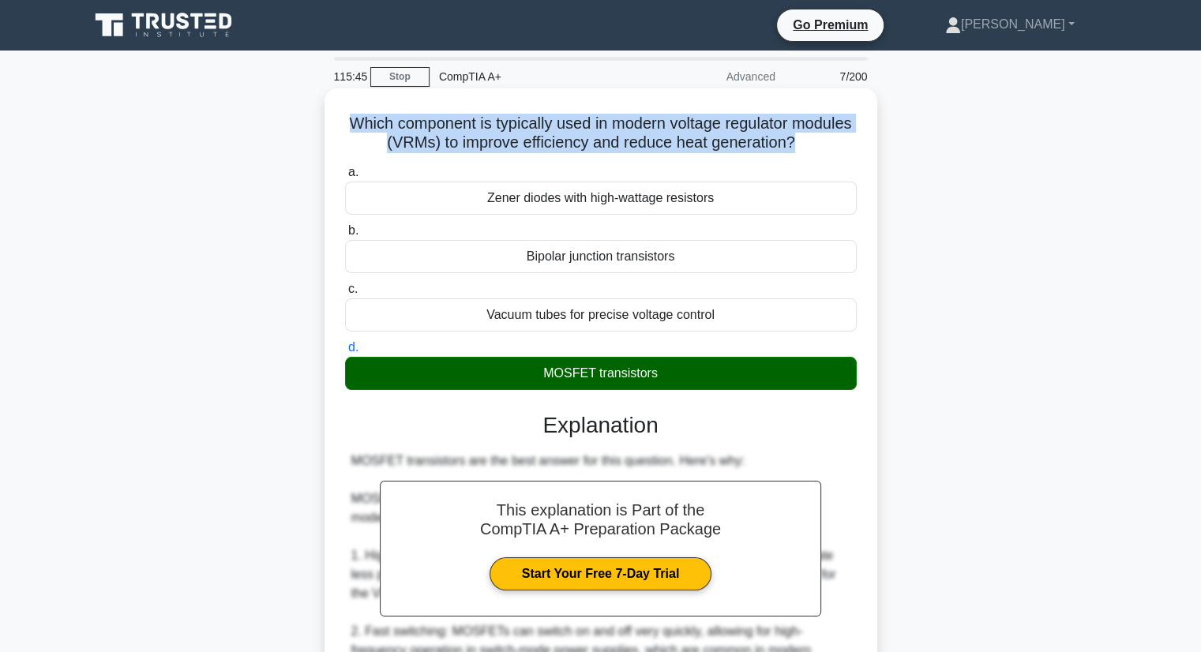
drag, startPoint x: 829, startPoint y: 138, endPoint x: 334, endPoint y: 132, distance: 495.0
click at [334, 132] on div "Which component is typically used in modern voltage regulator modules (VRMs) to…" at bounding box center [601, 620] width 540 height 1051
click at [613, 92] on div "Which component is typically used in modern voltage regulator modules (VRMs) to…" at bounding box center [600, 619] width 553 height 1063
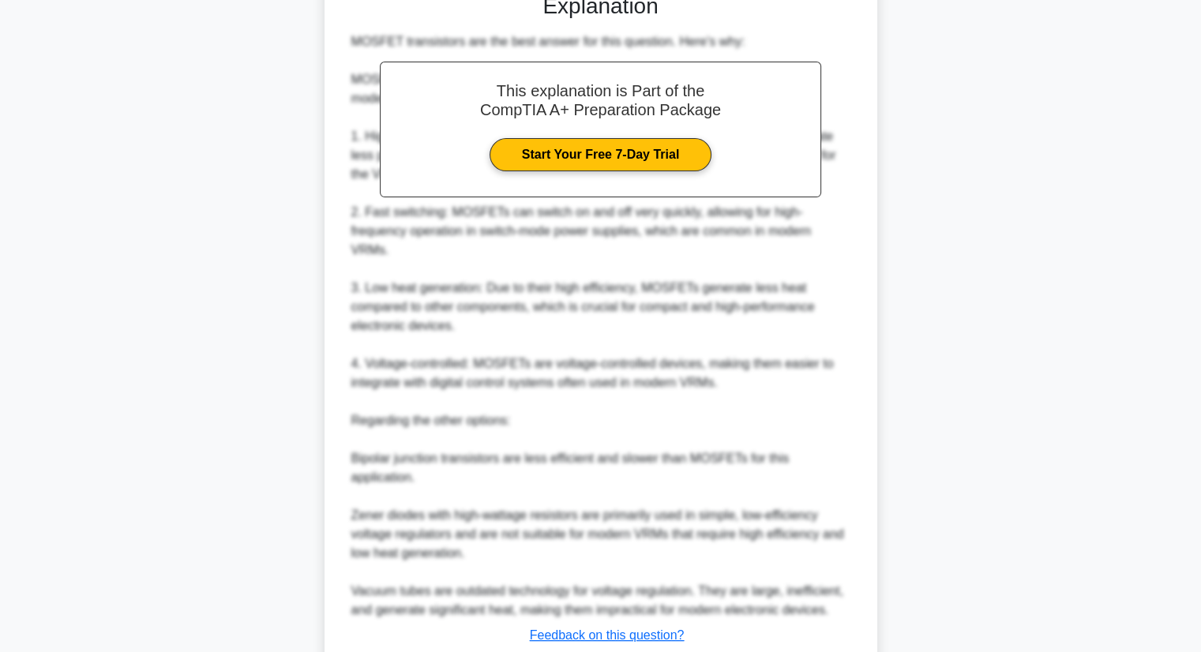
scroll to position [510, 0]
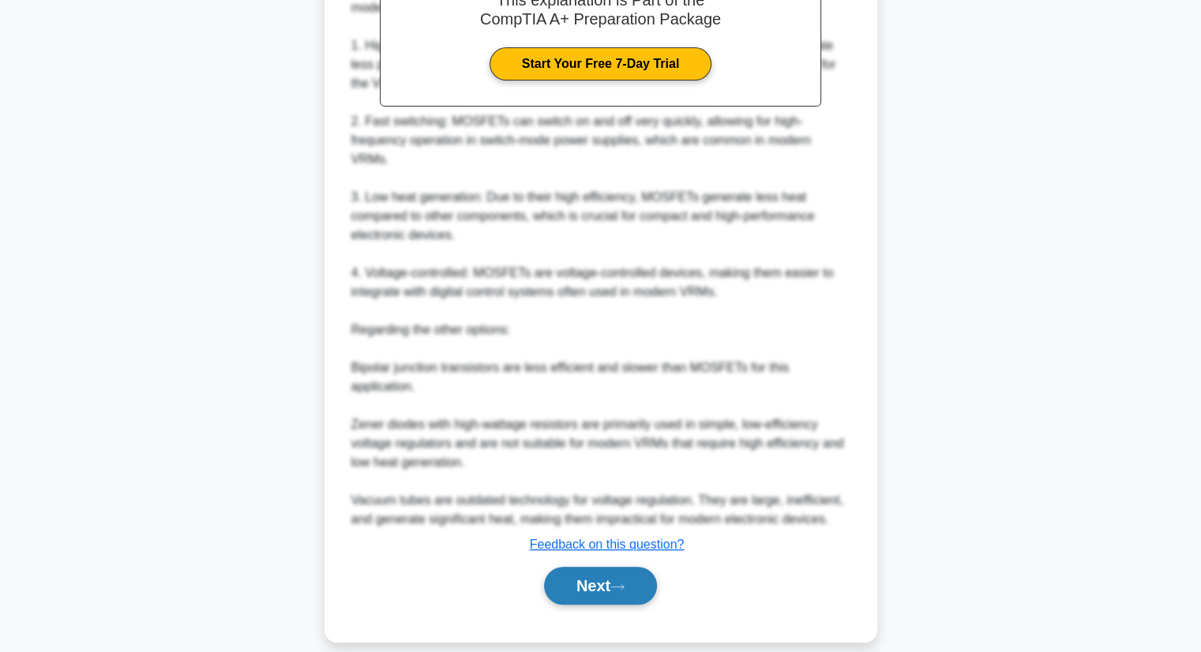
click at [579, 572] on button "Next" at bounding box center [600, 586] width 113 height 38
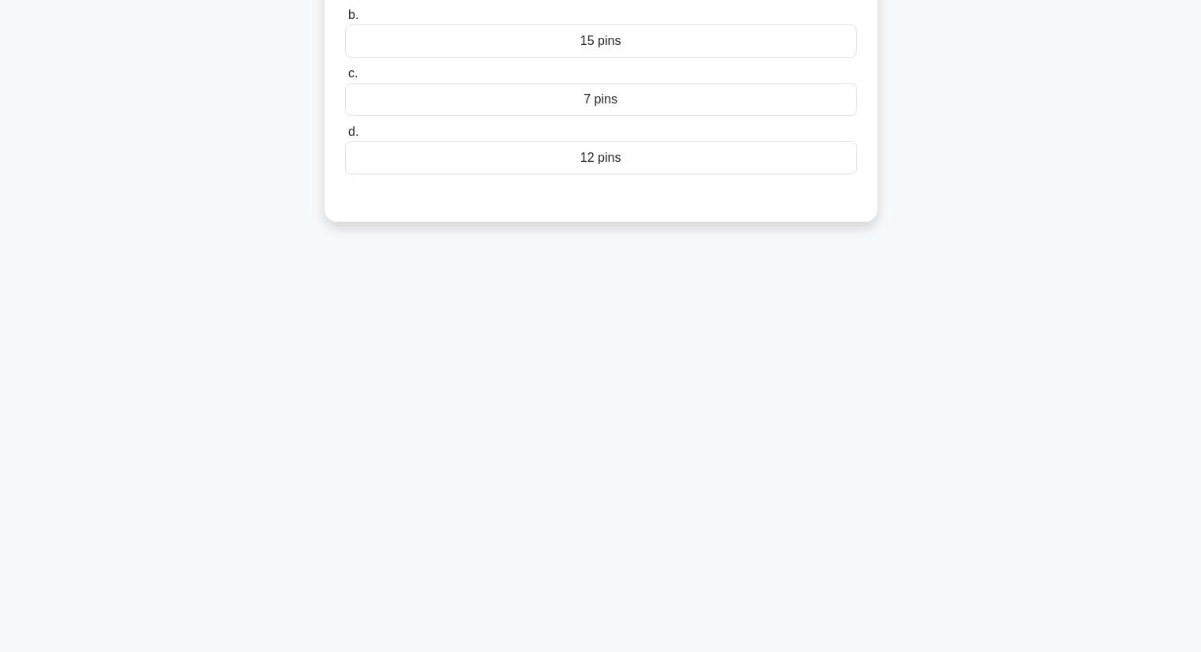
scroll to position [0, 0]
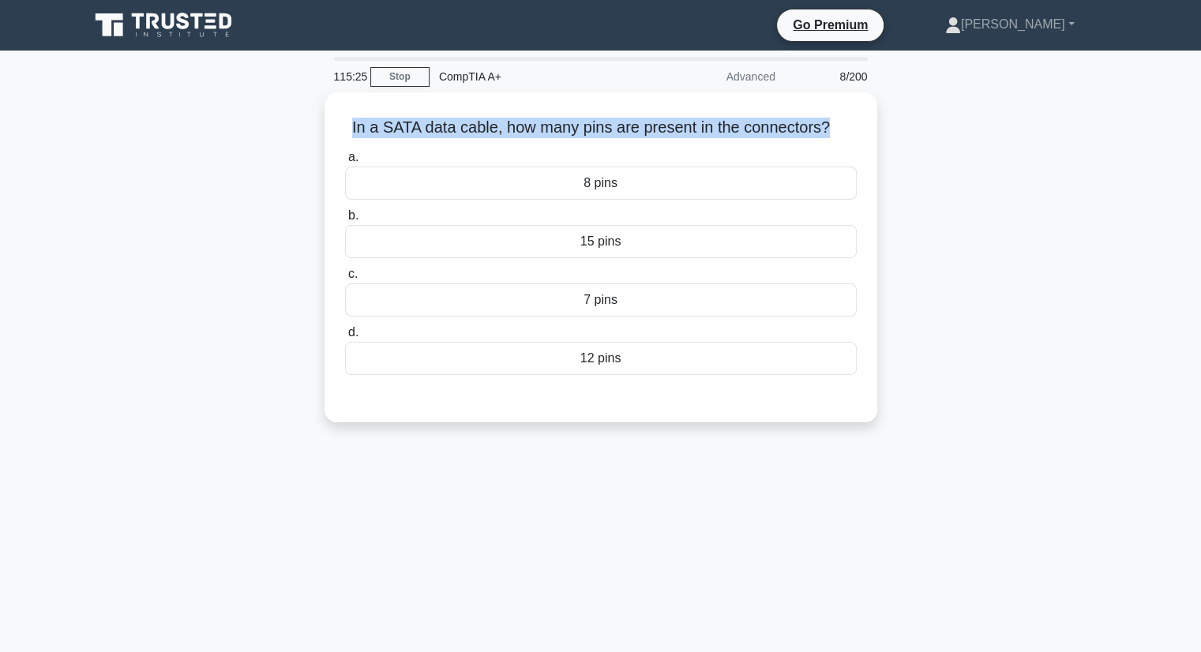
drag, startPoint x: 830, startPoint y: 122, endPoint x: 179, endPoint y: 127, distance: 651.3
click at [179, 127] on div "In a SATA data cable, how many pins are present in the connectors? .spinner_0XT…" at bounding box center [601, 266] width 1042 height 349
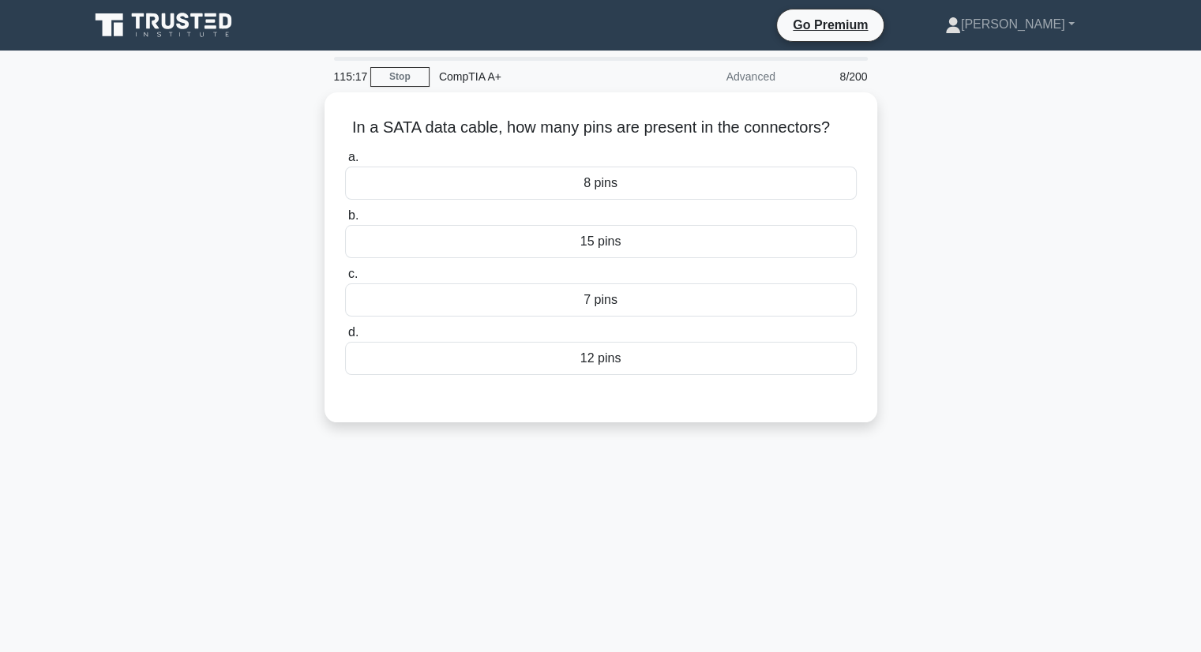
click at [673, 83] on div "Advanced" at bounding box center [716, 77] width 138 height 32
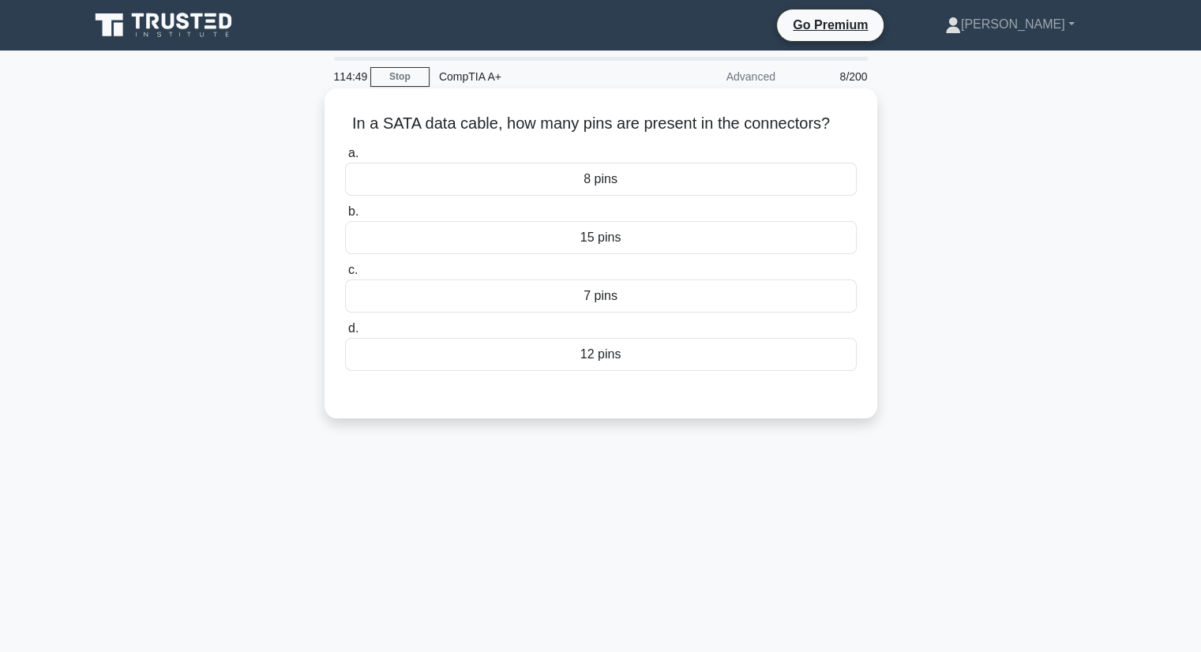
click at [617, 296] on div "7 pins" at bounding box center [601, 295] width 512 height 33
click at [345, 276] on input "c. 7 pins" at bounding box center [345, 270] width 0 height 10
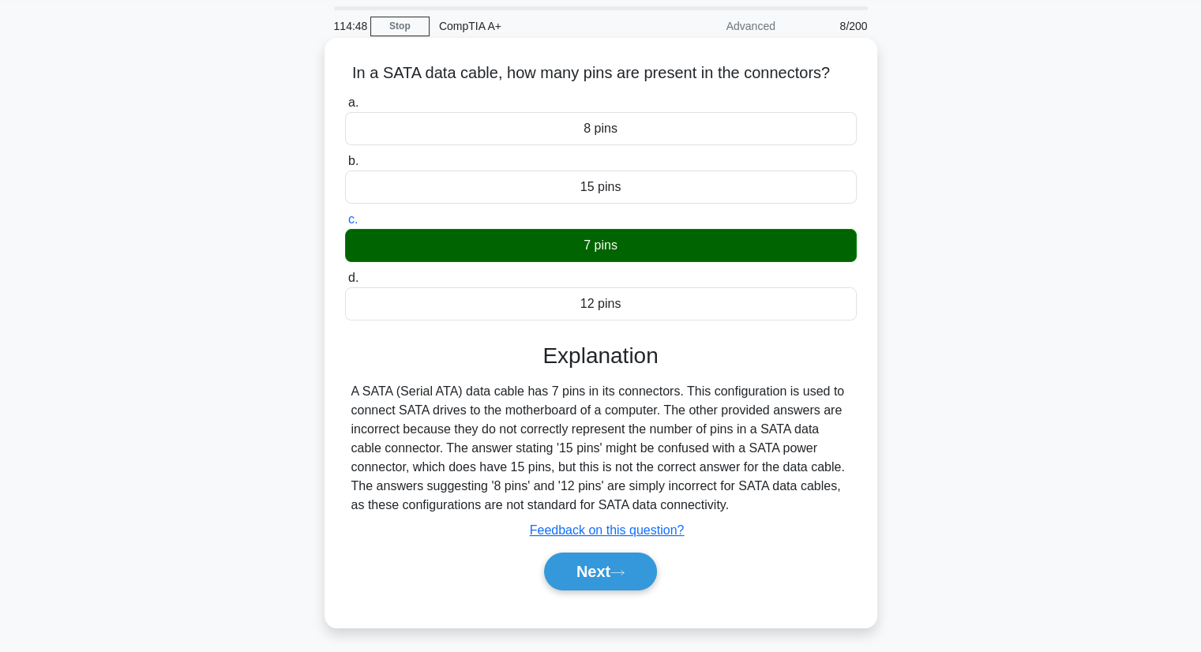
scroll to position [79, 0]
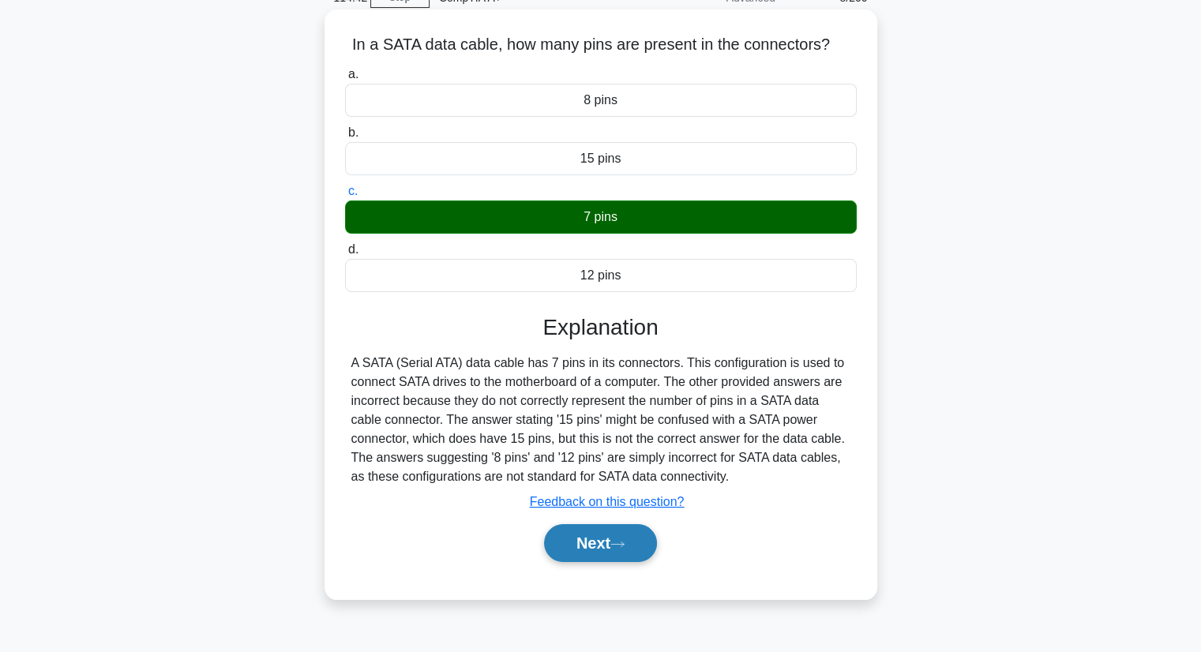
click at [606, 538] on button "Next" at bounding box center [600, 543] width 113 height 38
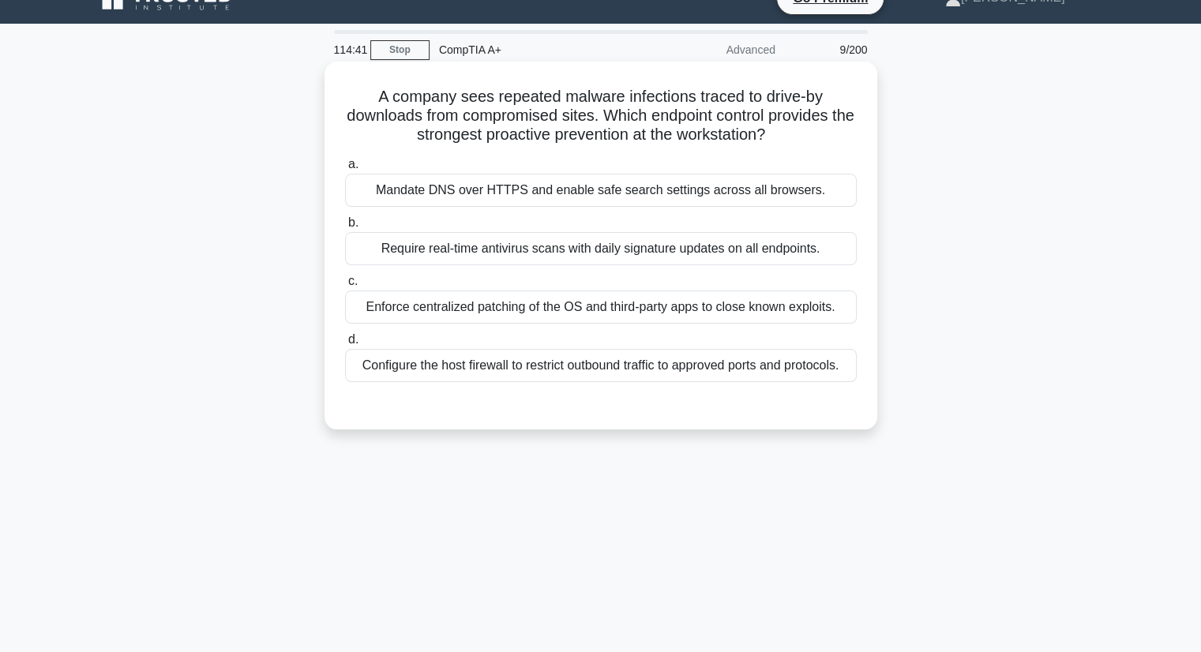
scroll to position [0, 0]
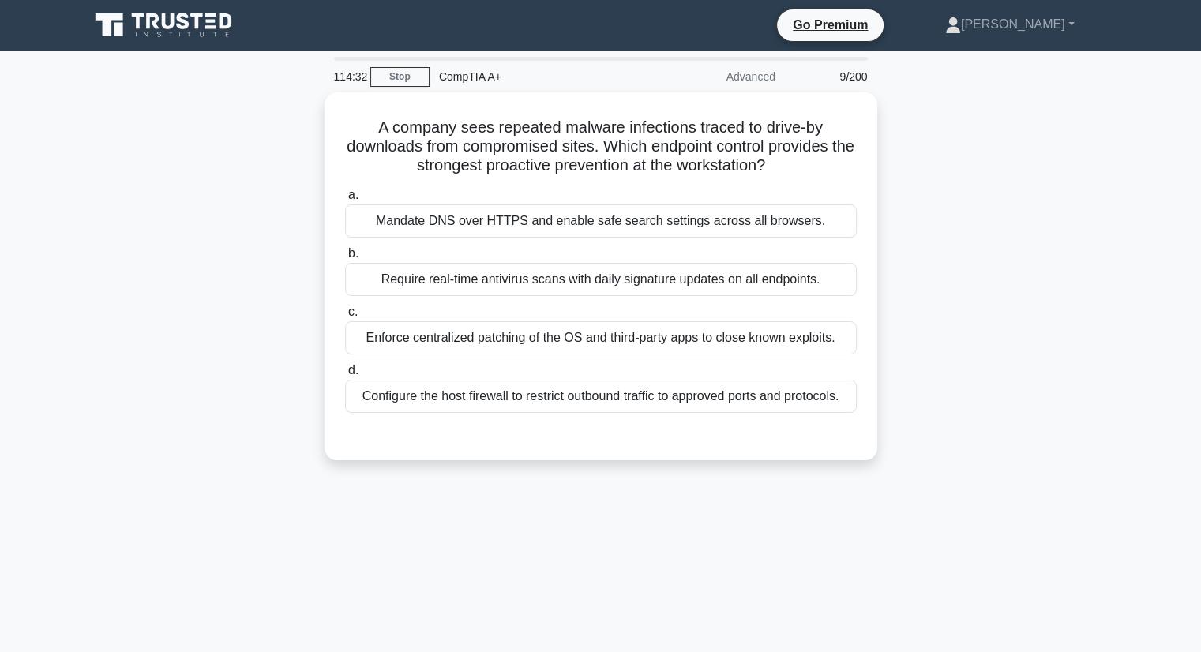
drag, startPoint x: 793, startPoint y: 161, endPoint x: 250, endPoint y: 125, distance: 544.3
click at [250, 125] on div "A company sees repeated malware infections traced to drive-by downloads from co…" at bounding box center [601, 285] width 1042 height 387
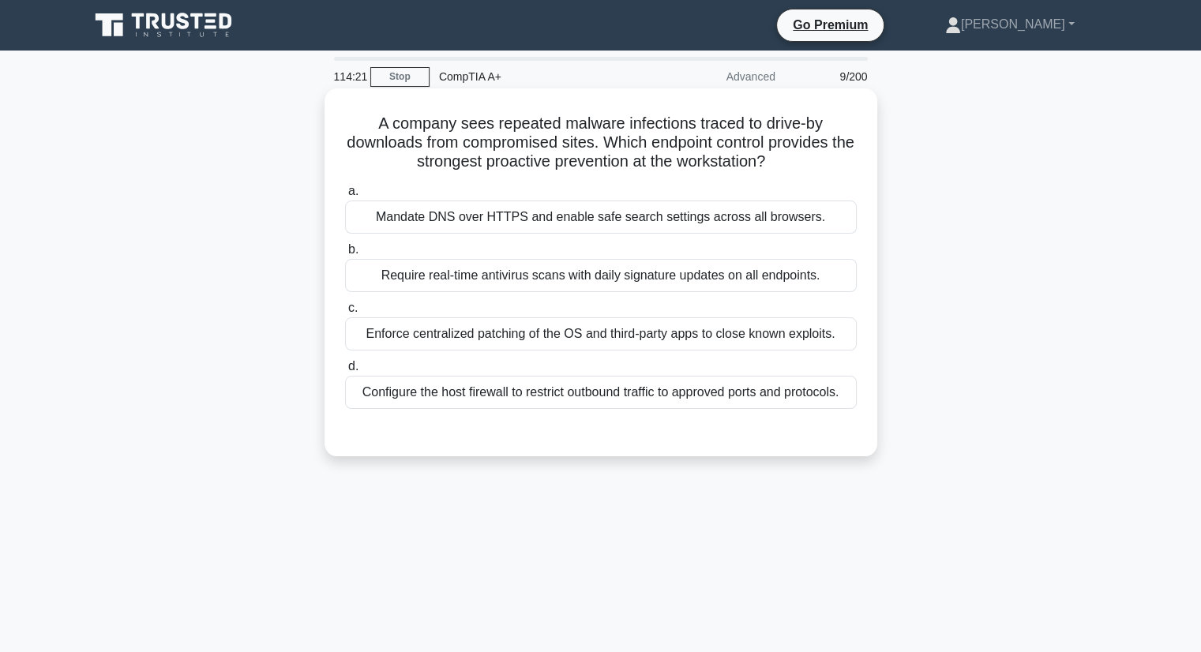
click at [573, 181] on div "a. Mandate DNS over HTTPS and enable safe search settings across all browsers. …" at bounding box center [601, 295] width 531 height 234
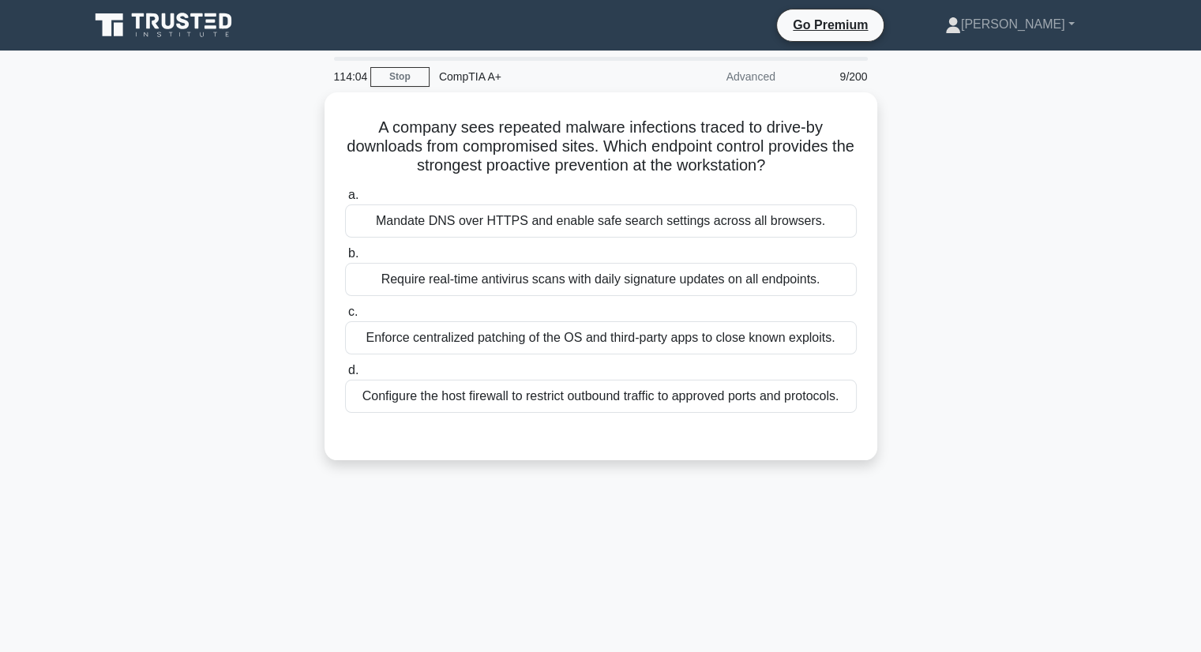
drag, startPoint x: 848, startPoint y: 391, endPoint x: 287, endPoint y: 194, distance: 594.0
click at [287, 194] on div "A company sees repeated malware infections traced to drive-by downloads from co…" at bounding box center [601, 285] width 1042 height 387
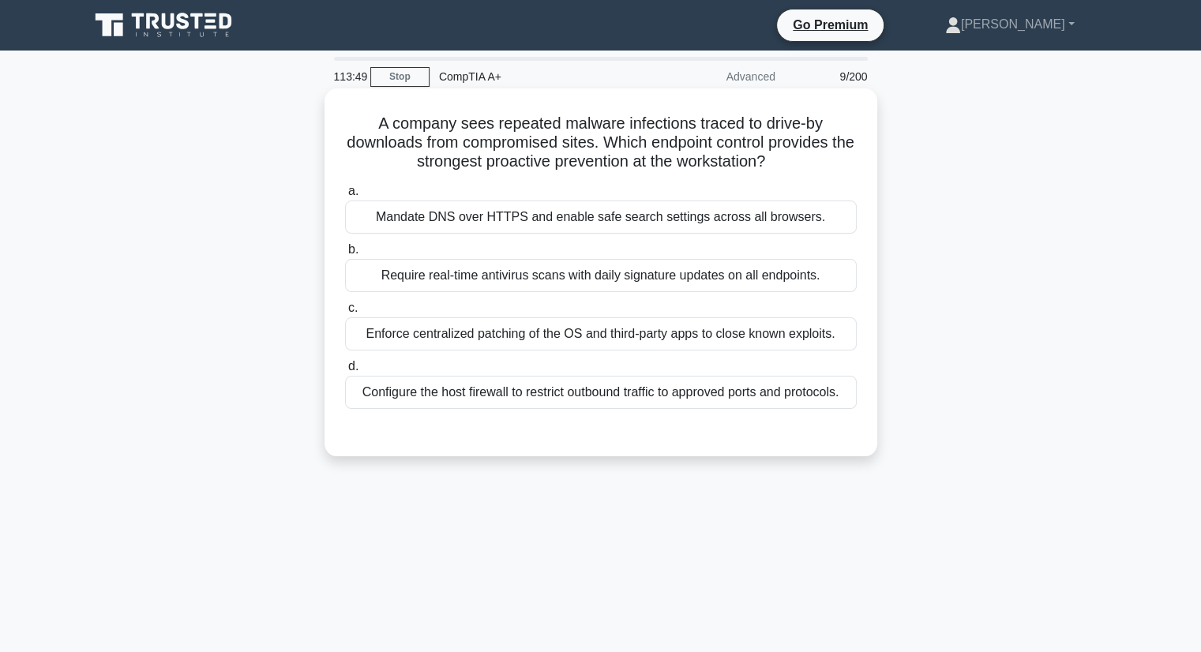
click at [490, 217] on div "Mandate DNS over HTTPS and enable safe search settings across all browsers." at bounding box center [601, 217] width 512 height 33
click at [345, 197] on input "a. Mandate DNS over HTTPS and enable safe search settings across all browsers." at bounding box center [345, 191] width 0 height 10
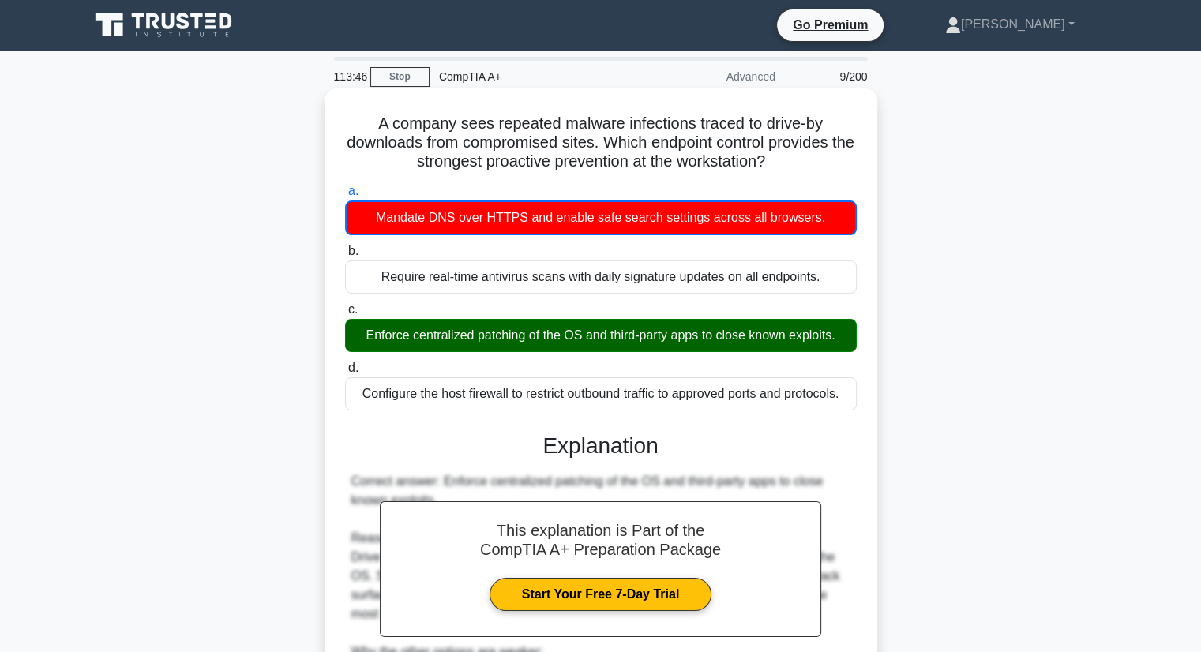
click at [463, 358] on label "d. Configure the host firewall to restrict outbound traffic to approved ports a…" at bounding box center [601, 384] width 512 height 52
click at [345, 363] on input "d. Configure the host firewall to restrict outbound traffic to approved ports a…" at bounding box center [345, 368] width 0 height 10
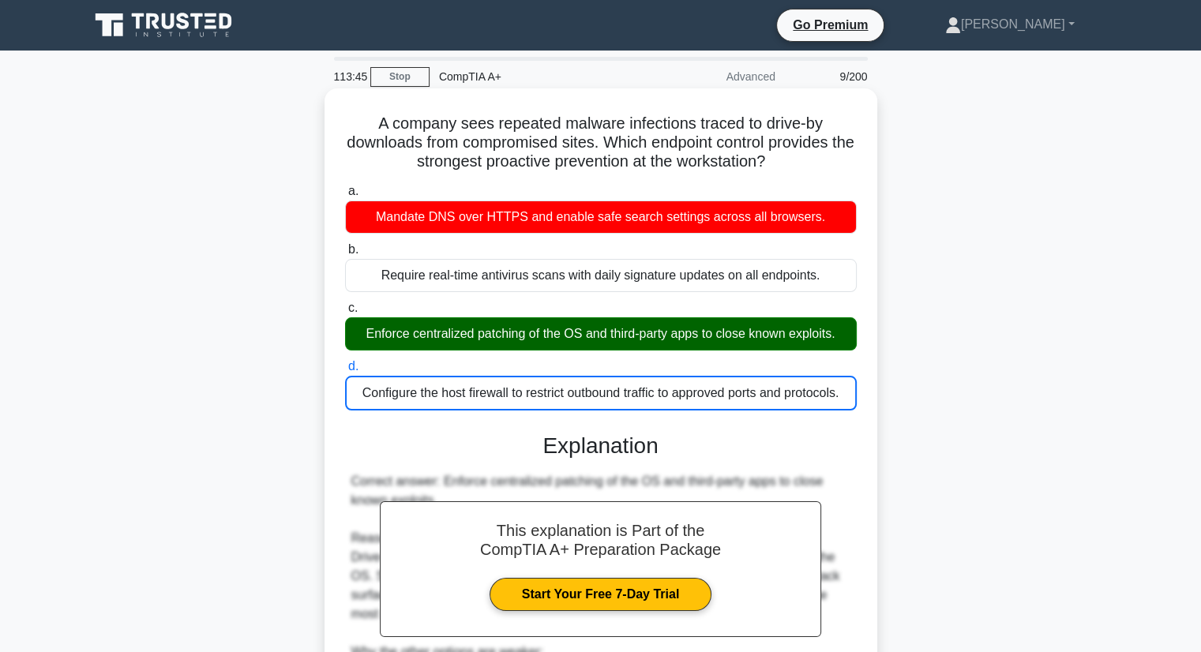
drag, startPoint x: 568, startPoint y: 339, endPoint x: 574, endPoint y: 316, distance: 23.7
click at [568, 339] on div "Enforce centralized patching of the OS and third-party apps to close known expl…" at bounding box center [601, 333] width 512 height 33
click at [345, 313] on input "c. Enforce centralized patching of the OS and third-party apps to close known e…" at bounding box center [345, 308] width 0 height 10
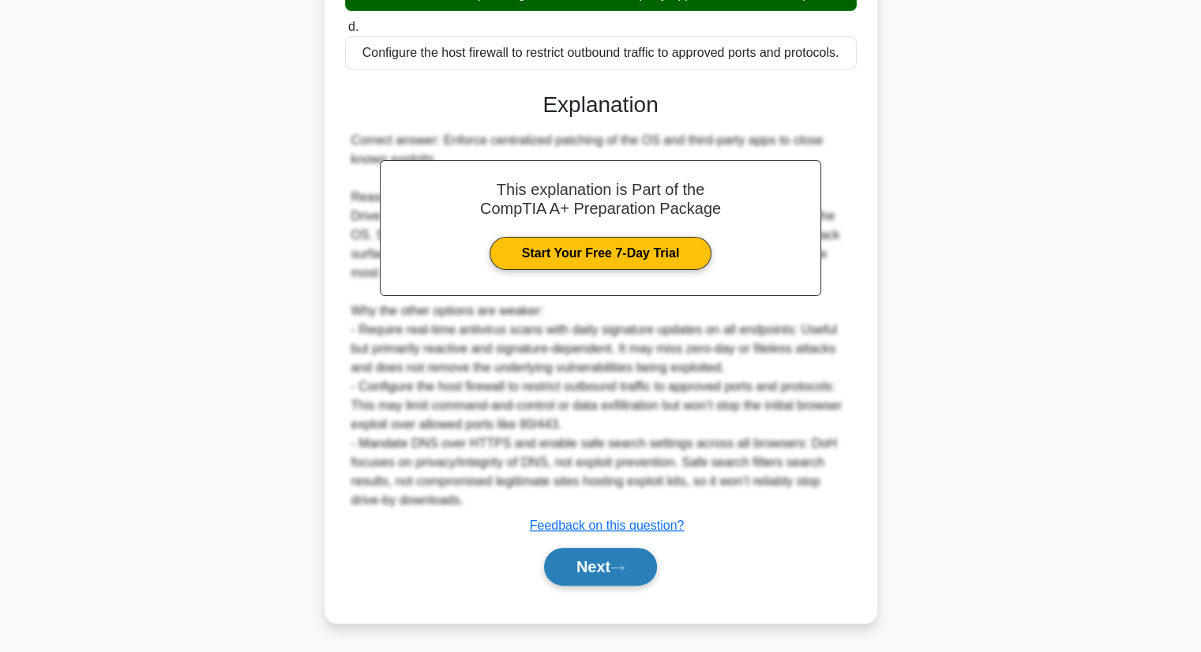
click at [587, 568] on button "Next" at bounding box center [600, 567] width 113 height 38
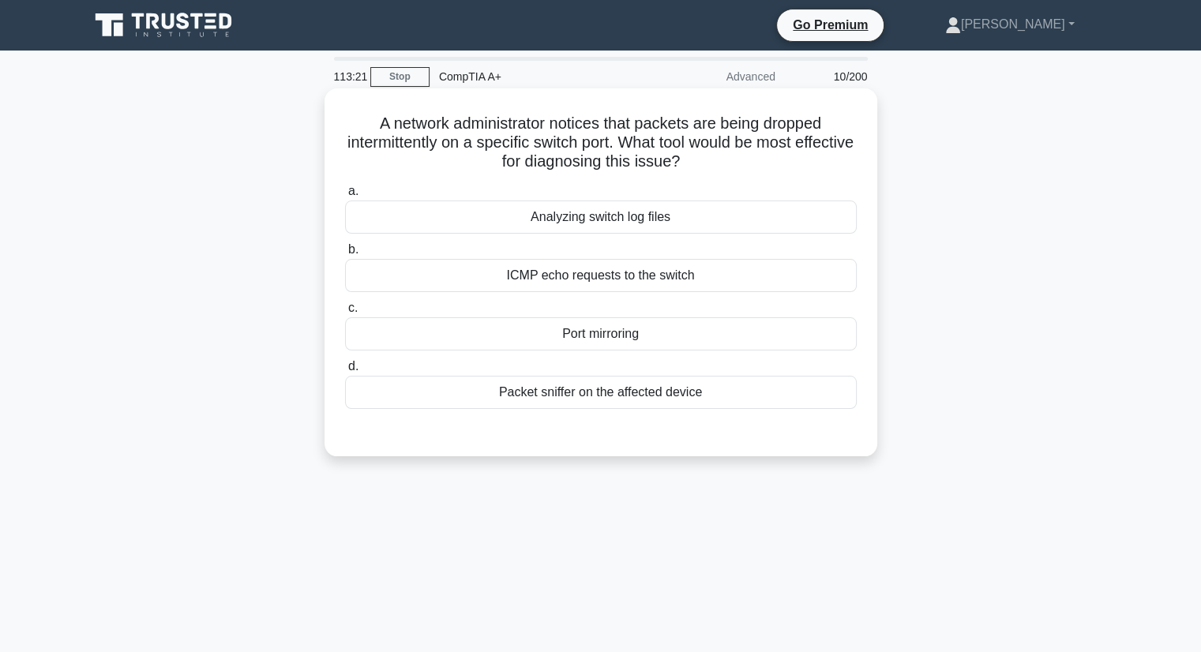
click at [619, 216] on div "Analyzing switch log files" at bounding box center [601, 217] width 512 height 33
click at [345, 197] on input "a. Analyzing switch log files" at bounding box center [345, 191] width 0 height 10
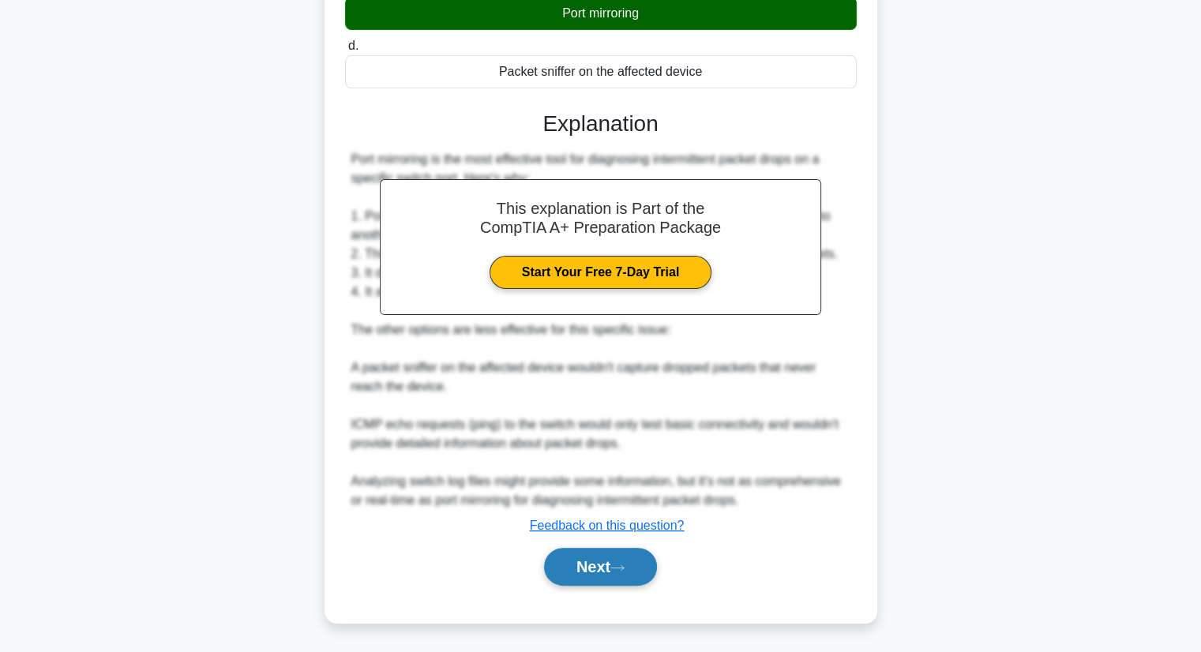
click at [587, 569] on button "Next" at bounding box center [600, 567] width 113 height 38
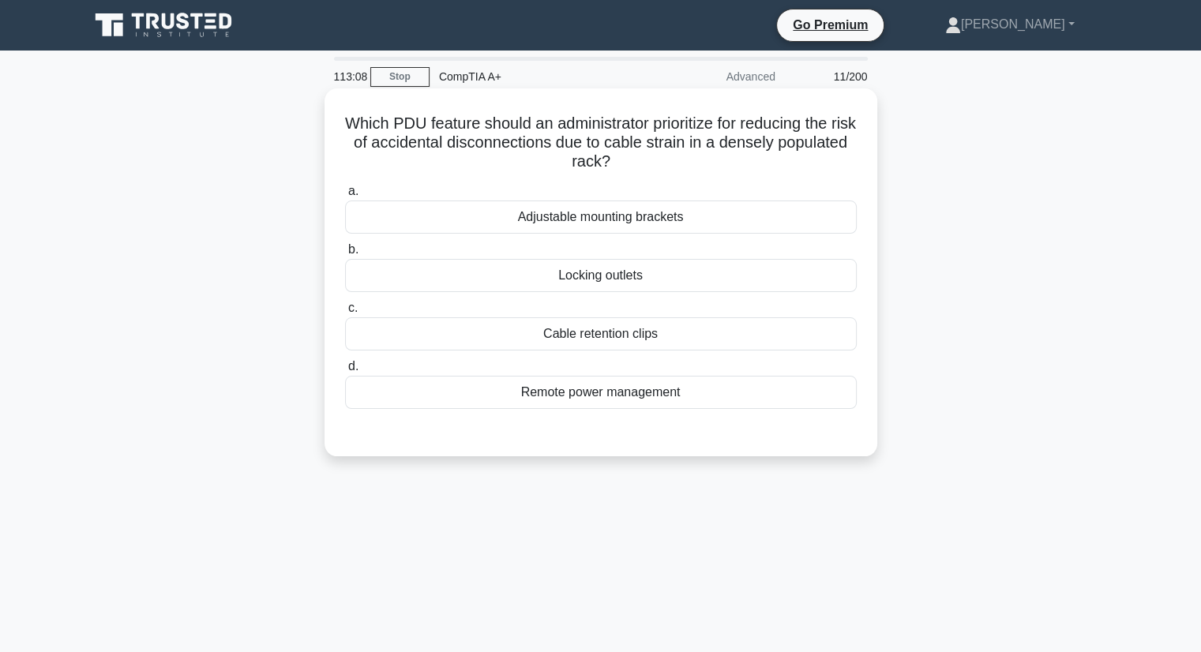
drag, startPoint x: 669, startPoint y: 159, endPoint x: 334, endPoint y: 103, distance: 339.4
click at [334, 103] on div "Which PDU feature should an administrator prioritize for reducing the risk of a…" at bounding box center [601, 272] width 540 height 355
click at [713, 163] on h5 "Which PDU feature should an administrator prioritize for reducing the risk of a…" at bounding box center [600, 143] width 515 height 58
click at [598, 332] on div "Cable retention clips" at bounding box center [601, 333] width 512 height 33
click at [345, 313] on input "c. Cable retention clips" at bounding box center [345, 308] width 0 height 10
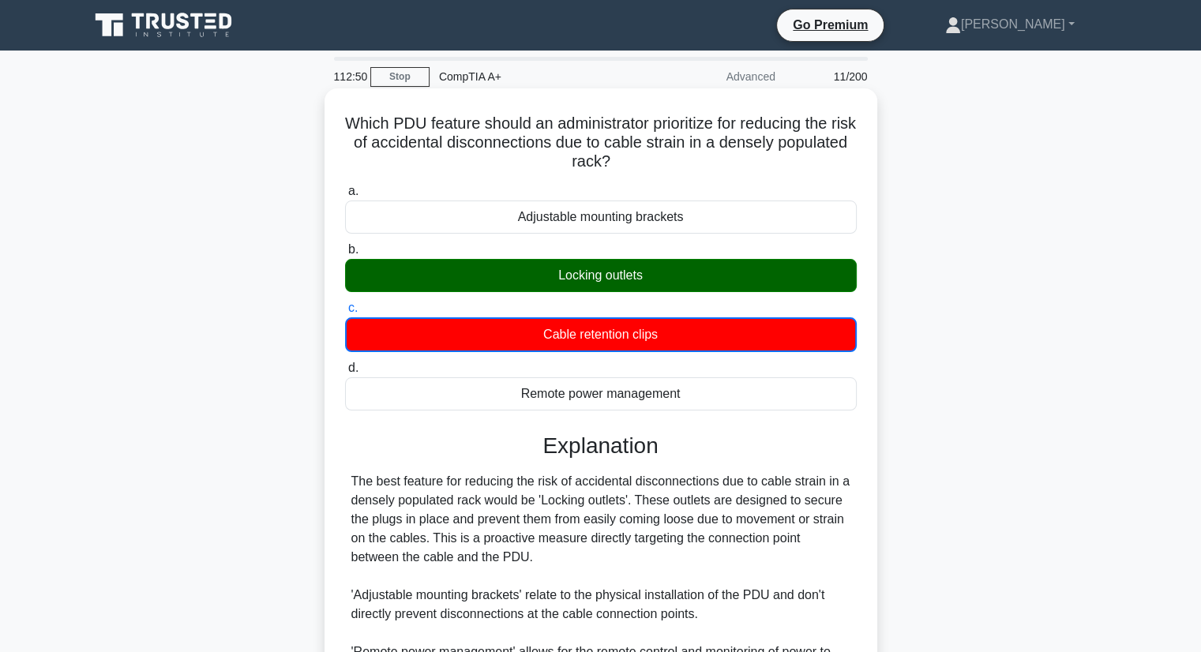
click at [622, 281] on div "Locking outlets" at bounding box center [601, 275] width 512 height 33
click at [345, 255] on input "b. Locking outlets" at bounding box center [345, 250] width 0 height 10
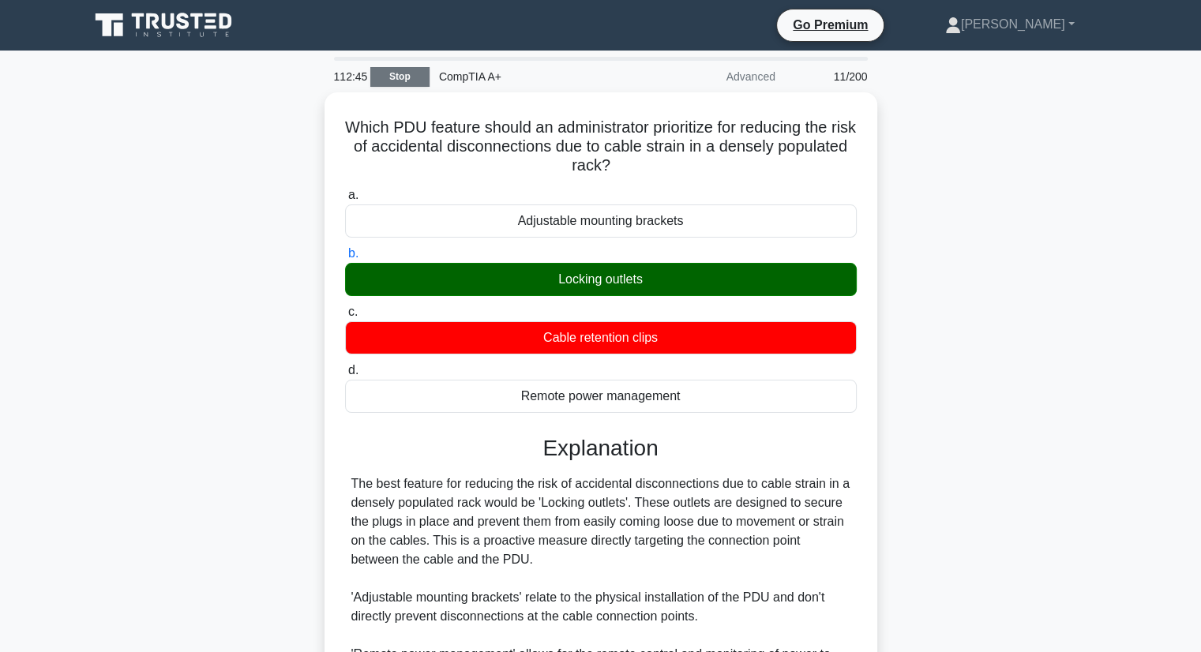
click at [396, 79] on link "Stop" at bounding box center [399, 77] width 59 height 20
